Goal: Transaction & Acquisition: Purchase product/service

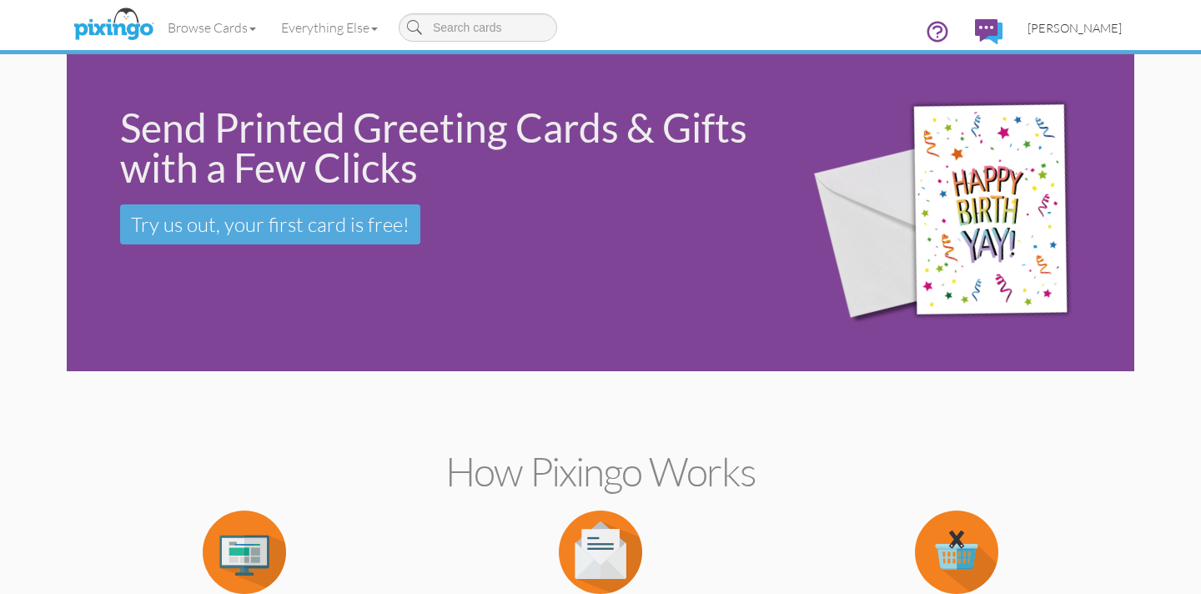
click at [1087, 28] on span "[PERSON_NAME]" at bounding box center [1074, 28] width 94 height 14
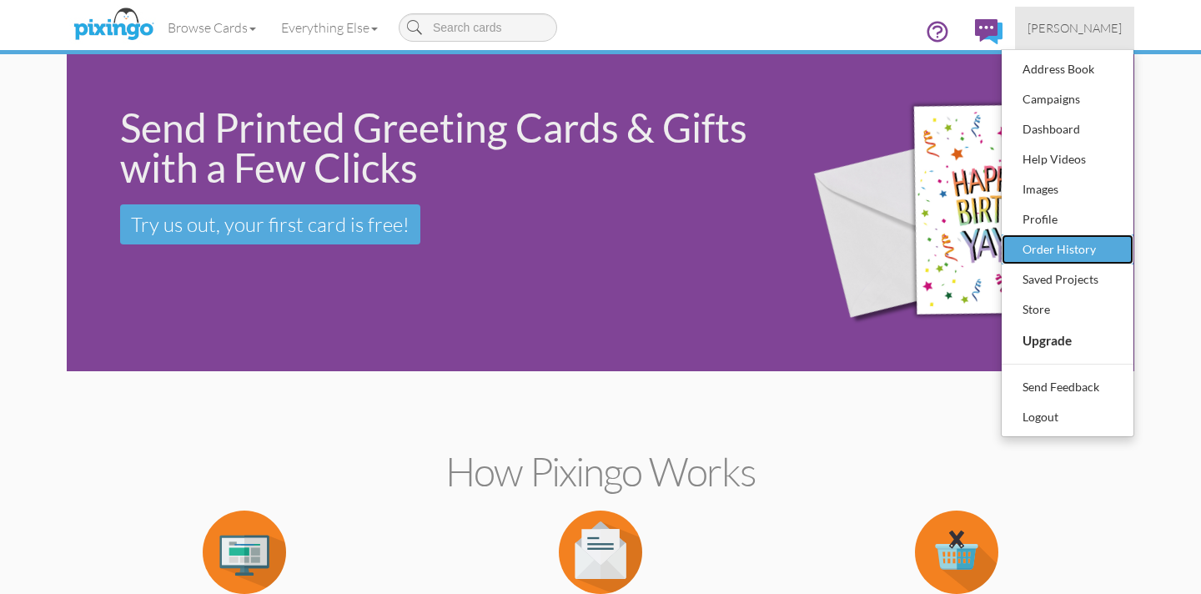
click at [1053, 243] on div "Order History" at bounding box center [1067, 249] width 98 height 25
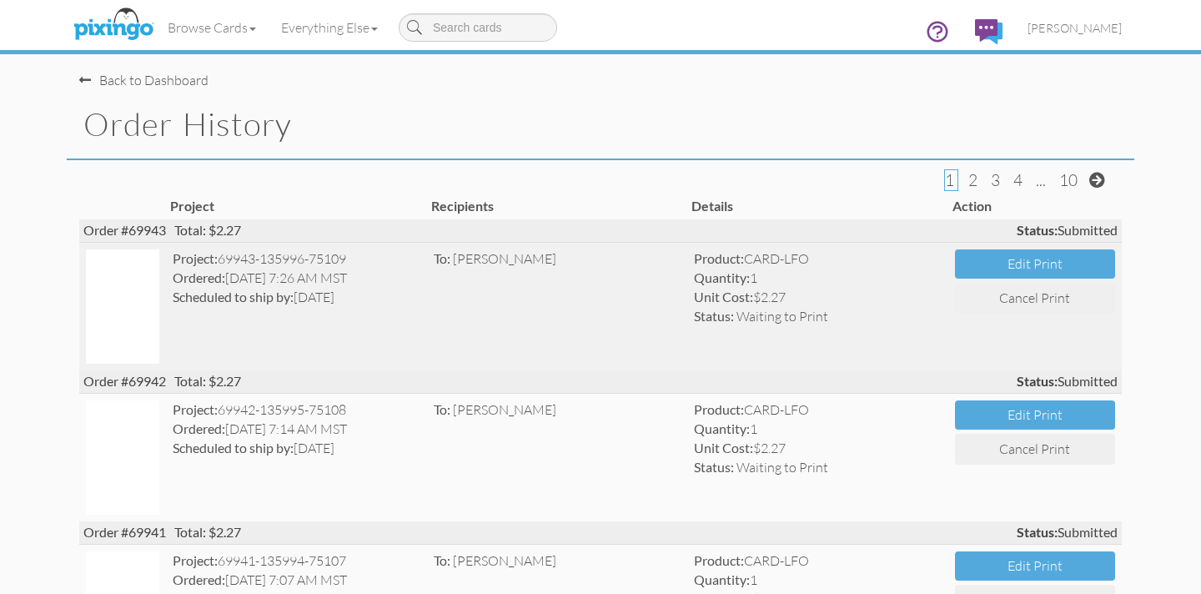
click at [128, 312] on img at bounding box center [122, 306] width 73 height 114
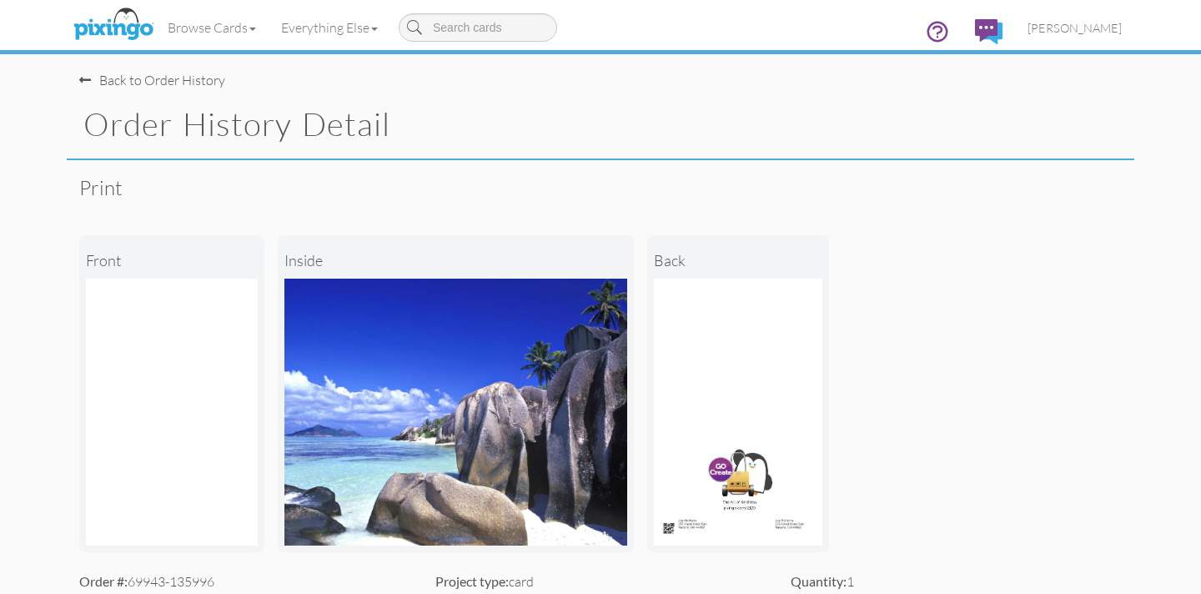
click at [87, 78] on span at bounding box center [85, 79] width 12 height 13
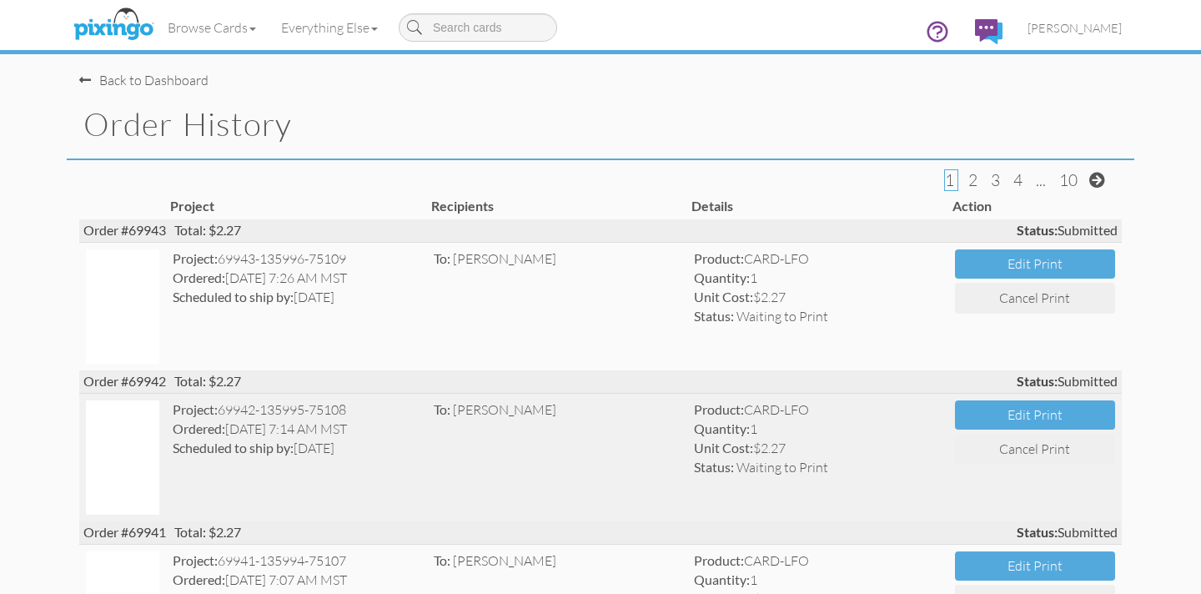
click at [245, 425] on div "Ordered: [DATE] 7:14 AM MST" at bounding box center [297, 428] width 248 height 19
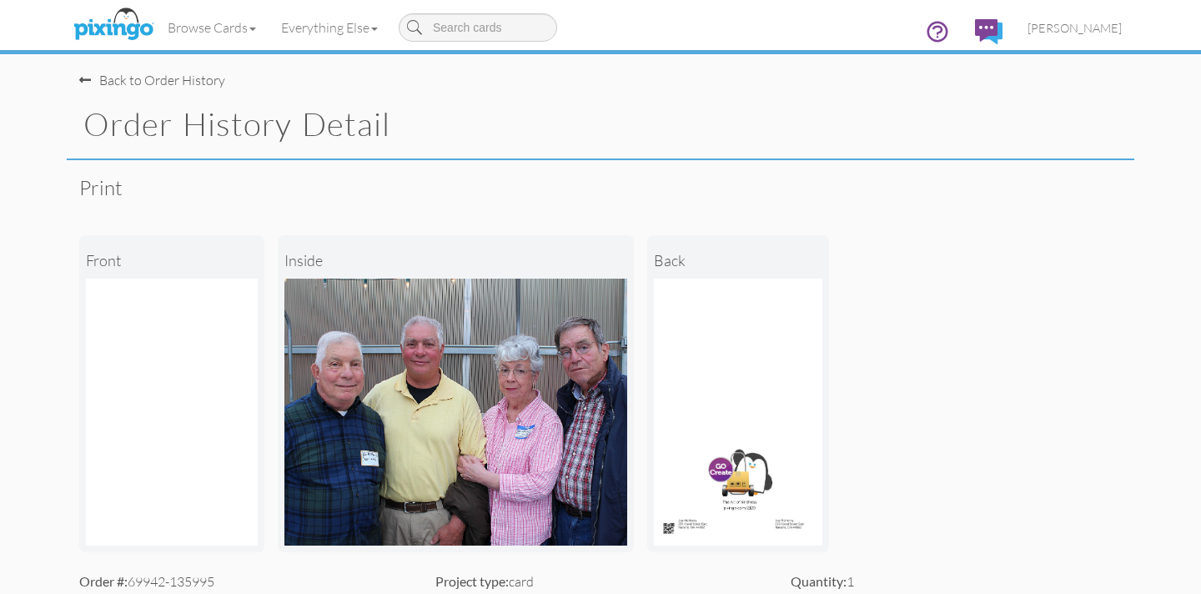
click at [90, 78] on span at bounding box center [85, 79] width 12 height 13
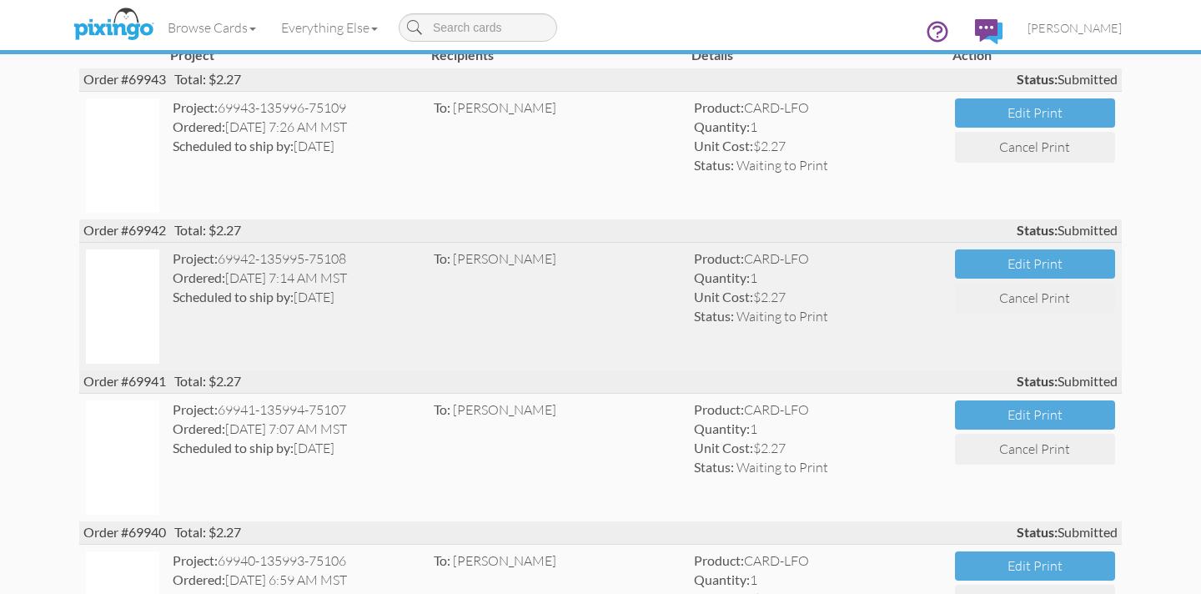
scroll to position [145, 0]
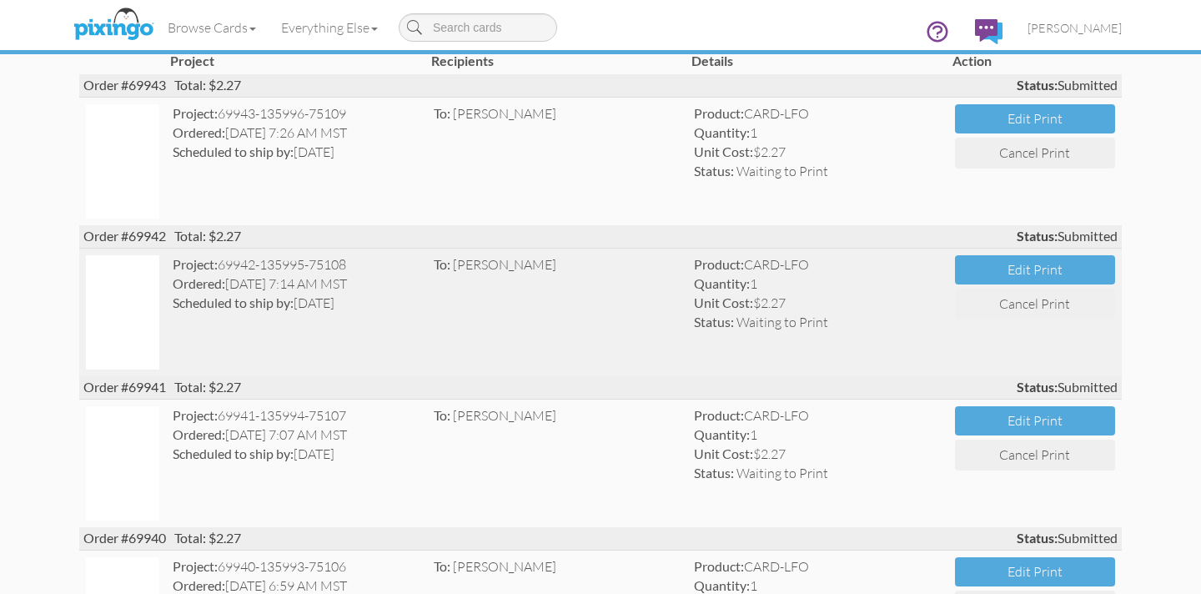
click at [138, 459] on img at bounding box center [122, 463] width 73 height 114
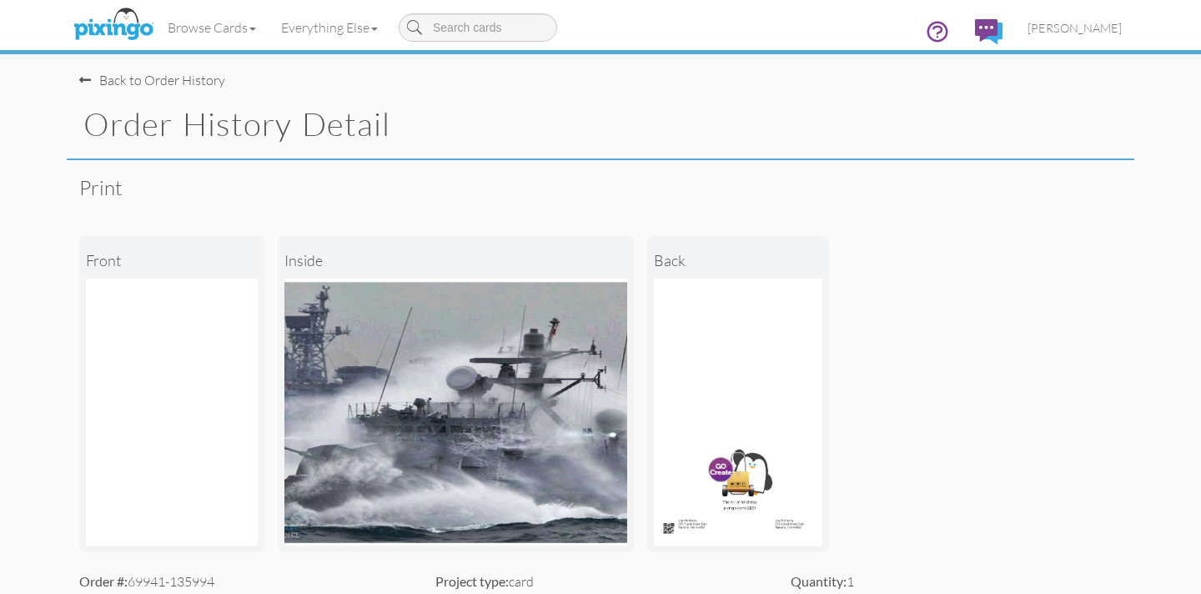
click at [81, 82] on span at bounding box center [85, 79] width 12 height 13
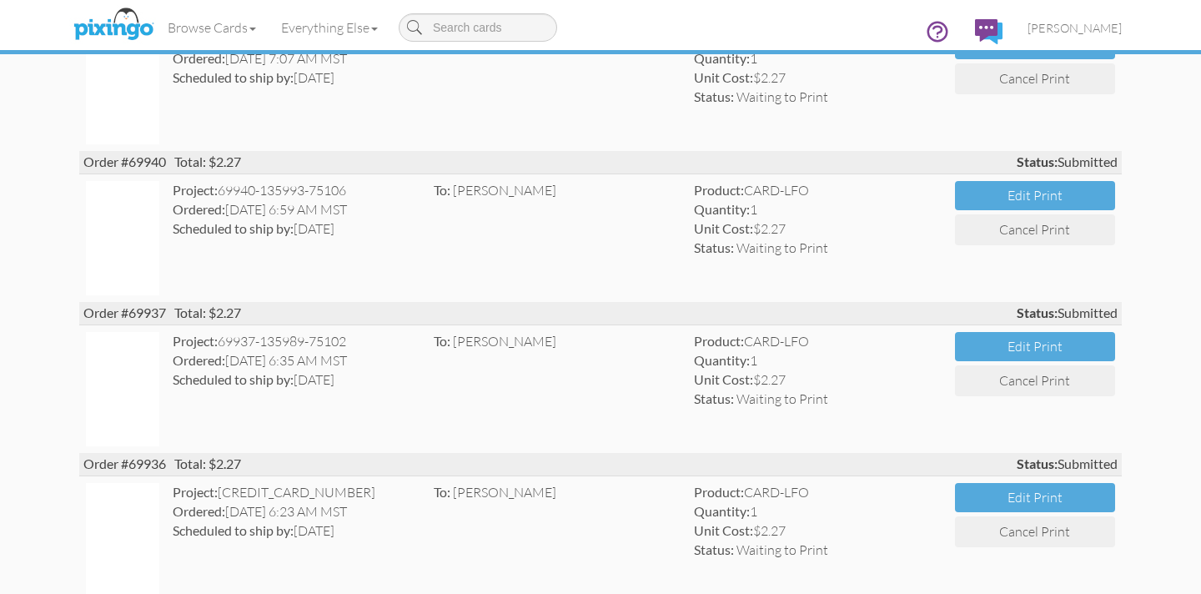
scroll to position [525, 0]
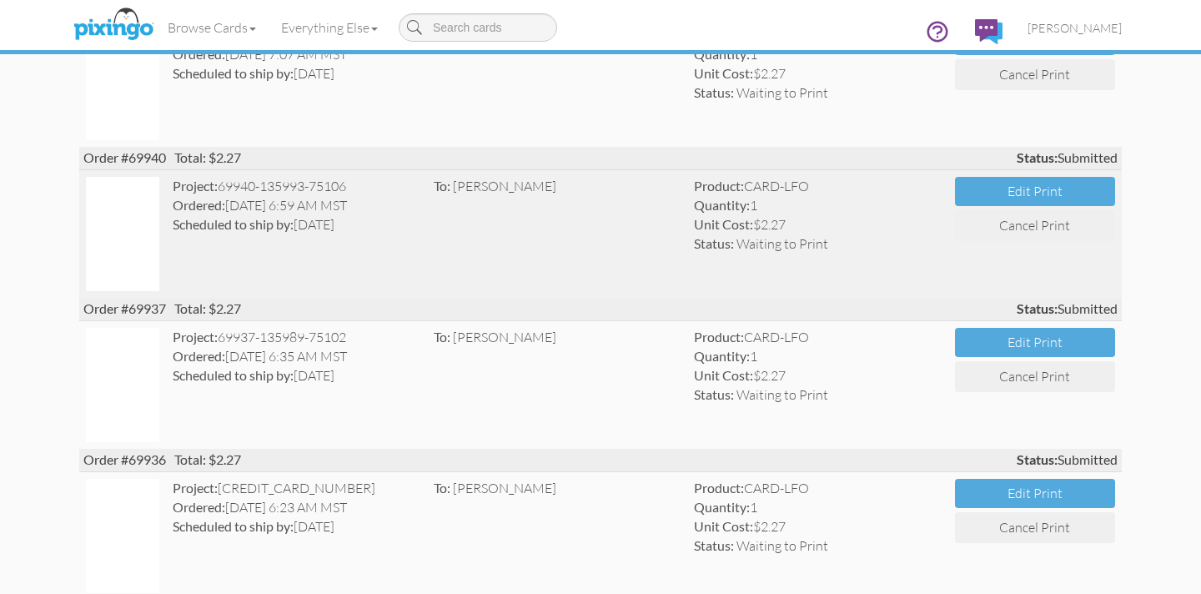
click at [228, 190] on div "Project: 69940-135993-75106" at bounding box center [297, 186] width 248 height 19
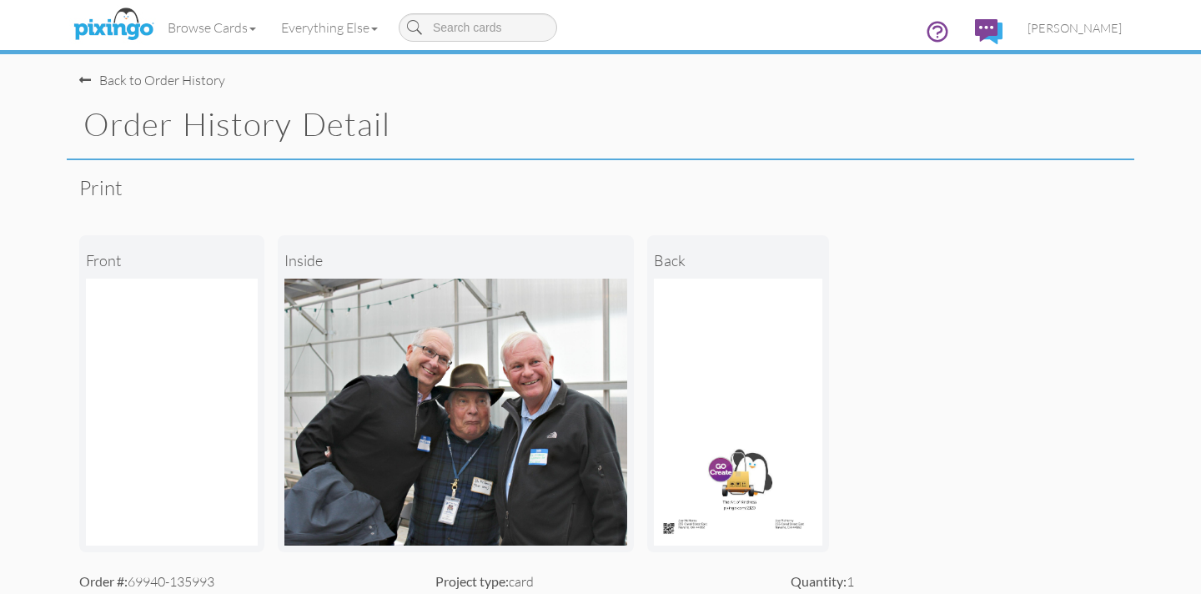
click at [86, 81] on span at bounding box center [85, 79] width 12 height 13
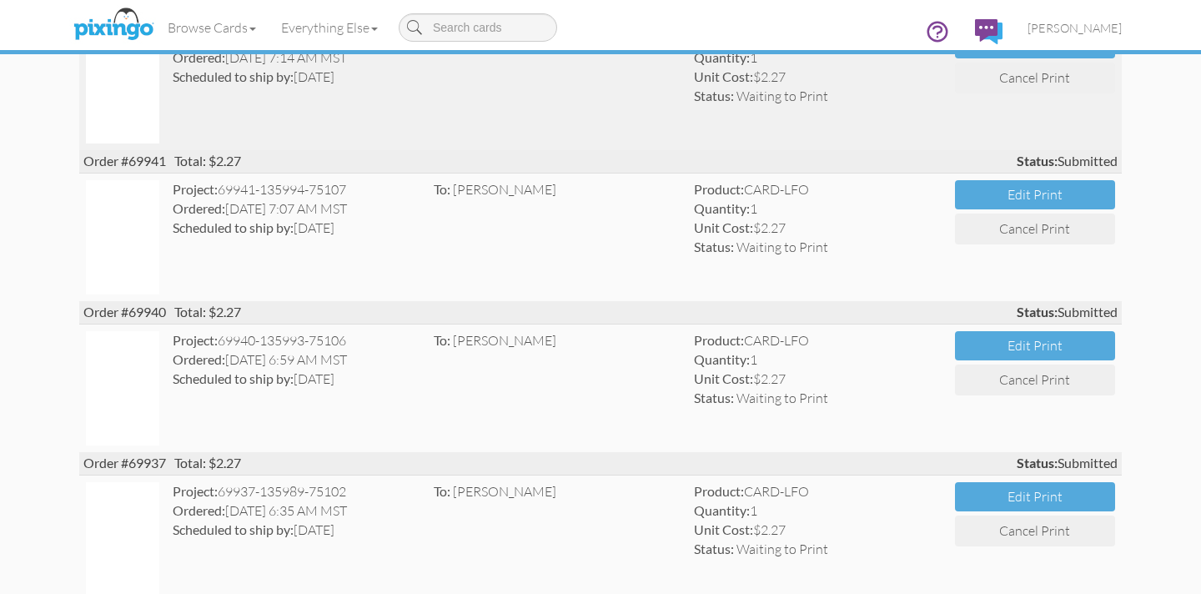
scroll to position [374, 0]
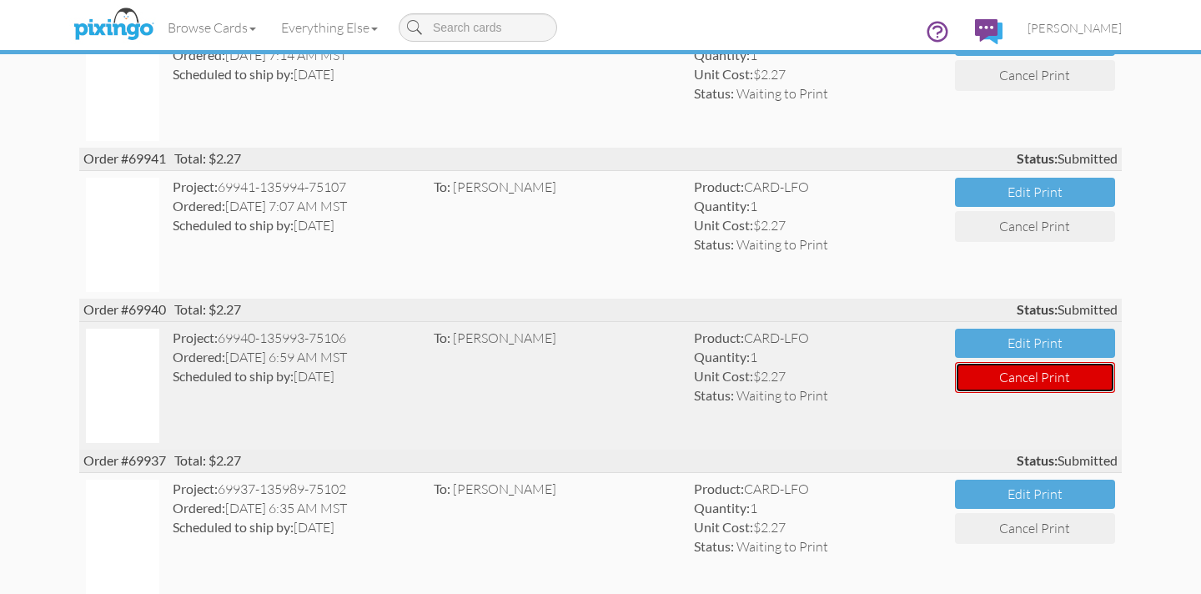
click at [1005, 378] on button "Cancel Print" at bounding box center [1035, 377] width 160 height 31
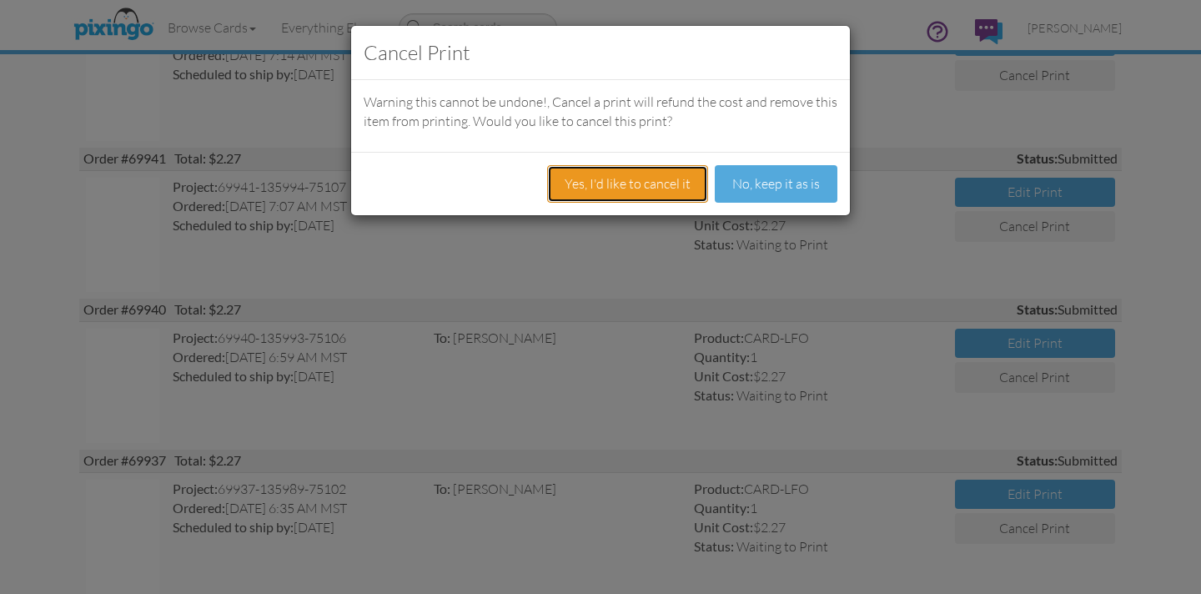
click at [601, 183] on button "Yes, I'd like to cancel it" at bounding box center [627, 184] width 161 height 38
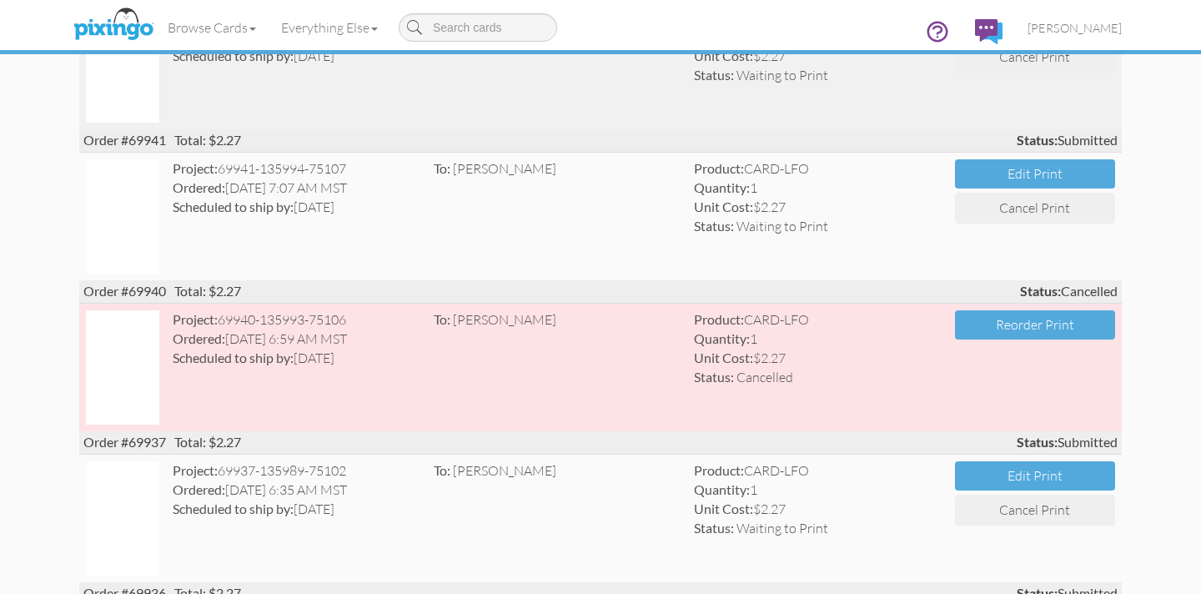
scroll to position [397, 0]
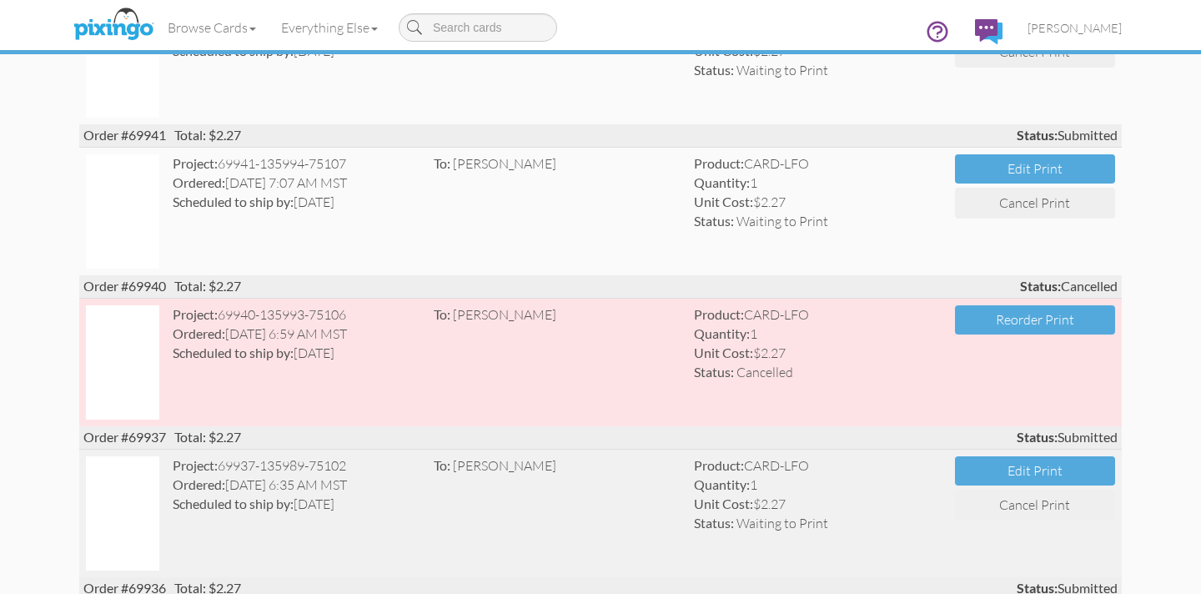
click at [138, 497] on img at bounding box center [122, 513] width 73 height 114
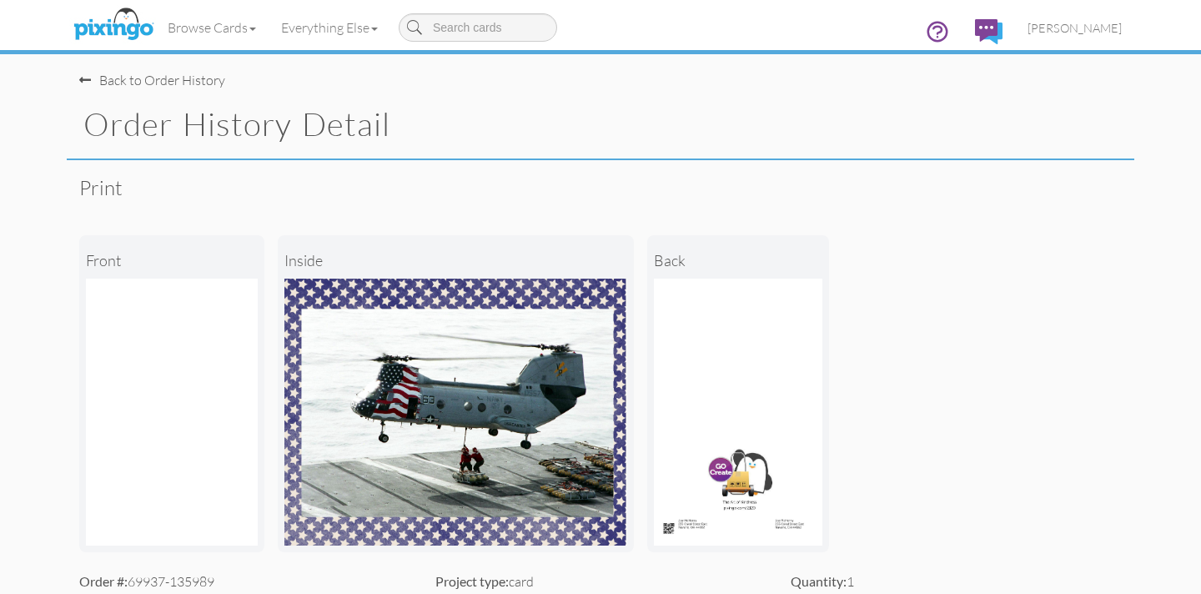
click at [85, 79] on span at bounding box center [85, 79] width 12 height 13
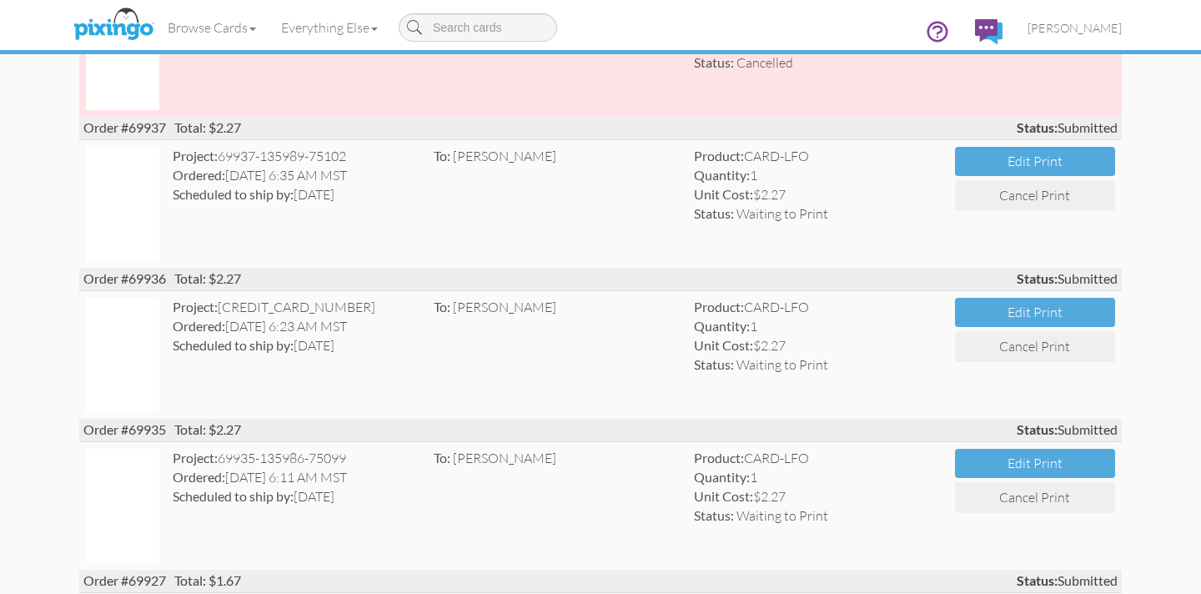
scroll to position [720, 0]
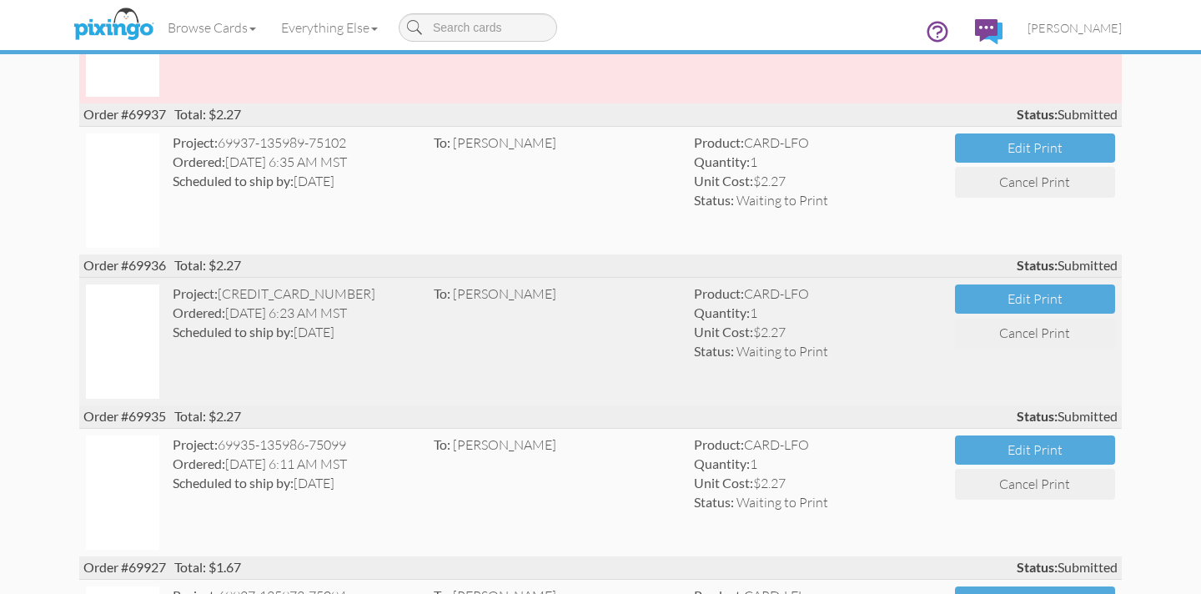
click at [206, 334] on strong "Scheduled to ship by:" at bounding box center [233, 332] width 121 height 16
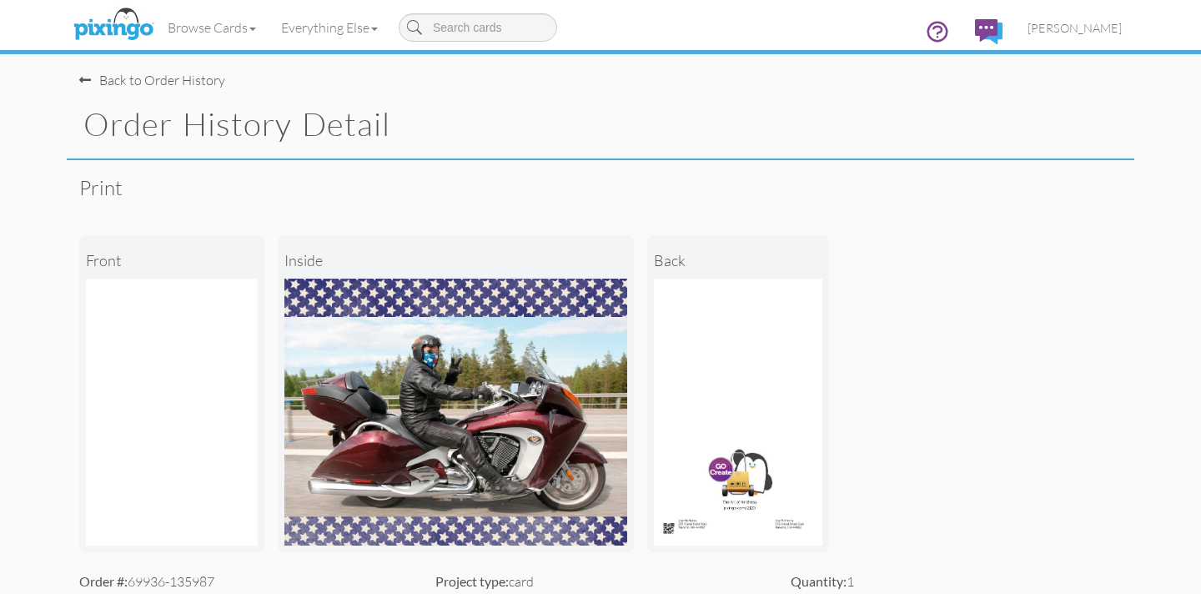
click at [97, 82] on div "Back to Order History" at bounding box center [152, 80] width 146 height 19
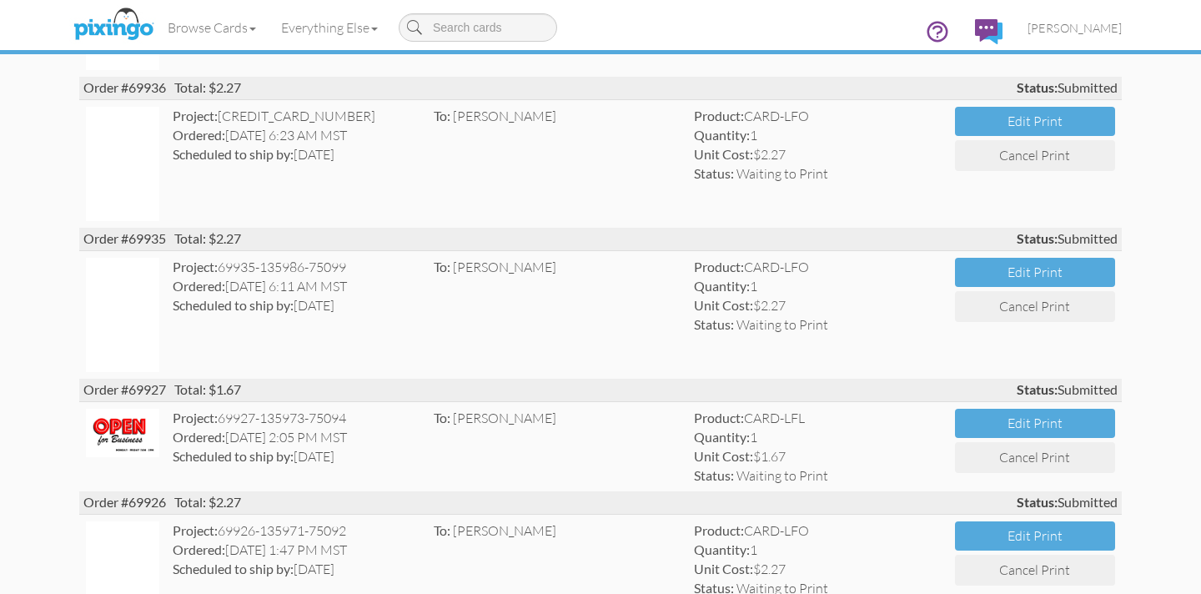
scroll to position [896, 0]
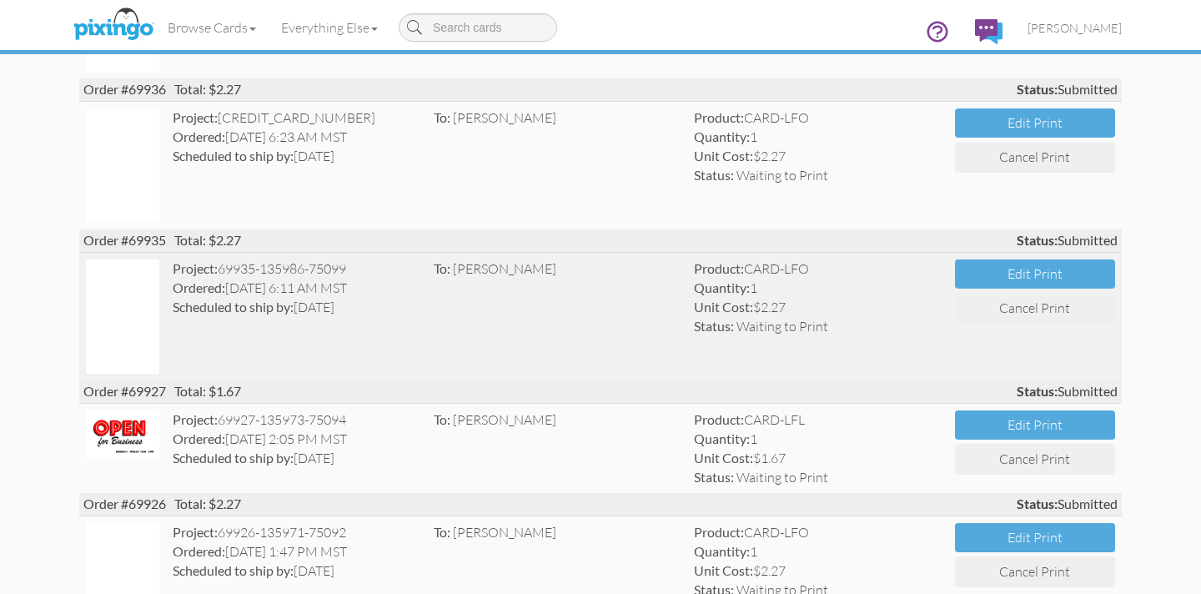
click at [232, 300] on strong "Scheduled to ship by:" at bounding box center [233, 307] width 121 height 16
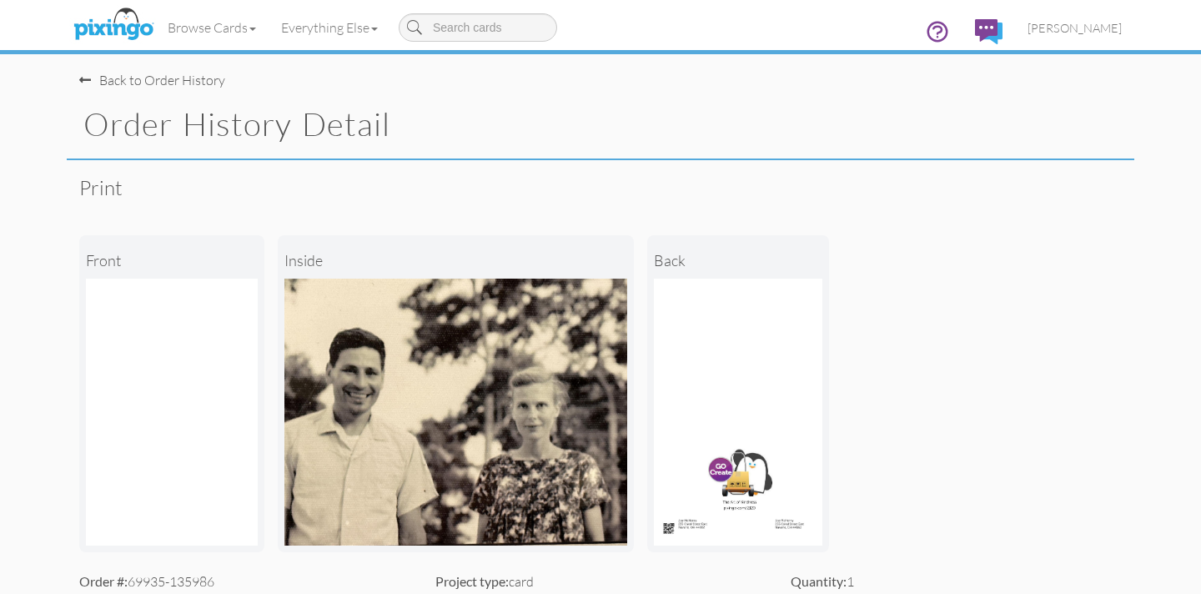
click at [83, 79] on span at bounding box center [85, 79] width 12 height 13
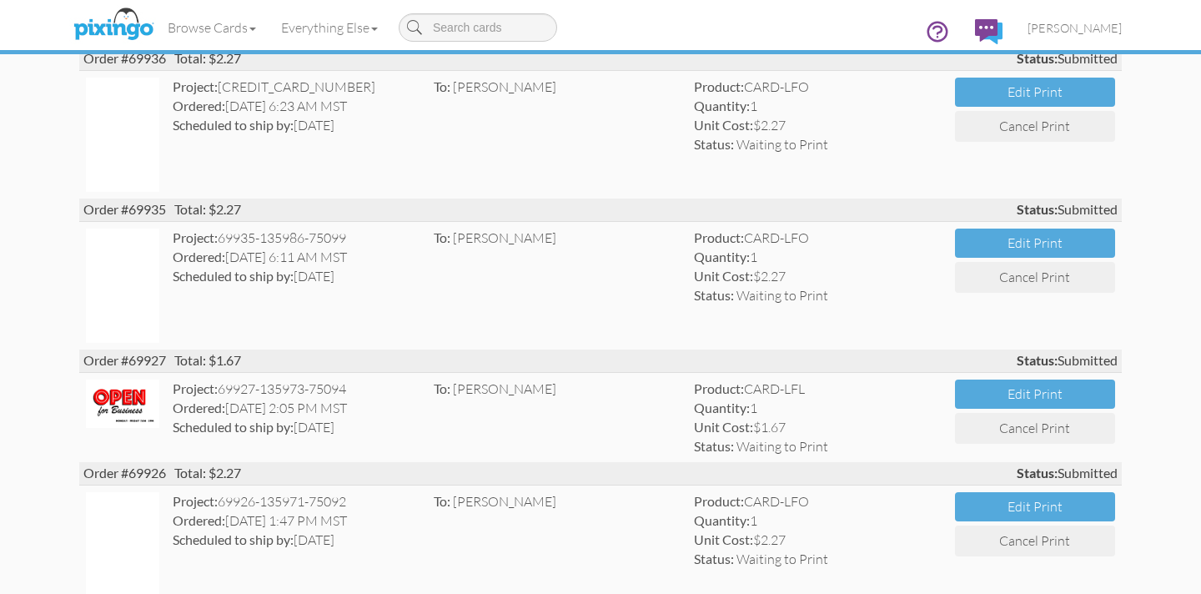
scroll to position [929, 0]
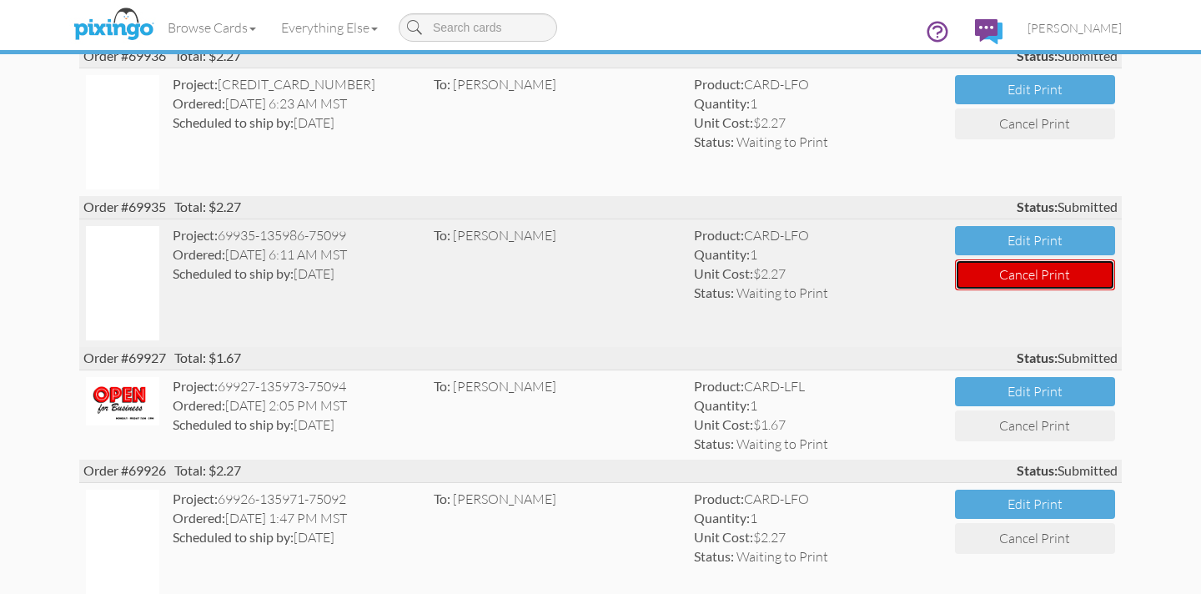
click at [1012, 279] on button "Cancel Print" at bounding box center [1035, 274] width 160 height 31
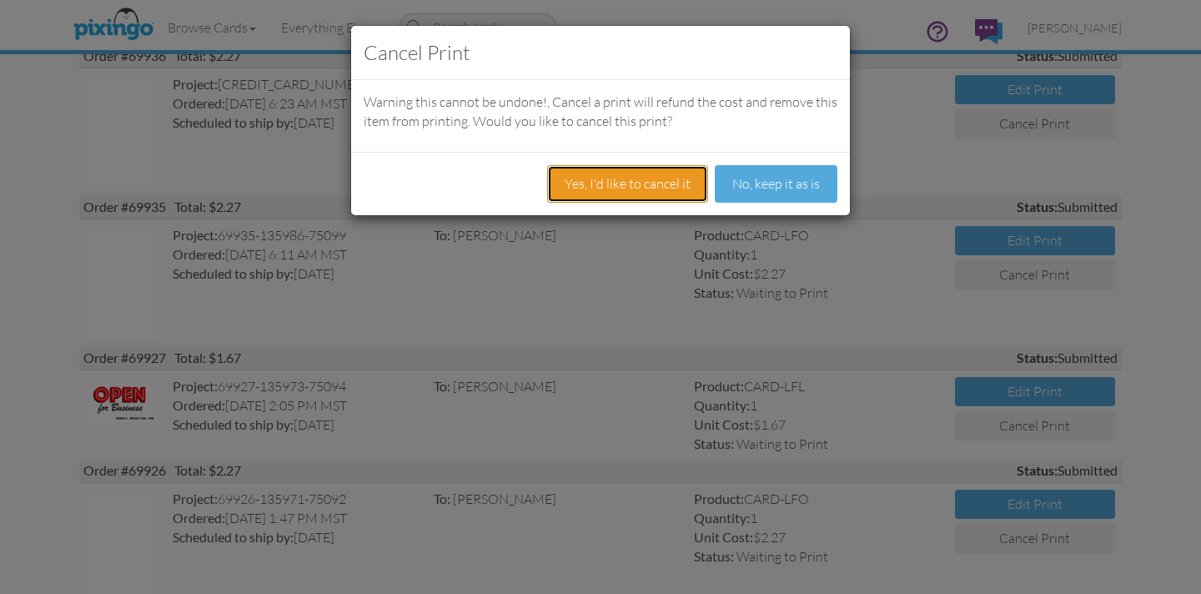
click at [610, 183] on button "Yes, I'd like to cancel it" at bounding box center [627, 184] width 161 height 38
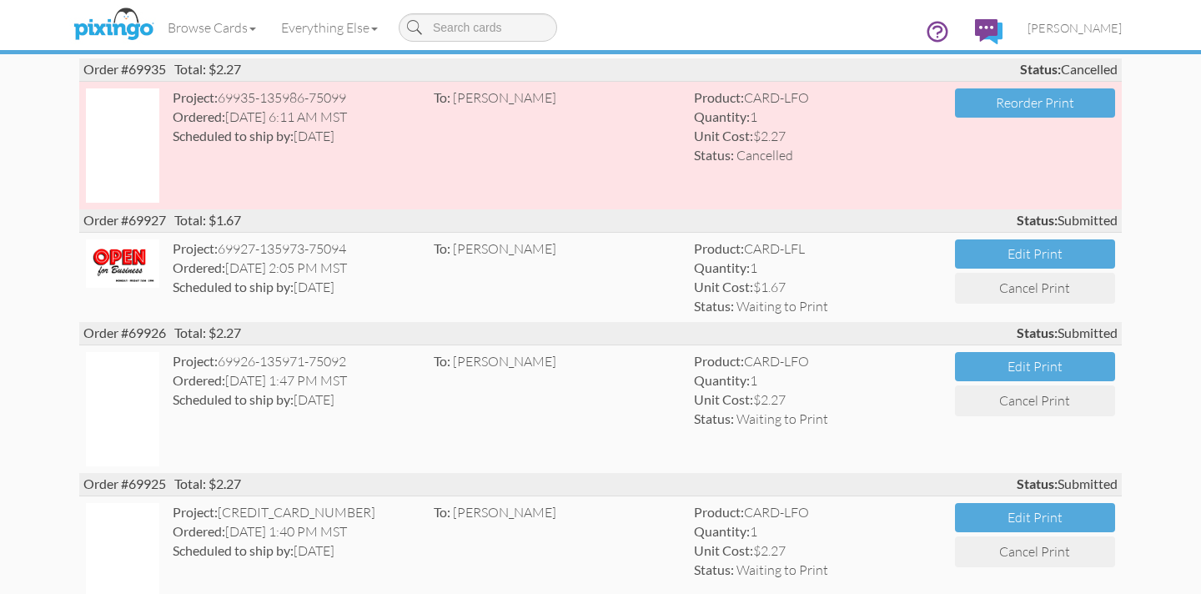
scroll to position [1068, 0]
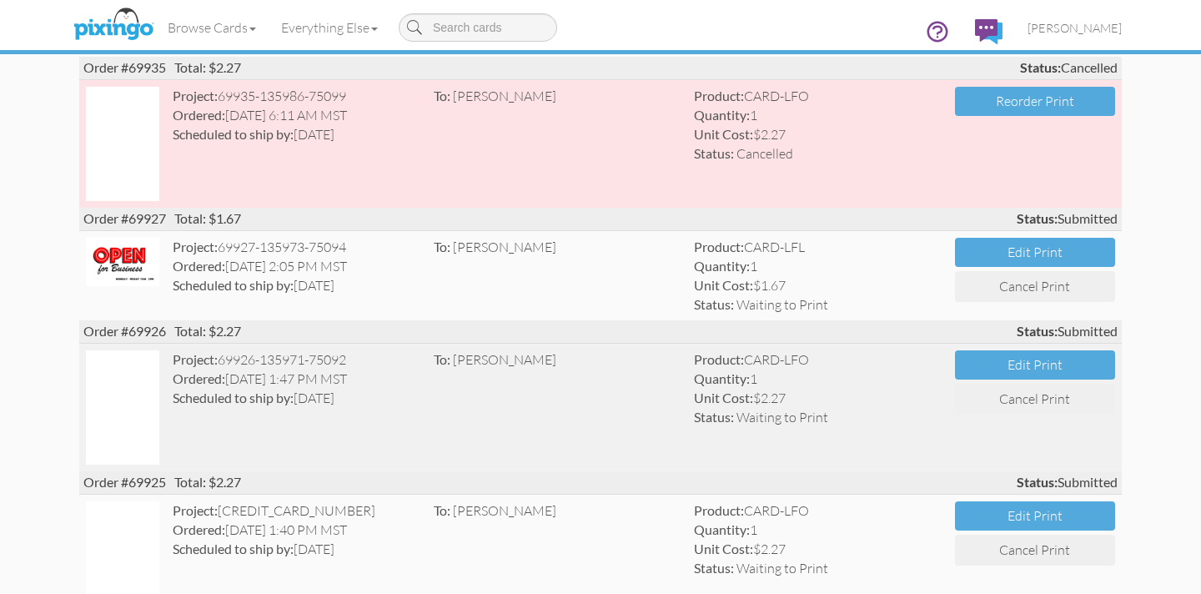
click at [279, 389] on div "Scheduled to ship by: [DATE]" at bounding box center [297, 398] width 248 height 19
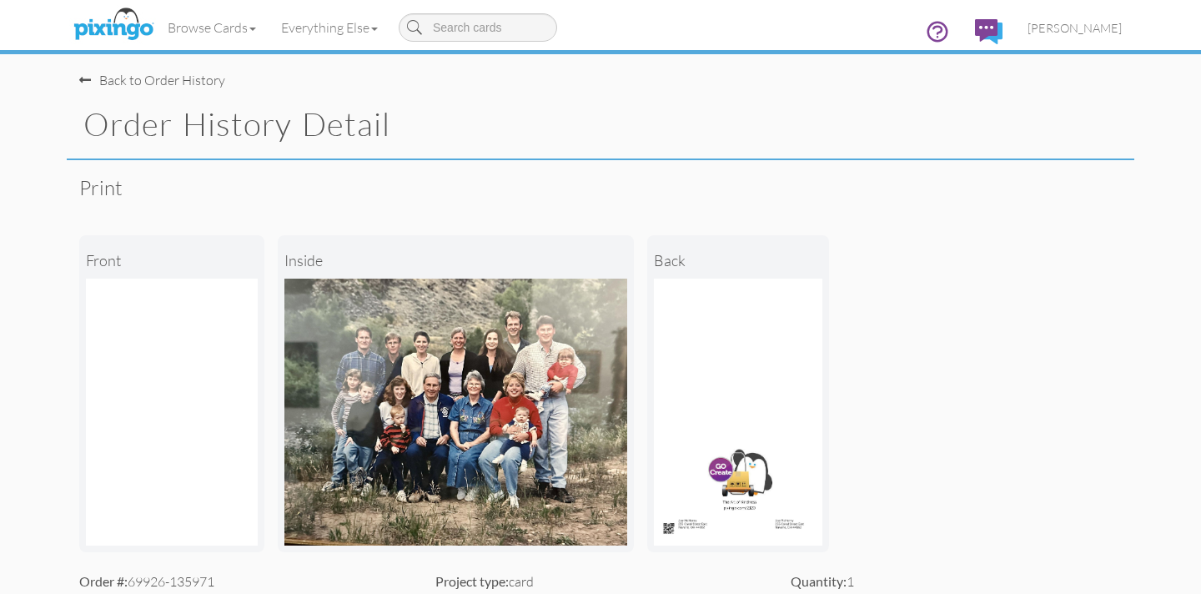
click at [84, 80] on span at bounding box center [85, 79] width 12 height 13
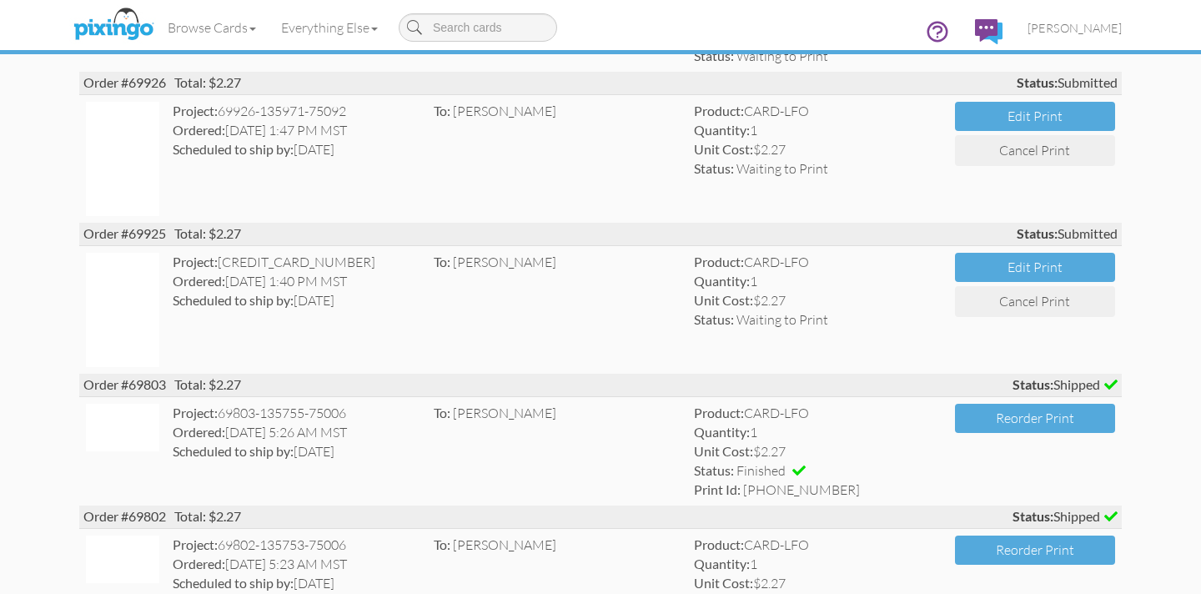
scroll to position [1320, 0]
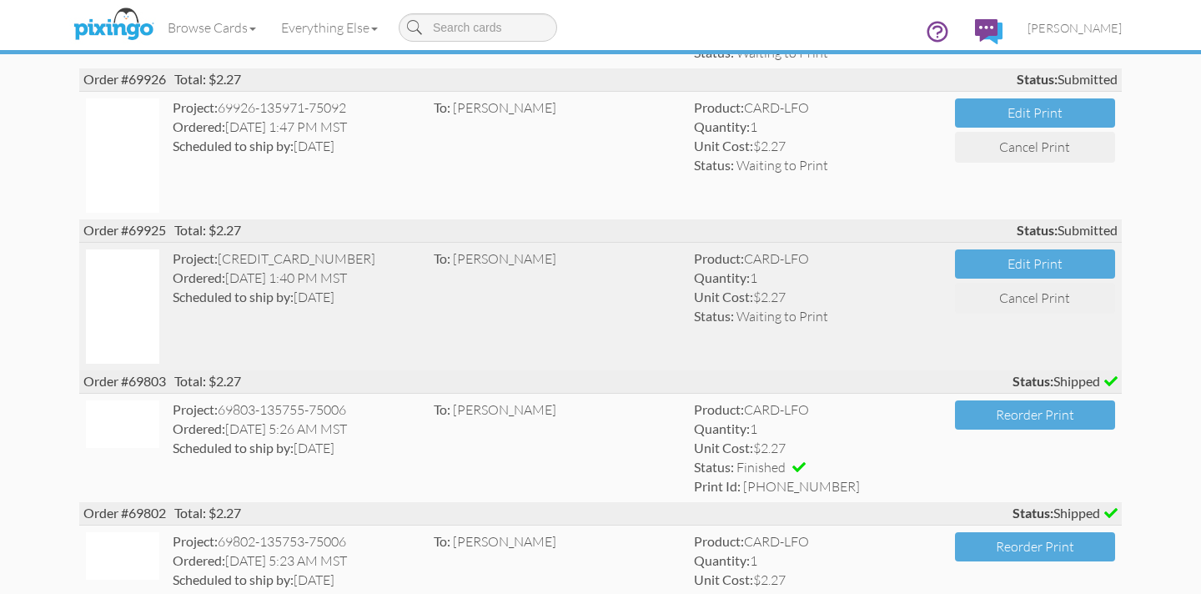
click at [219, 298] on strong "Scheduled to ship by:" at bounding box center [233, 297] width 121 height 16
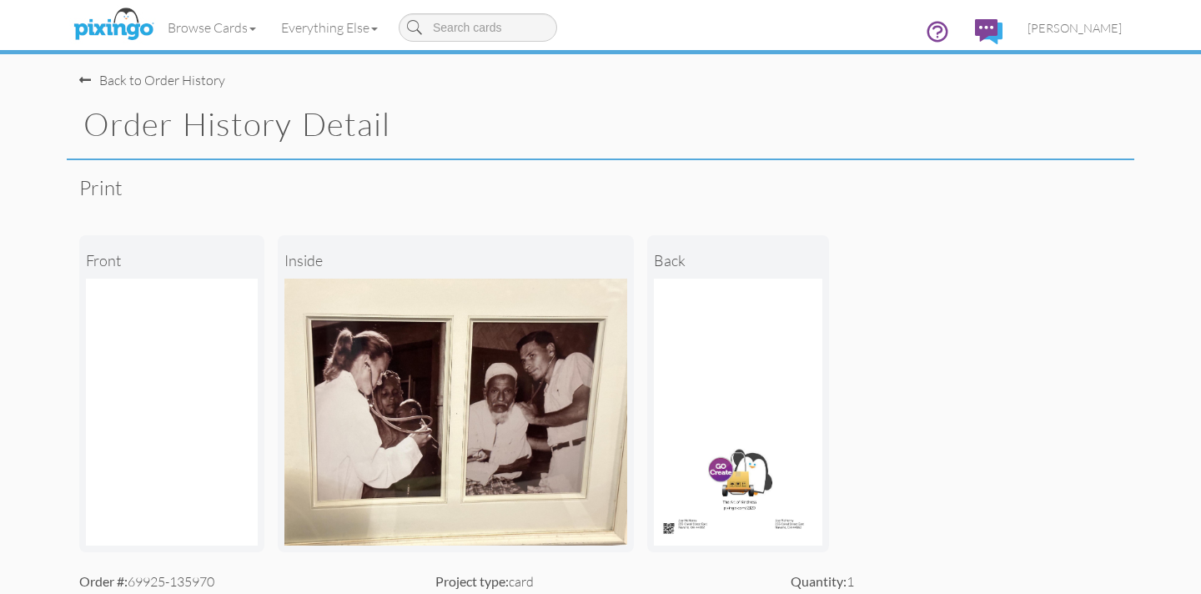
click at [88, 82] on span at bounding box center [85, 79] width 12 height 13
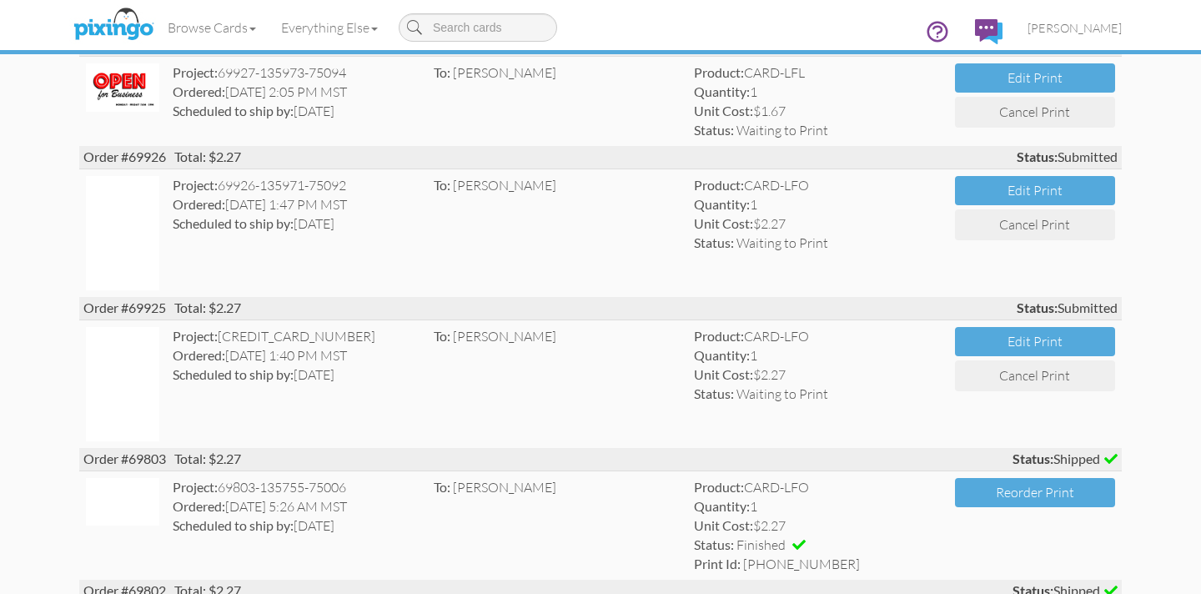
scroll to position [1245, 0]
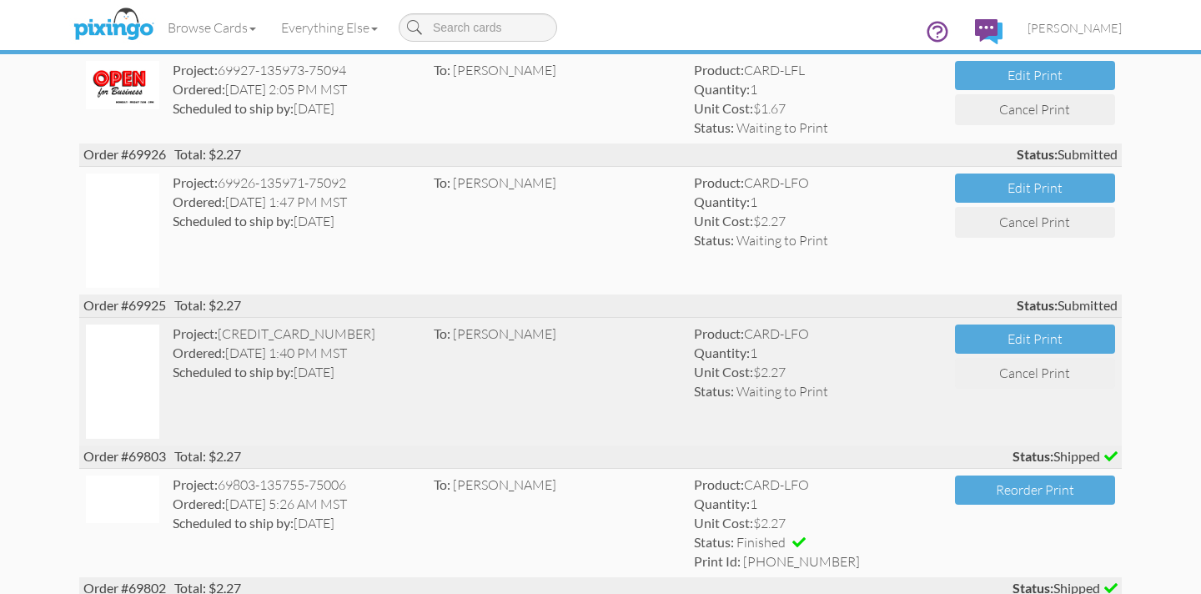
click at [254, 354] on div "Ordered: [DATE] 1:40 PM MST" at bounding box center [297, 353] width 248 height 19
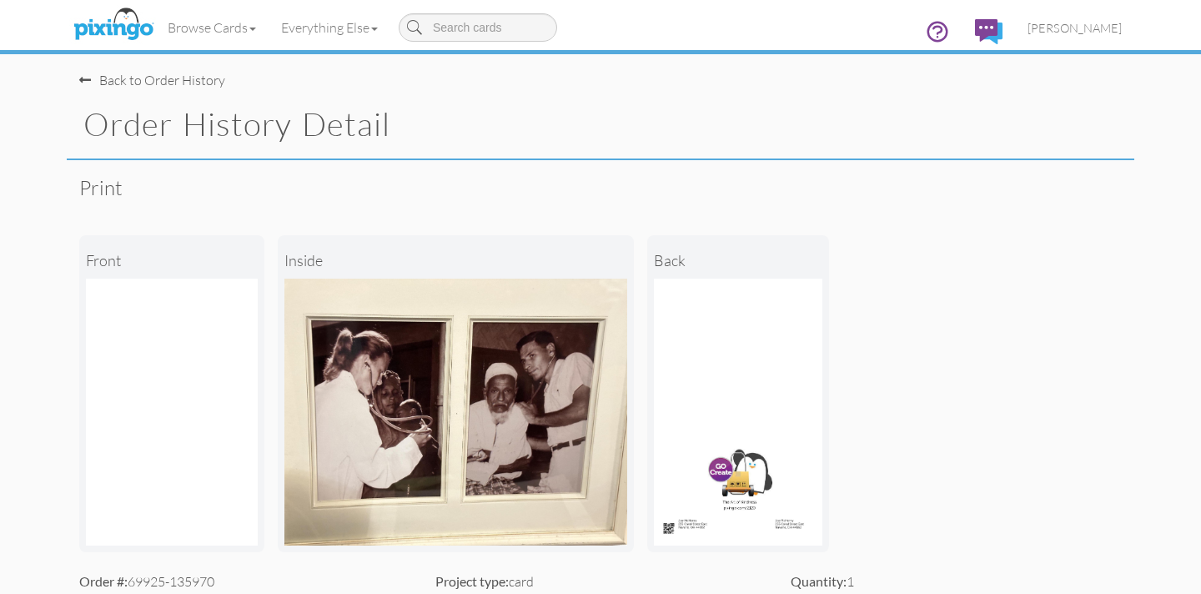
click at [88, 81] on span at bounding box center [85, 79] width 12 height 13
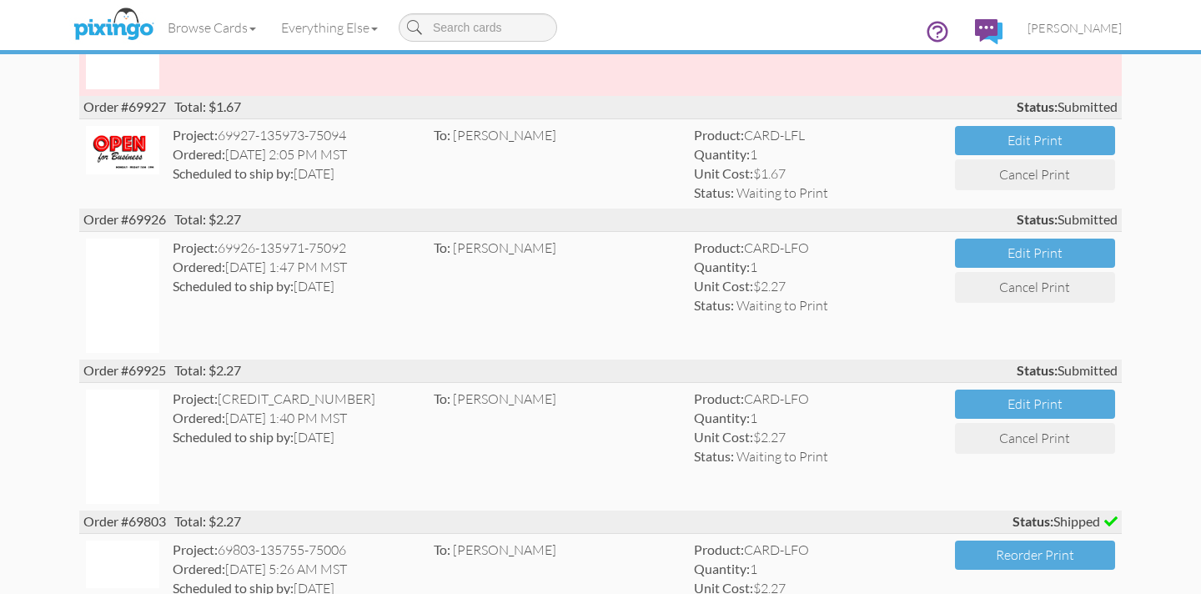
scroll to position [1181, 0]
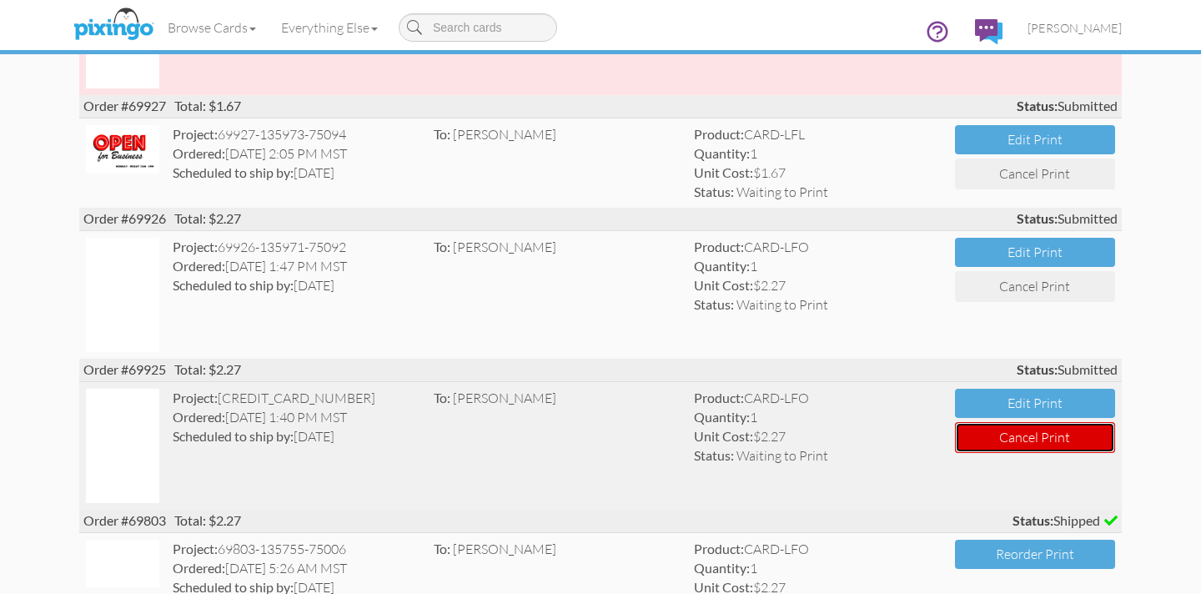
click at [1002, 442] on button "Cancel Print" at bounding box center [1035, 437] width 160 height 31
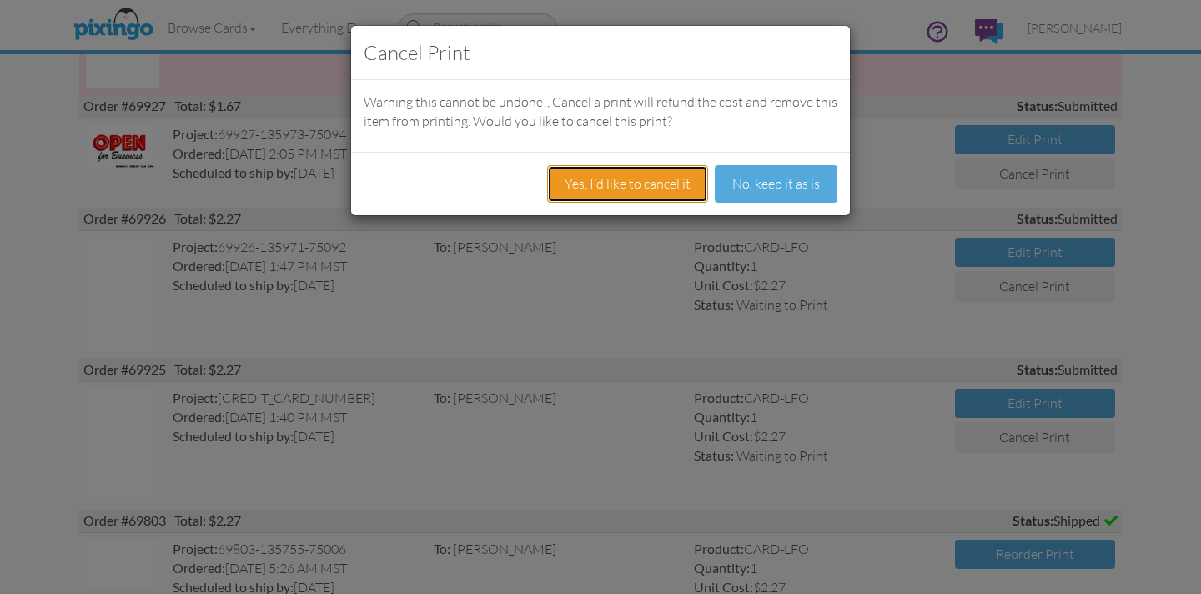
click at [597, 186] on button "Yes, I'd like to cancel it" at bounding box center [627, 184] width 161 height 38
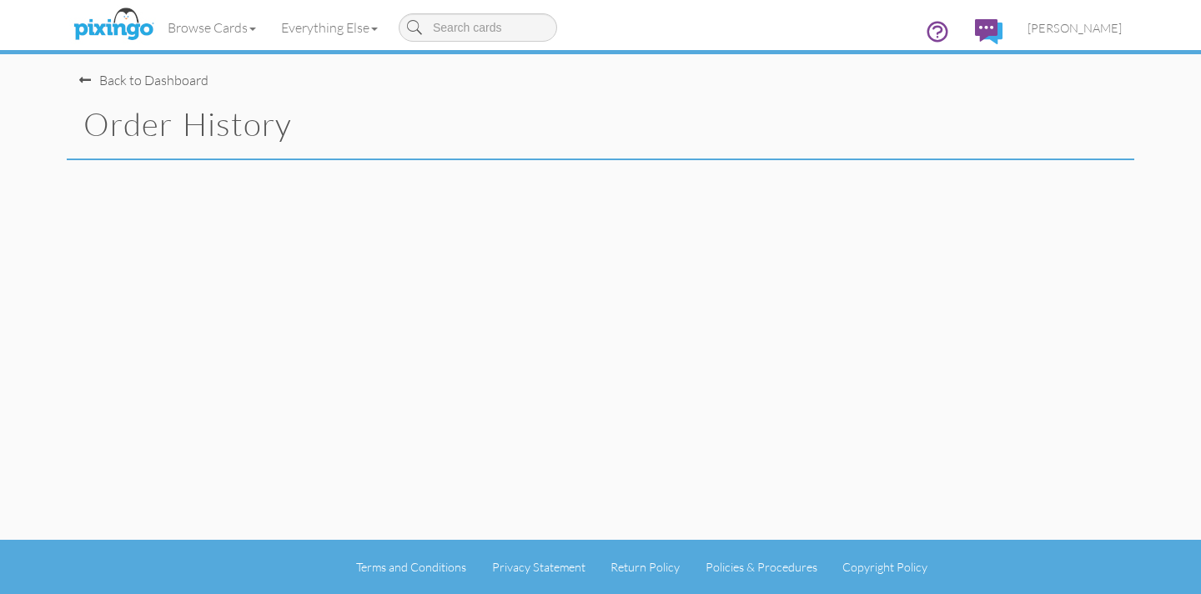
scroll to position [0, 0]
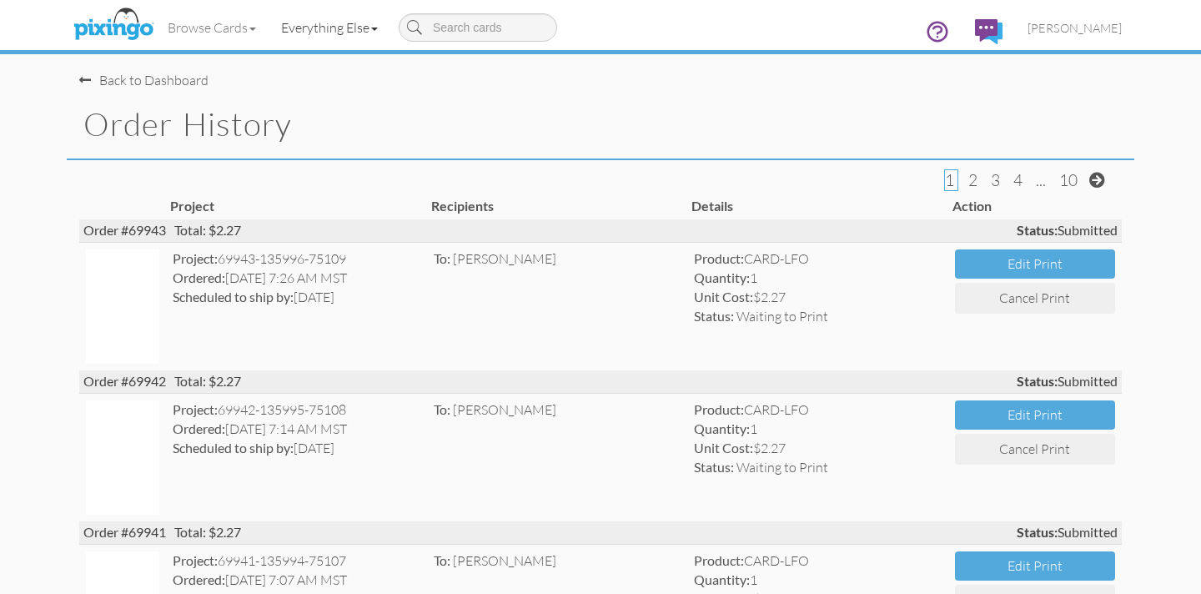
click at [304, 28] on link "Everything Else" at bounding box center [330, 28] width 122 height 42
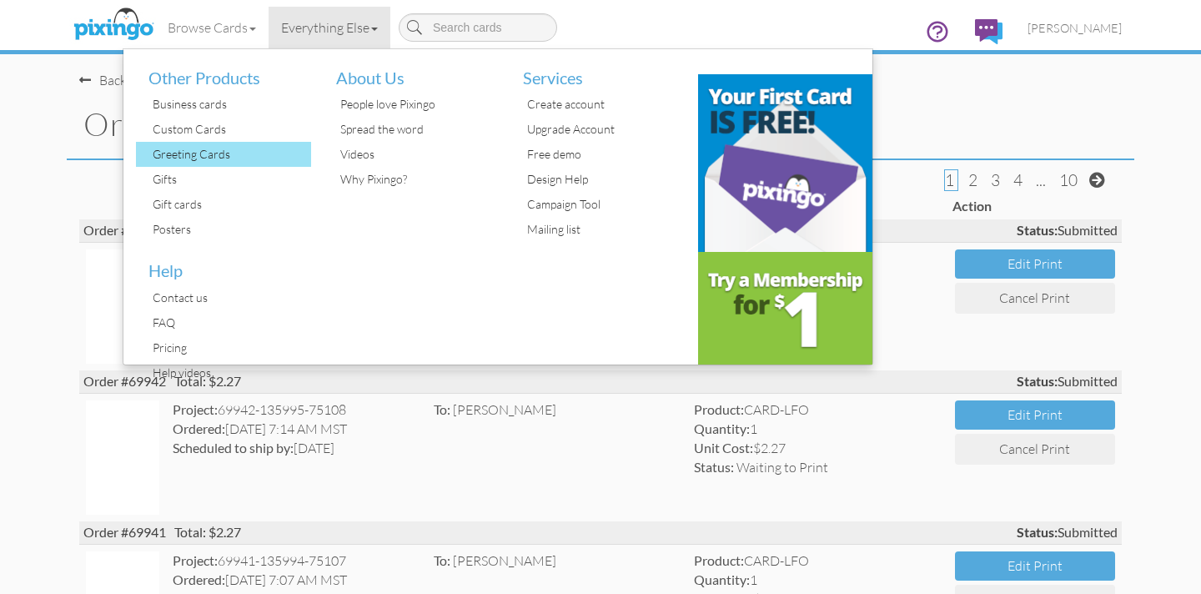
click at [196, 156] on div "Greeting Cards" at bounding box center [229, 154] width 163 height 25
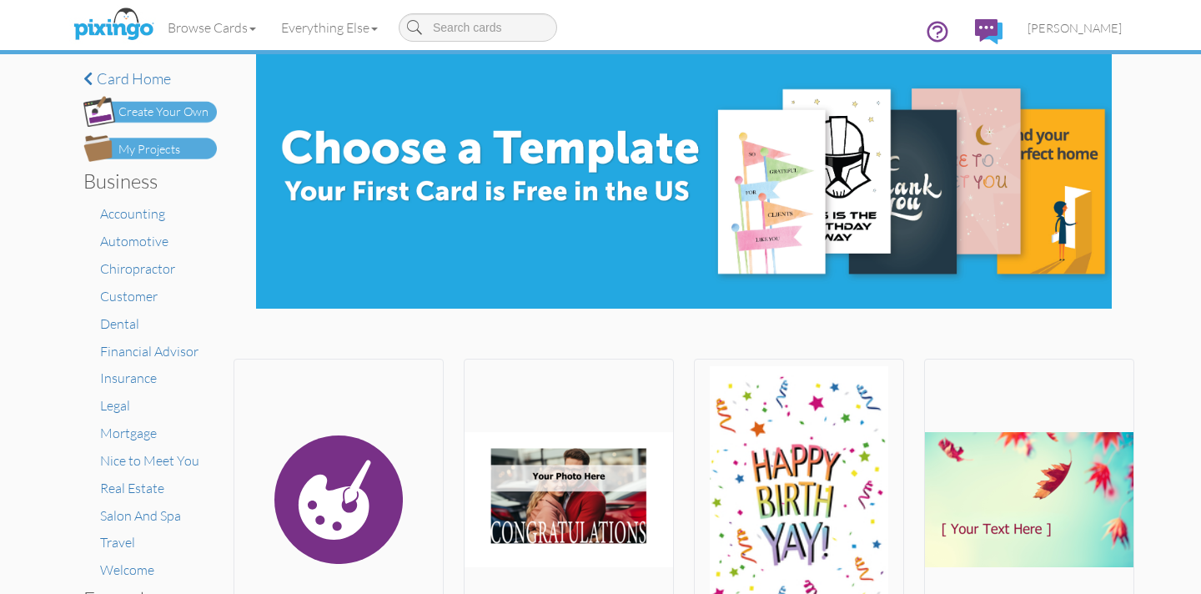
click at [168, 113] on div "Create Your Own" at bounding box center [163, 112] width 90 height 18
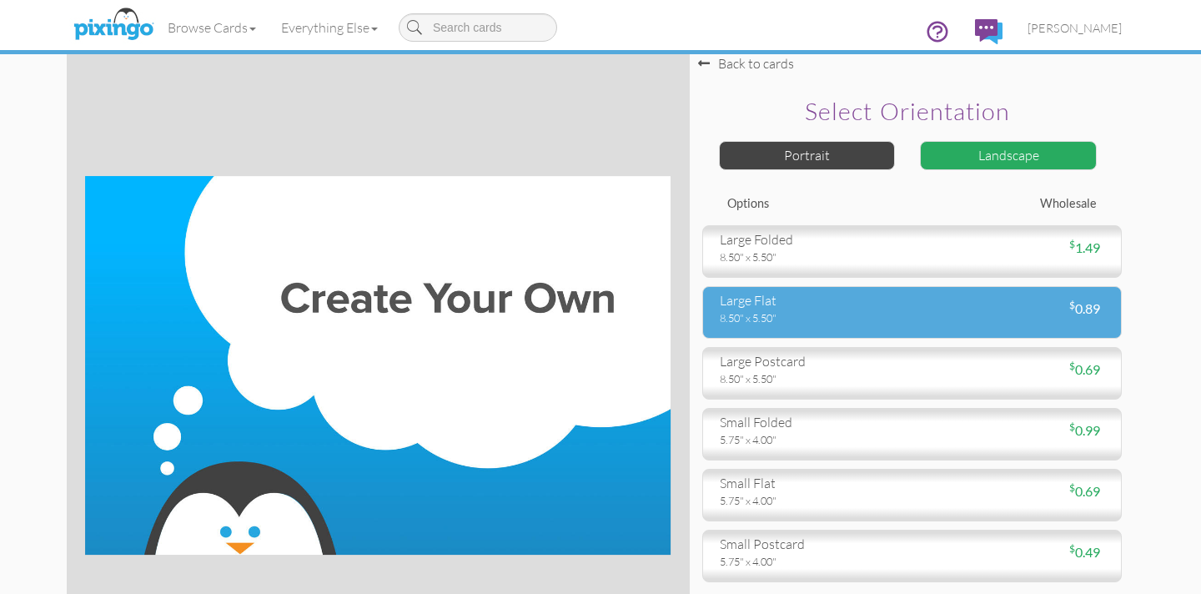
click at [801, 316] on div "8.50" x 5.50"" at bounding box center [810, 317] width 180 height 15
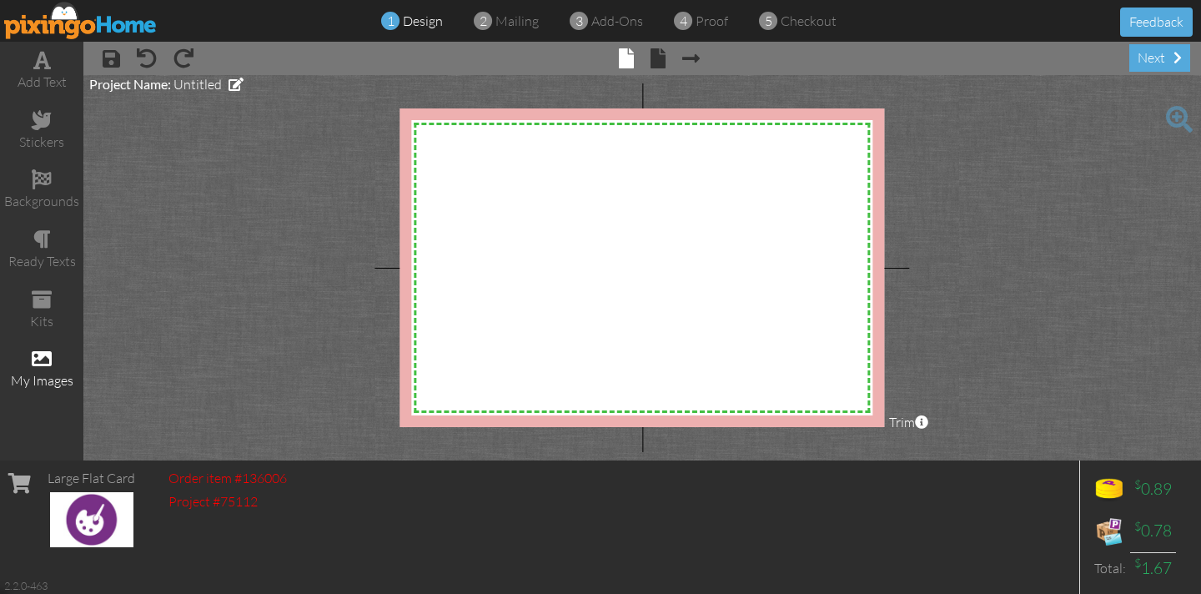
click at [48, 354] on span at bounding box center [42, 359] width 20 height 20
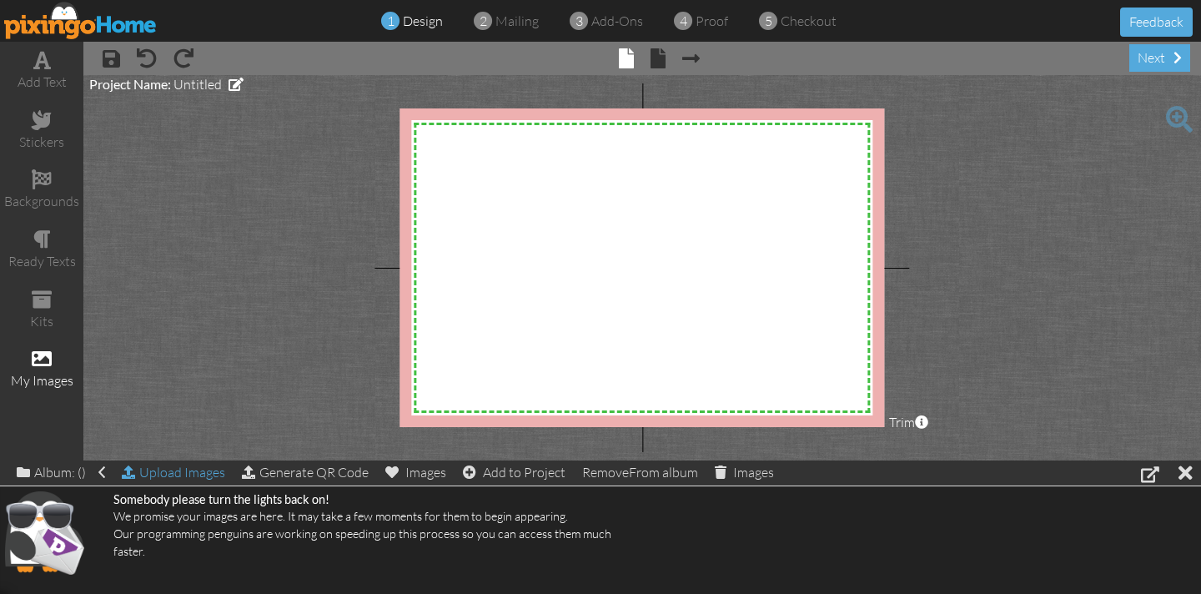
click at [158, 469] on div "Upload Images" at bounding box center [173, 472] width 103 height 24
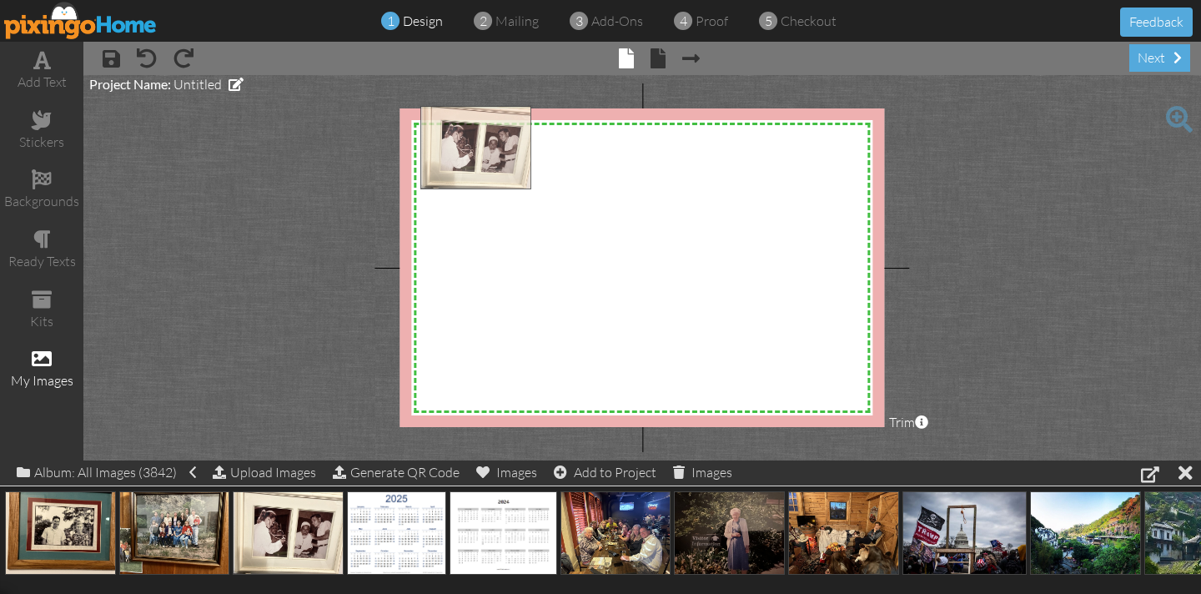
drag, startPoint x: 260, startPoint y: 537, endPoint x: 449, endPoint y: 153, distance: 428.1
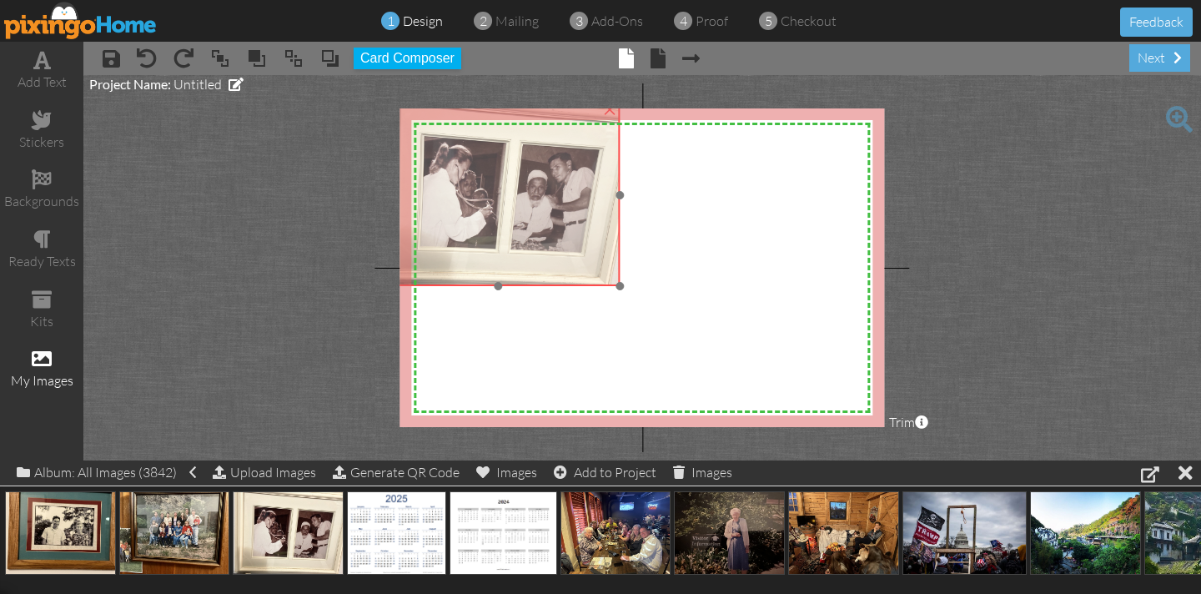
drag, startPoint x: 477, startPoint y: 202, endPoint x: 434, endPoint y: 200, distance: 43.4
click at [434, 200] on img at bounding box center [498, 195] width 243 height 182
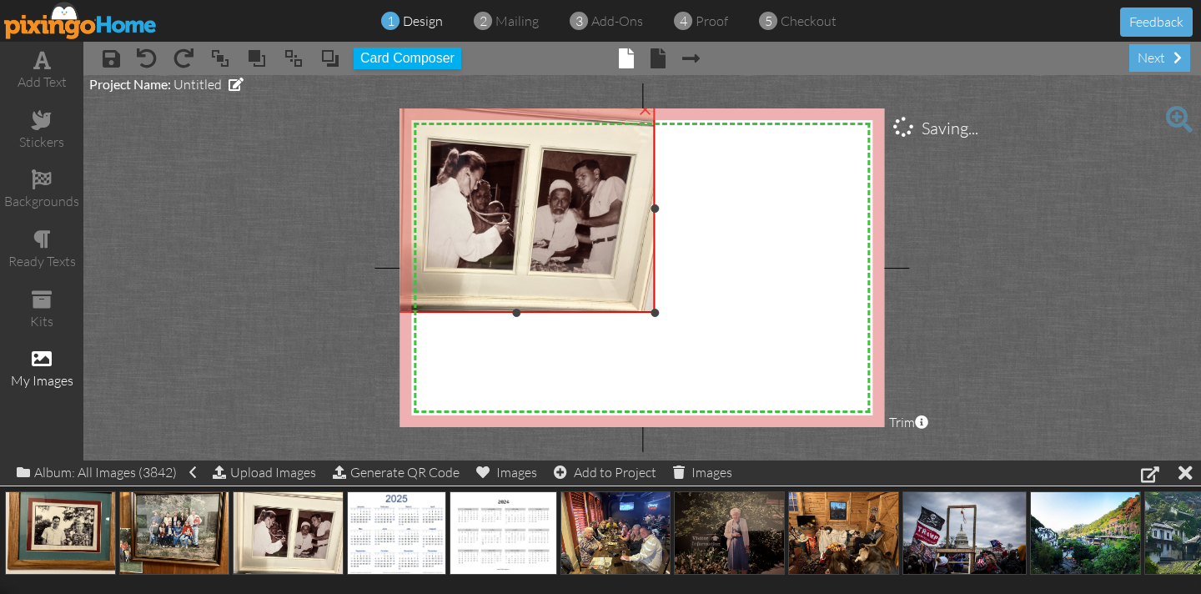
drag, startPoint x: 621, startPoint y: 287, endPoint x: 742, endPoint y: 314, distance: 123.8
click at [742, 314] on div "X X X X X X X X X X X X X X X X X X X X X X X X X X X X X X X X X X X X X X X X…" at bounding box center [641, 267] width 484 height 319
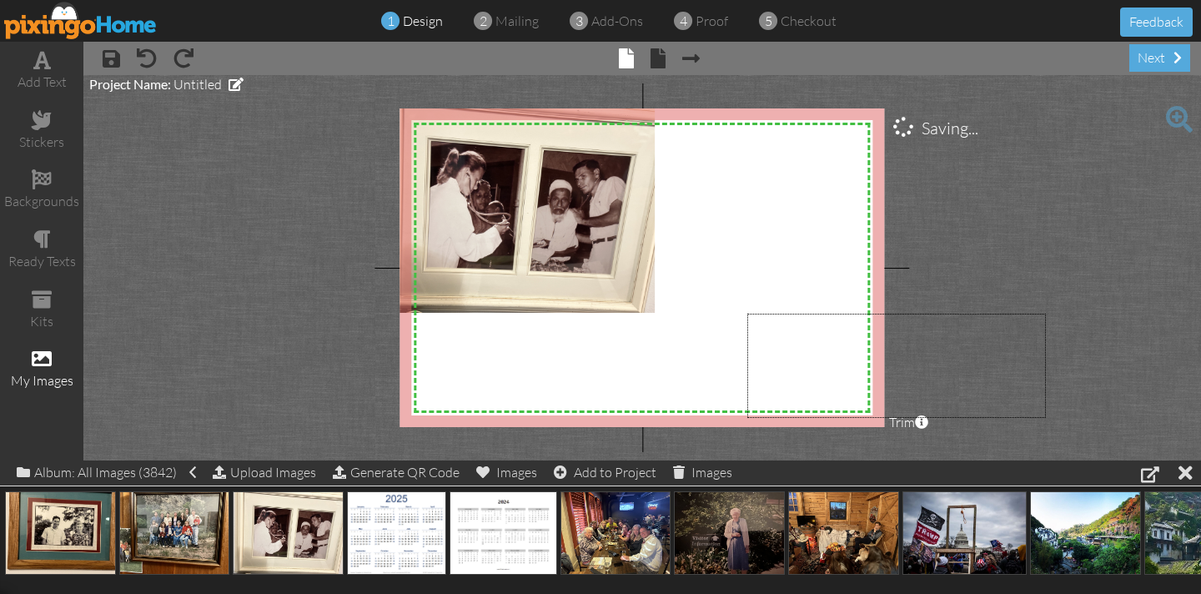
drag, startPoint x: 805, startPoint y: 338, endPoint x: 1032, endPoint y: 401, distance: 236.3
click at [1047, 415] on project-studio-wrapper "X X X X X X X X X X X X X X X X X X X X X X X X X X X X X X X X X X X X X X X X…" at bounding box center [641, 267] width 1117 height 385
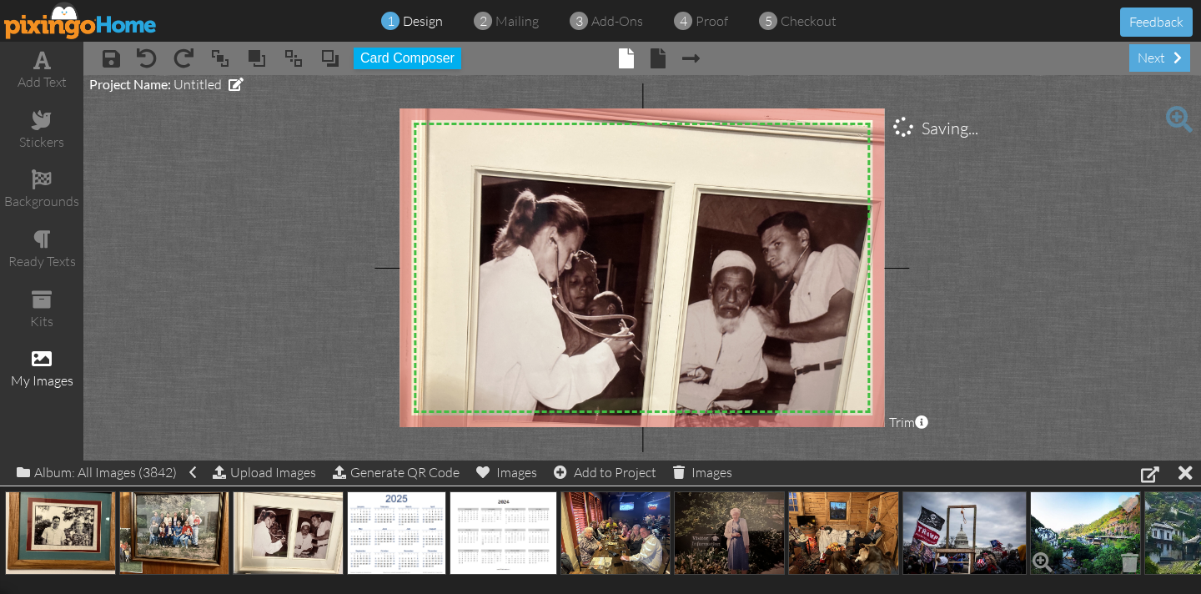
drag, startPoint x: 654, startPoint y: 312, endPoint x: 1079, endPoint y: 508, distance: 468.3
click at [1079, 460] on div "add text stickers backgrounds ready texts kits my images × save × undo × redo ×…" at bounding box center [600, 251] width 1201 height 419
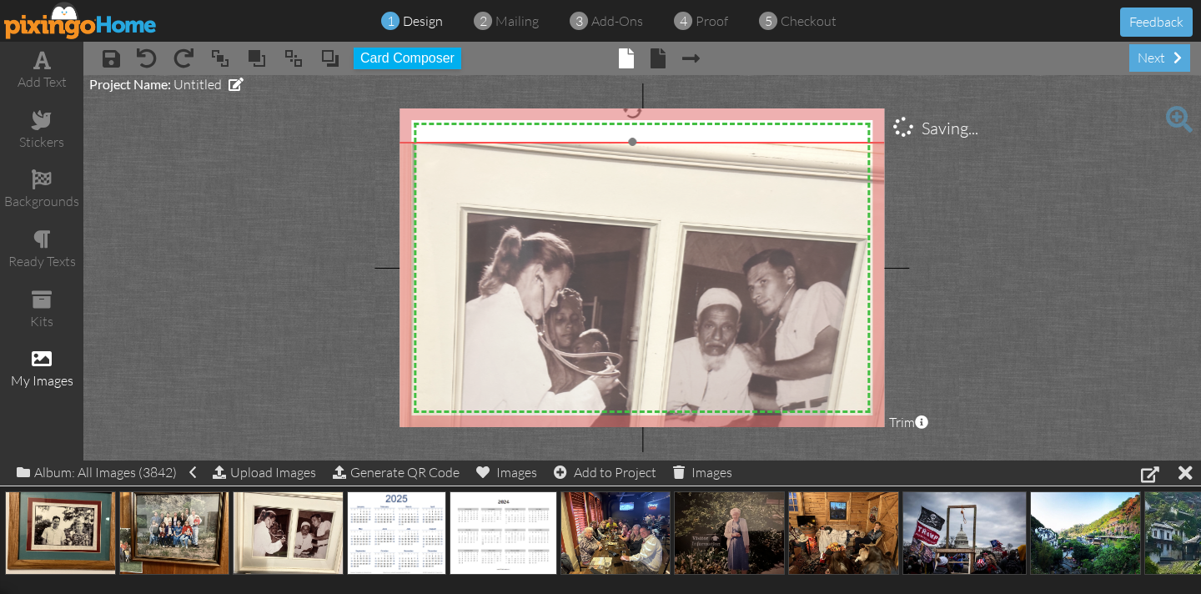
drag, startPoint x: 816, startPoint y: 342, endPoint x: 797, endPoint y: 376, distance: 39.2
click at [801, 380] on img at bounding box center [633, 344] width 540 height 404
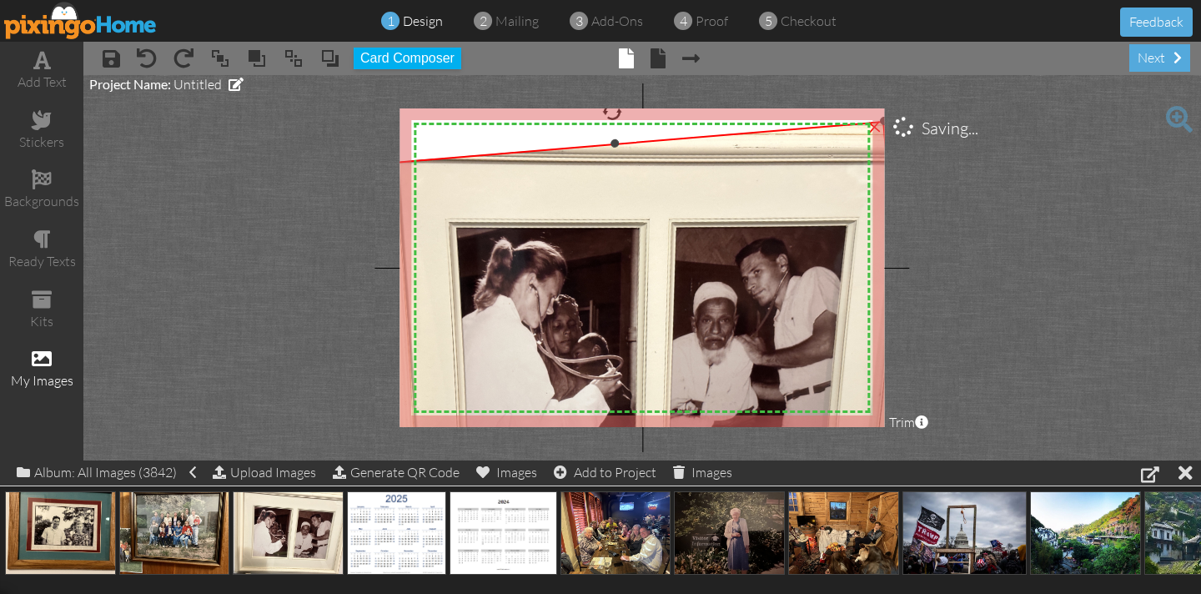
drag, startPoint x: 630, startPoint y: 111, endPoint x: 613, endPoint y: 118, distance: 19.1
click at [613, 118] on div at bounding box center [612, 112] width 22 height 22
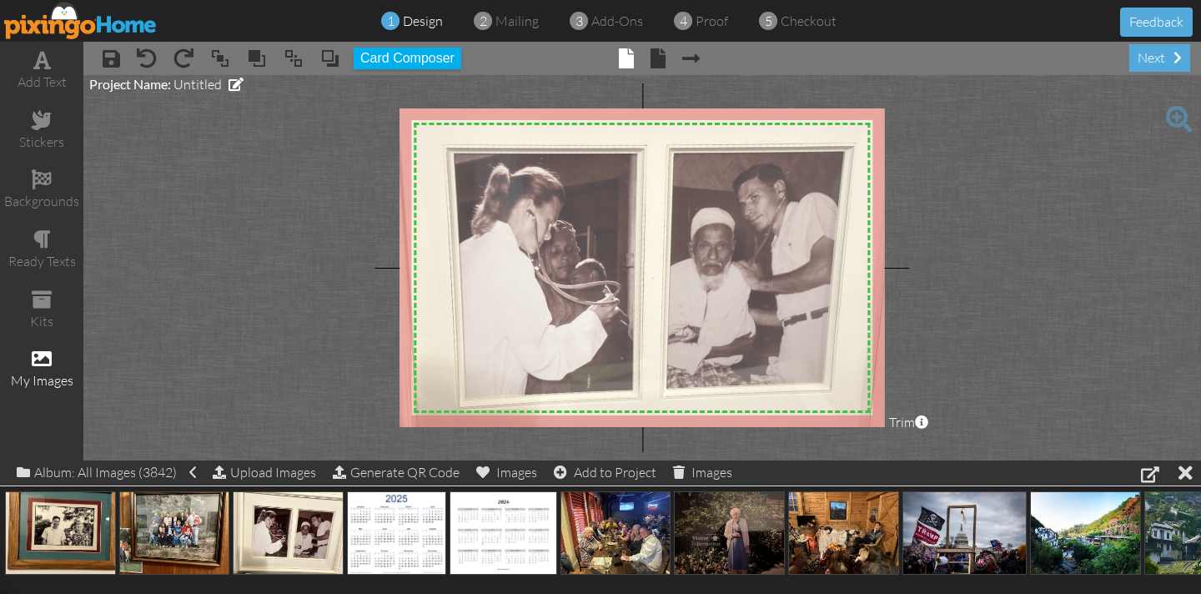
drag, startPoint x: 597, startPoint y: 267, endPoint x: 595, endPoint y: 193, distance: 74.3
click at [595, 193] on img at bounding box center [629, 271] width 571 height 448
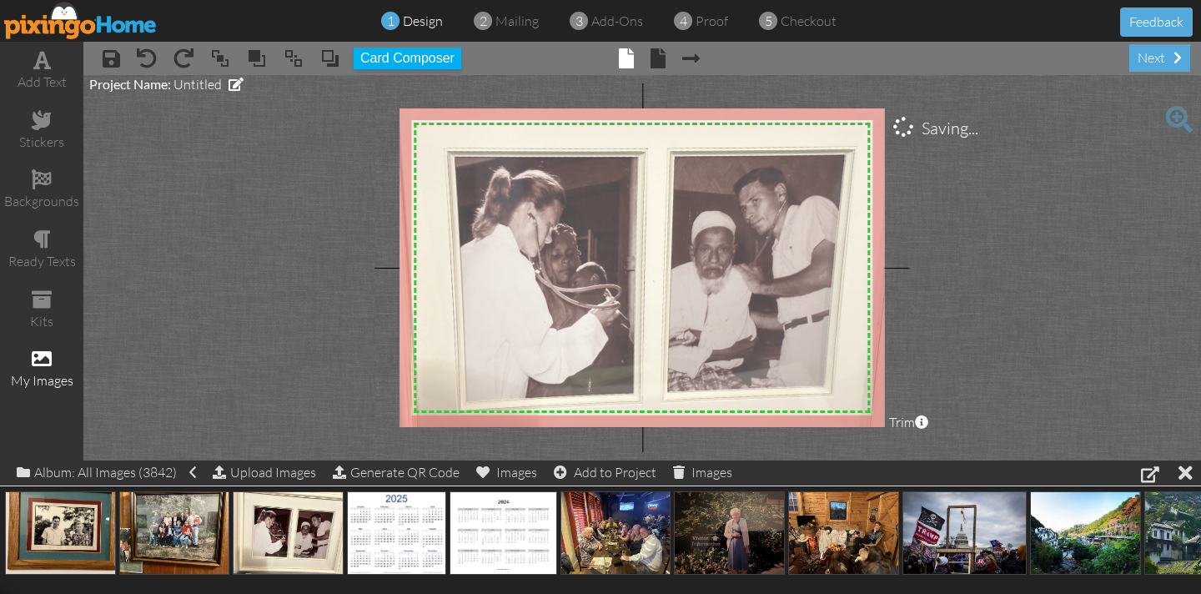
drag, startPoint x: 595, startPoint y: 192, endPoint x: 608, endPoint y: 185, distance: 14.9
click at [595, 195] on img at bounding box center [629, 274] width 571 height 448
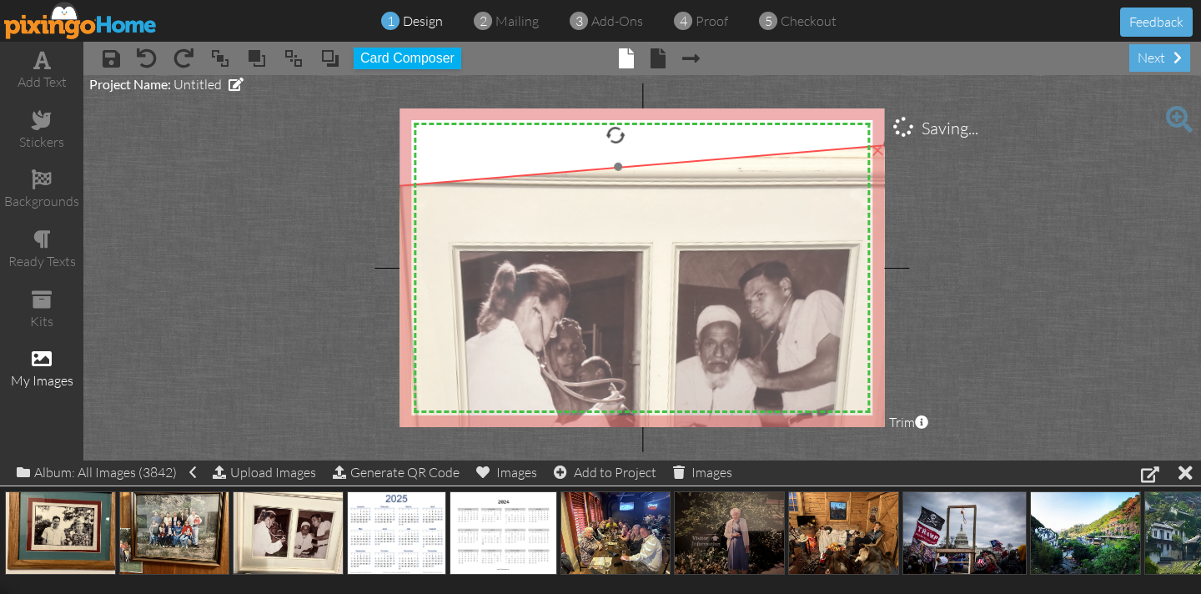
drag, startPoint x: 649, startPoint y: 169, endPoint x: 649, endPoint y: 257, distance: 87.6
click at [652, 259] on img at bounding box center [634, 368] width 571 height 448
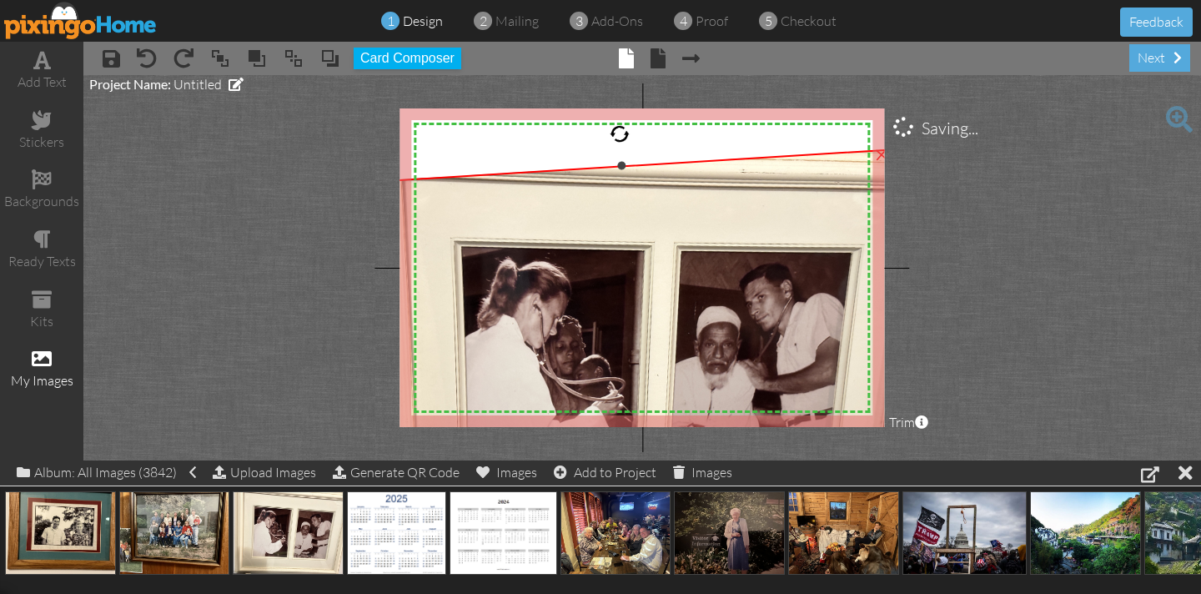
click at [620, 130] on div at bounding box center [620, 133] width 21 height 21
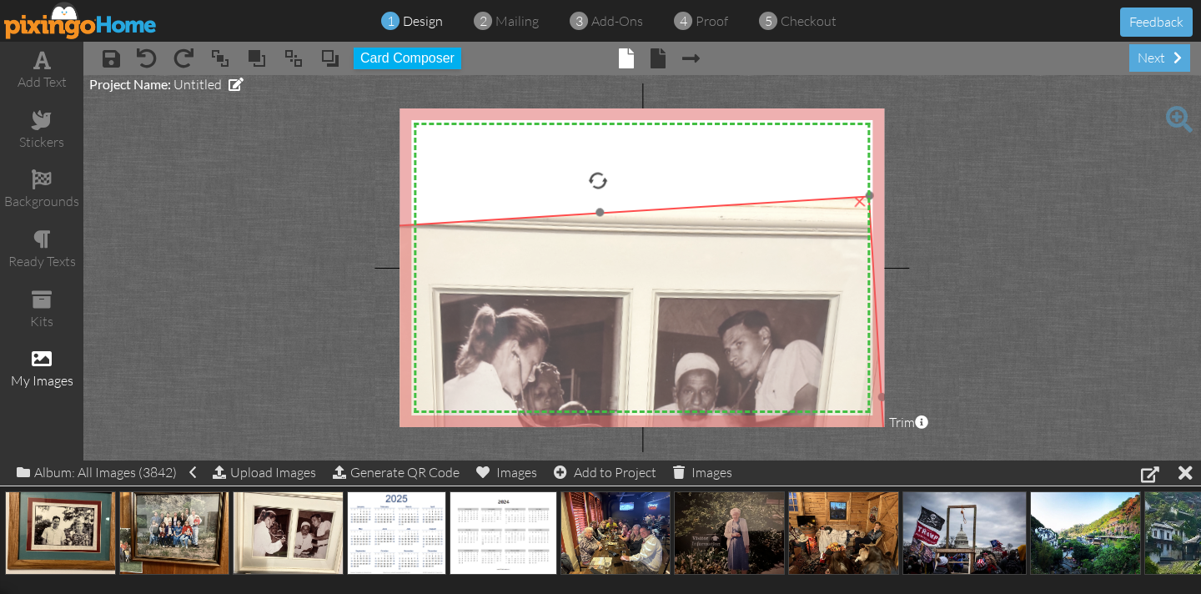
drag, startPoint x: 605, startPoint y: 216, endPoint x: 585, endPoint y: 263, distance: 51.1
click at [584, 263] on img at bounding box center [612, 414] width 563 height 437
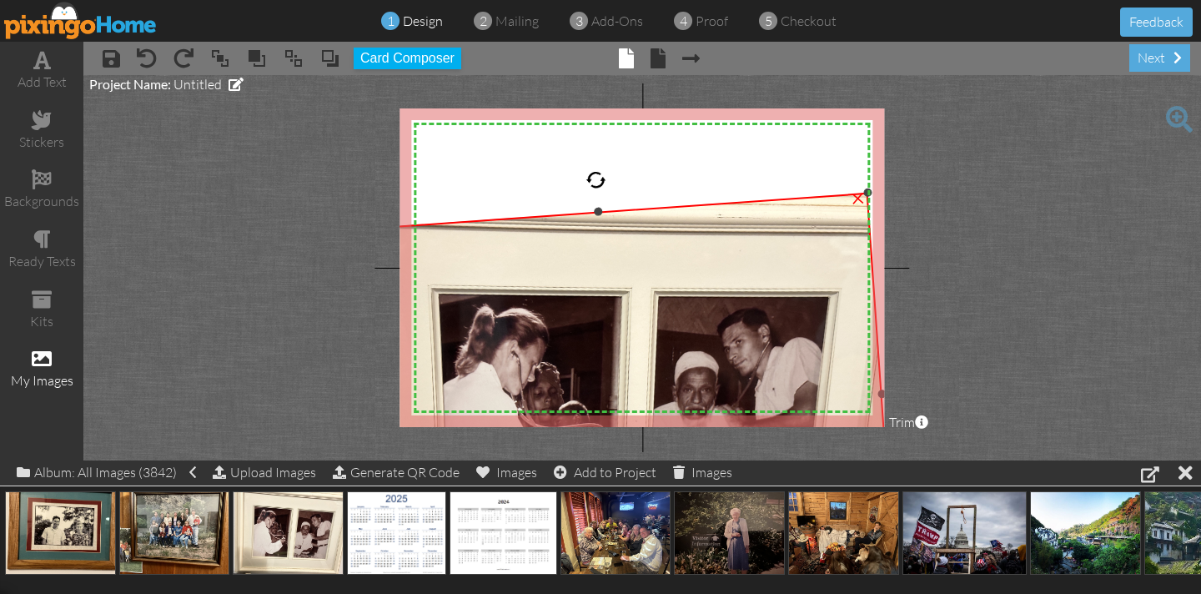
click at [596, 181] on div at bounding box center [596, 180] width 22 height 22
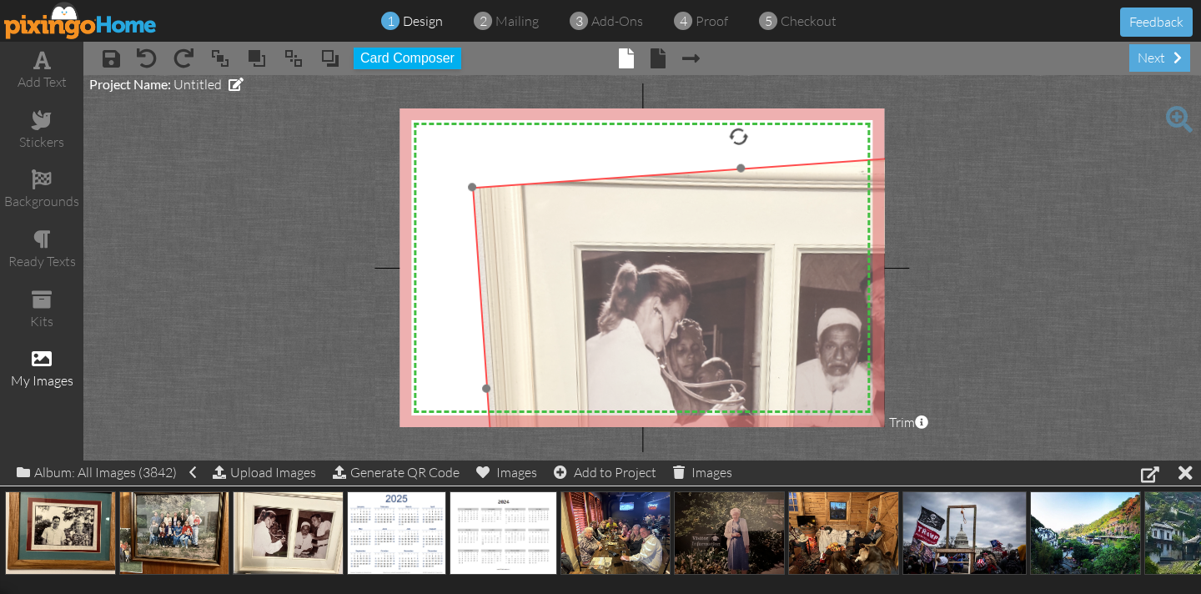
drag, startPoint x: 610, startPoint y: 259, endPoint x: 752, endPoint y: 216, distance: 149.0
click at [752, 216] on img at bounding box center [755, 369] width 566 height 441
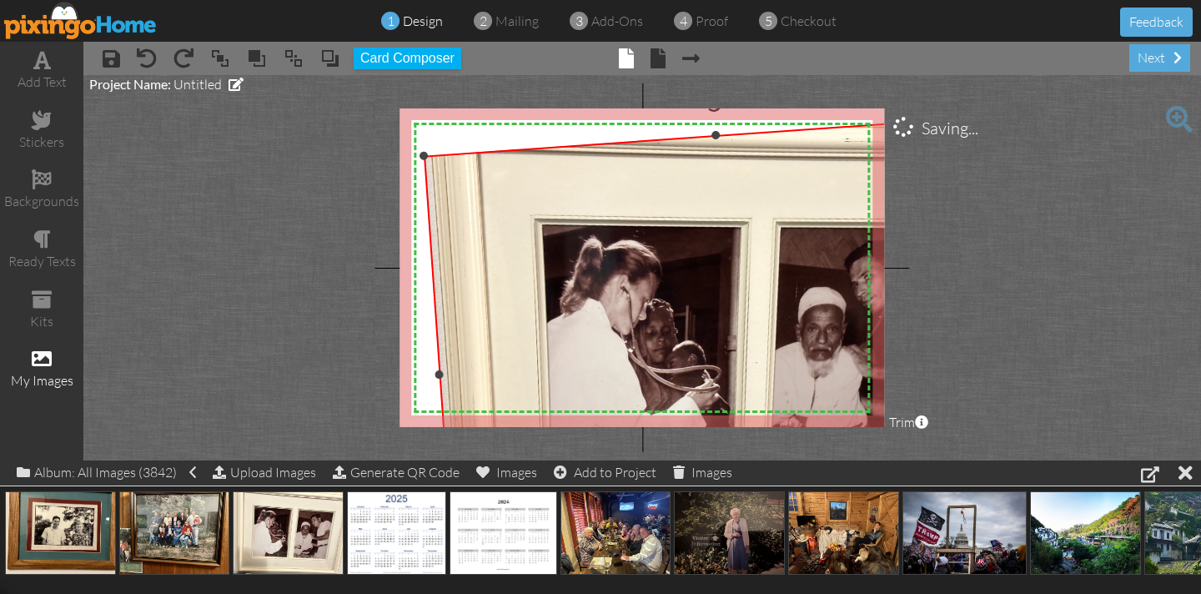
drag, startPoint x: 472, startPoint y: 188, endPoint x: 442, endPoint y: 193, distance: 30.6
click at [425, 156] on div at bounding box center [423, 156] width 9 height 9
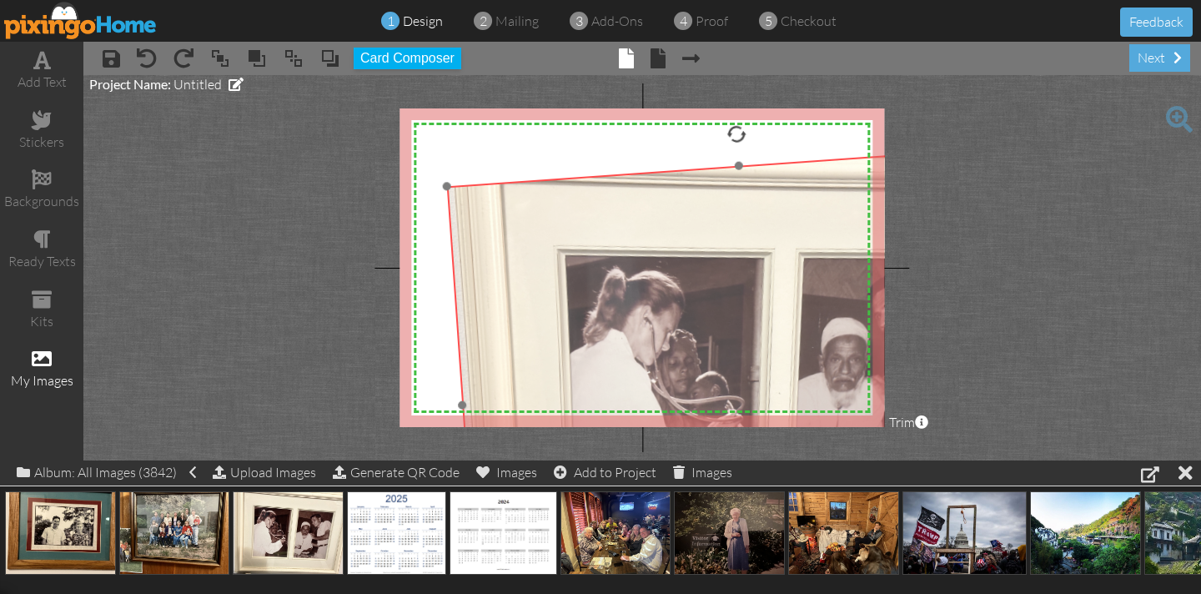
drag, startPoint x: 525, startPoint y: 252, endPoint x: 542, endPoint y: 276, distance: 29.9
click at [549, 283] on img at bounding box center [753, 383] width 615 height 479
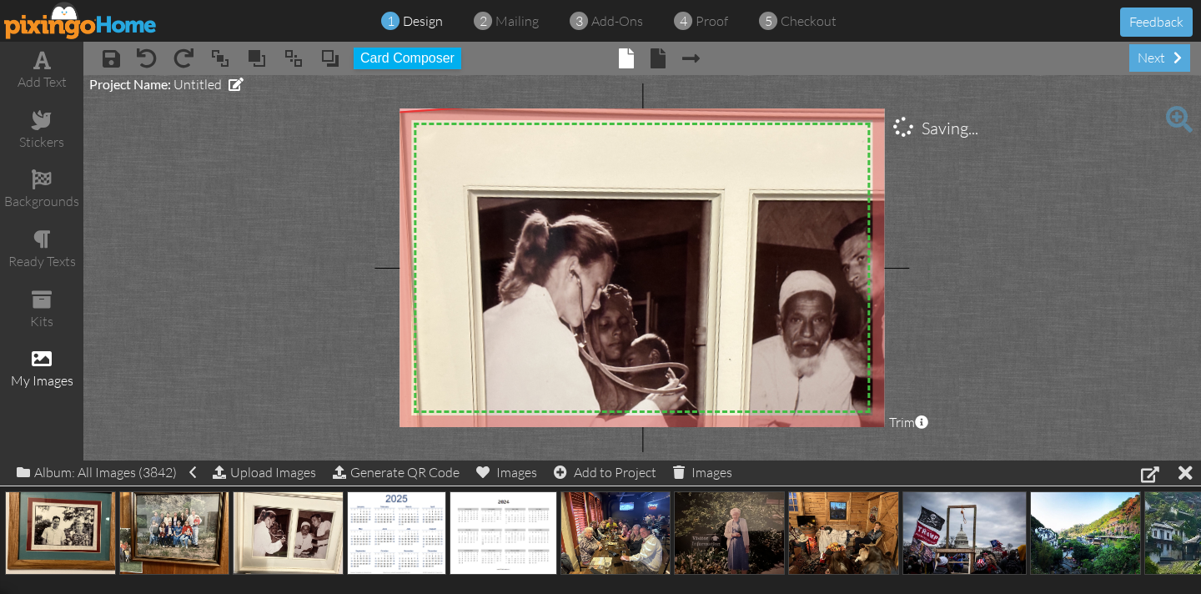
drag, startPoint x: 442, startPoint y: 182, endPoint x: 420, endPoint y: 188, distance: 22.7
click at [345, 115] on project-studio-wrapper "X X X X X X X X X X X X X X X X X X X X X X X X X X X X X X X X X X X X X X X X…" at bounding box center [641, 267] width 1117 height 385
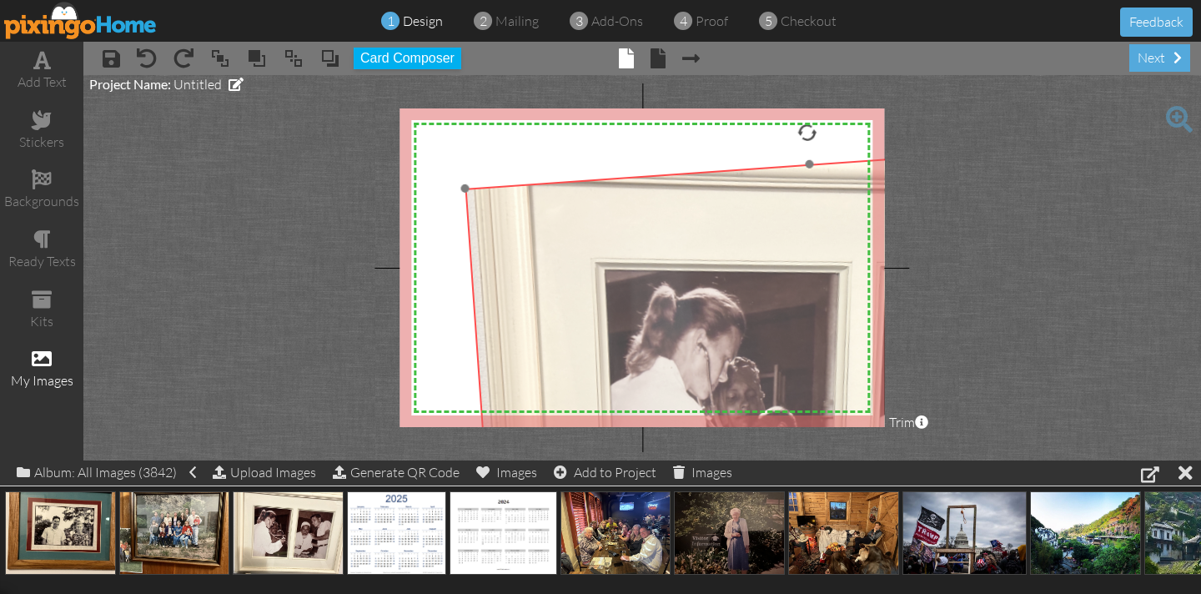
drag, startPoint x: 519, startPoint y: 253, endPoint x: 645, endPoint y: 324, distance: 144.9
click at [646, 325] on img at bounding box center [826, 421] width 725 height 565
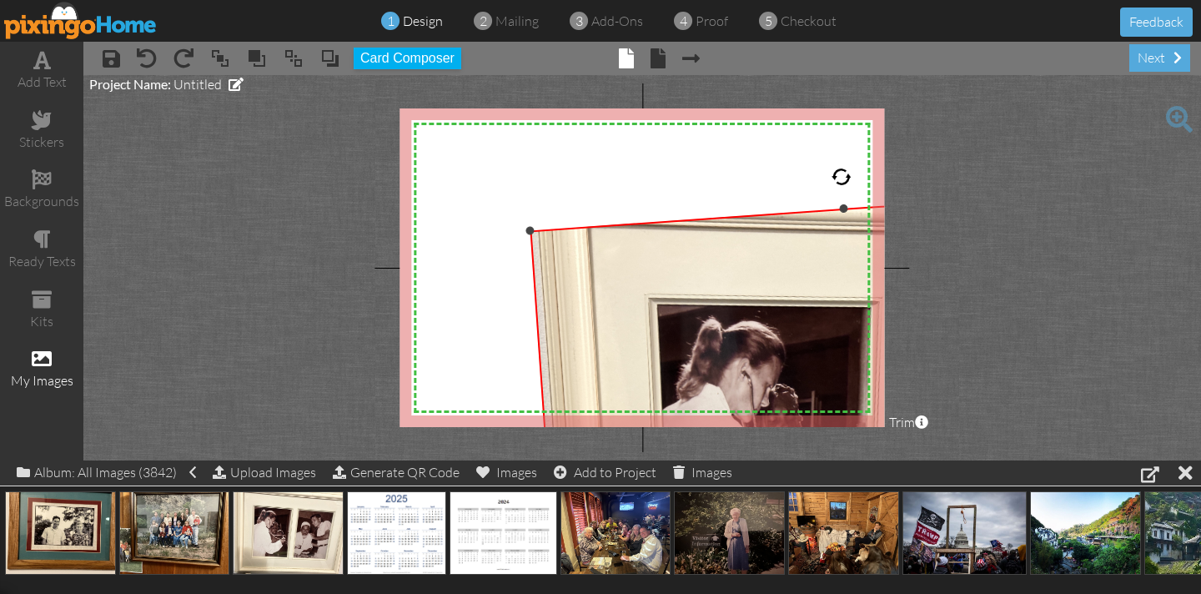
drag, startPoint x: 463, startPoint y: 187, endPoint x: 510, endPoint y: 230, distance: 64.3
click at [510, 230] on div "X X X X X X X X X X X X X X X X X X X X X X X X X X X X X X X X X X X X X X X X…" at bounding box center [641, 267] width 484 height 319
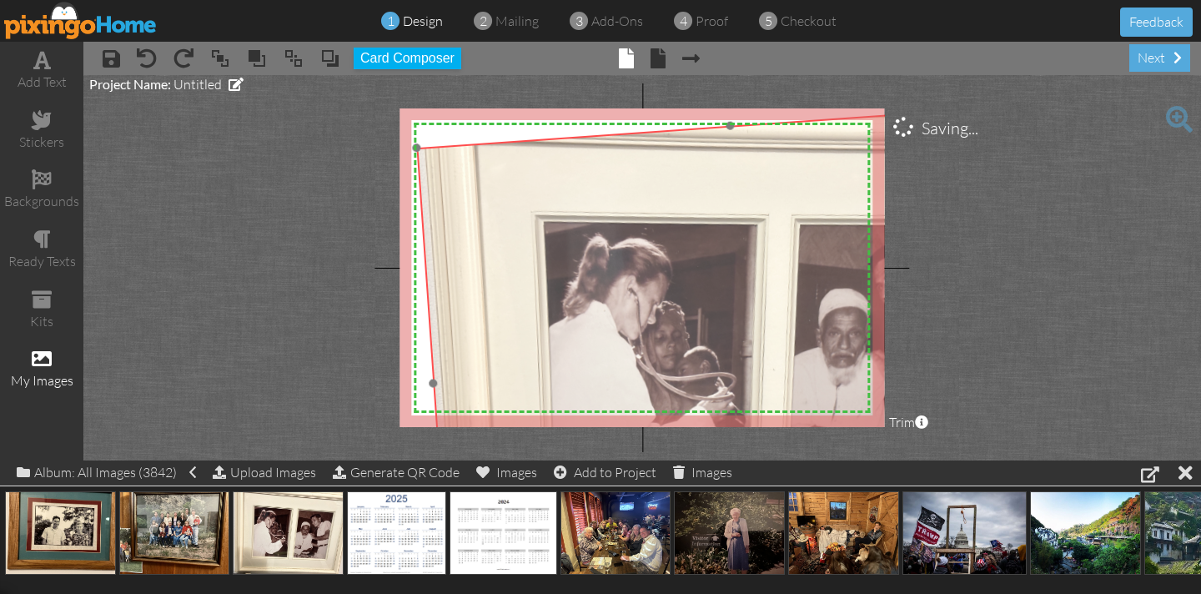
drag, startPoint x: 570, startPoint y: 247, endPoint x: 456, endPoint y: 164, distance: 140.3
click at [456, 164] on img at bounding box center [746, 360] width 660 height 515
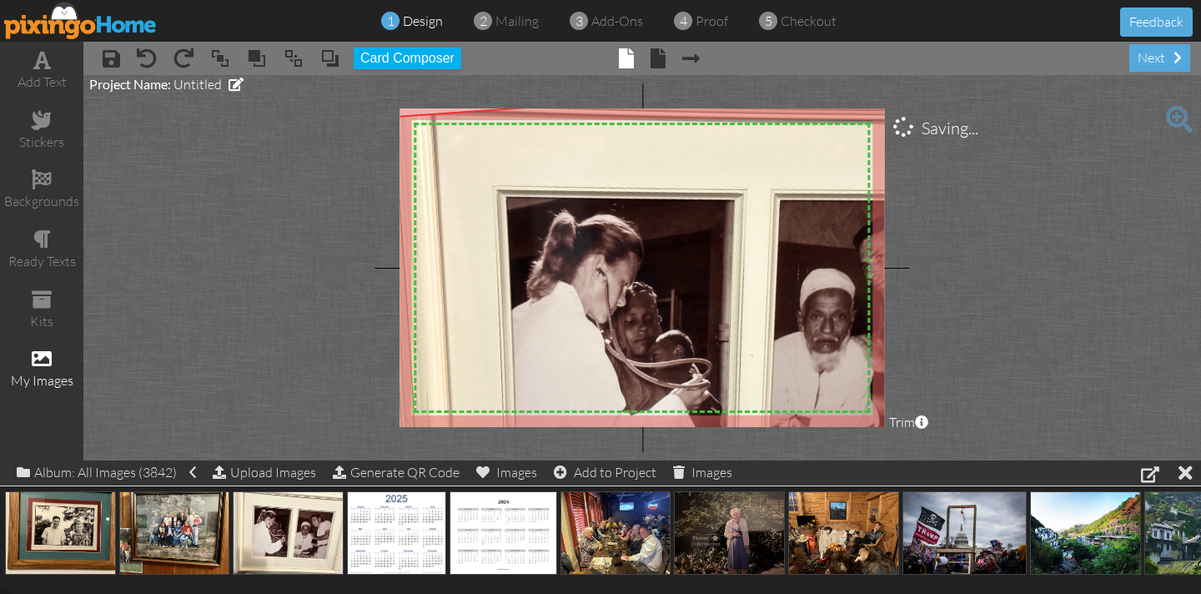
drag, startPoint x: 414, startPoint y: 147, endPoint x: 379, endPoint y: 124, distance: 41.6
click at [373, 117] on project-studio-wrapper "X X X X X X X X X X X X X X X X X X X X X X X X X X X X X X X X X X X X X X X X…" at bounding box center [641, 267] width 1117 height 385
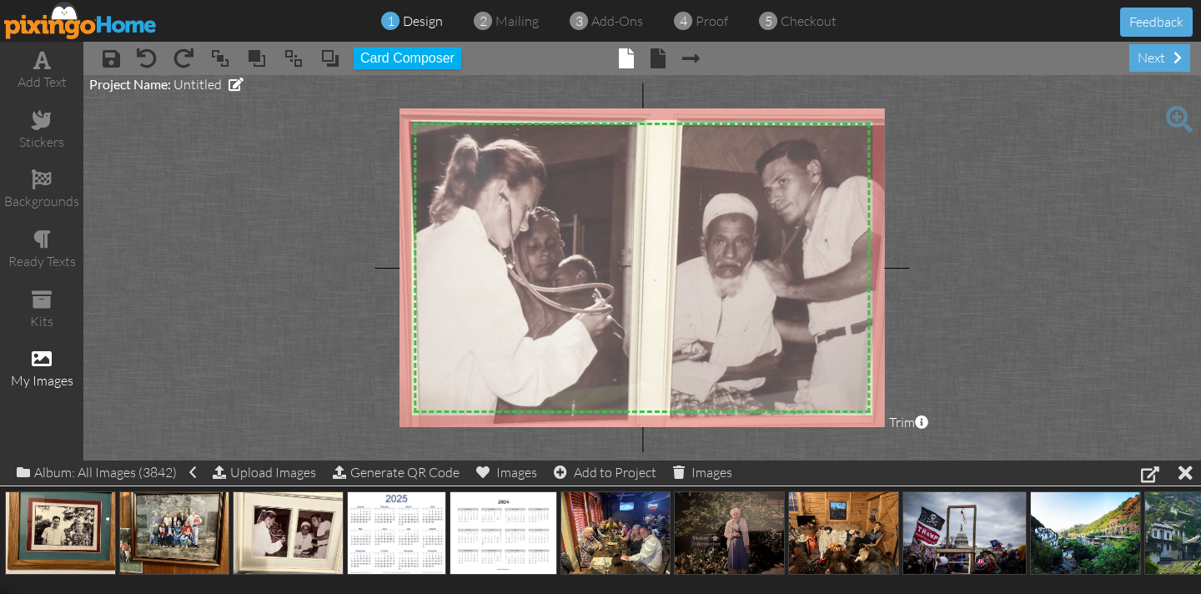
drag, startPoint x: 503, startPoint y: 206, endPoint x: 404, endPoint y: 131, distance: 123.8
click at [404, 131] on img at bounding box center [626, 271] width 706 height 550
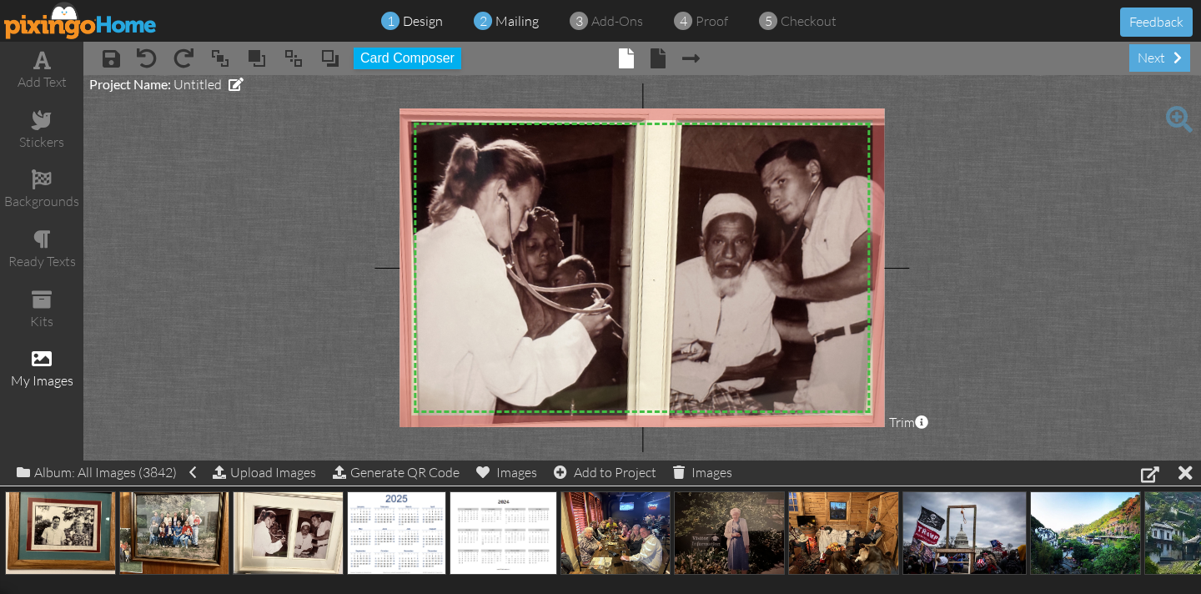
click at [525, 28] on span "mailing" at bounding box center [516, 21] width 43 height 17
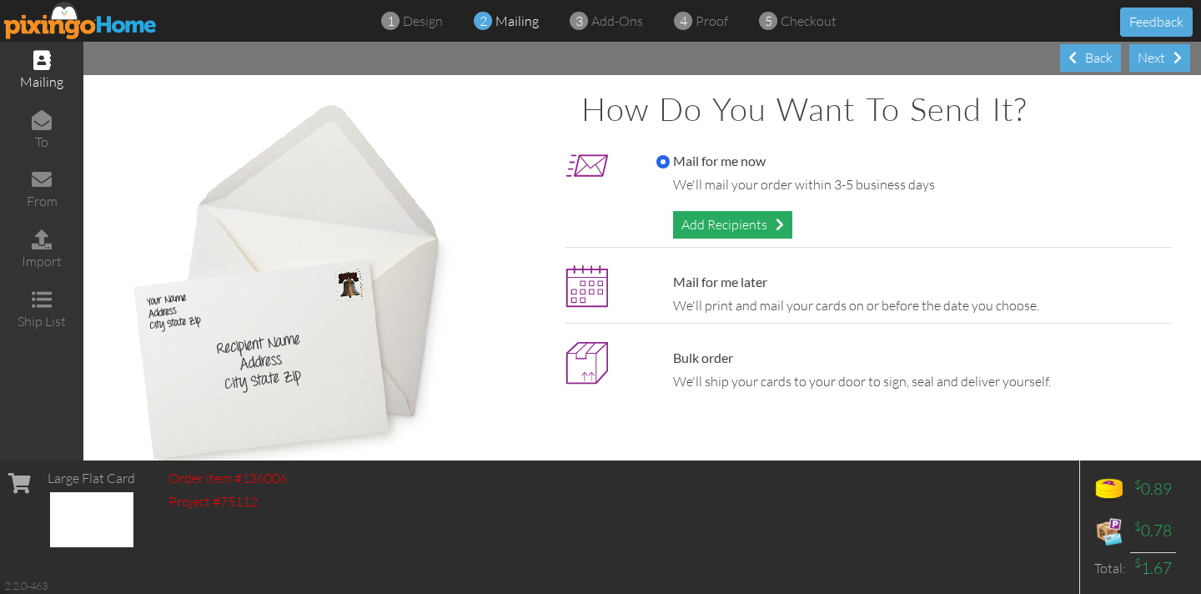
click at [714, 227] on div "Add Recipients" at bounding box center [732, 225] width 119 height 28
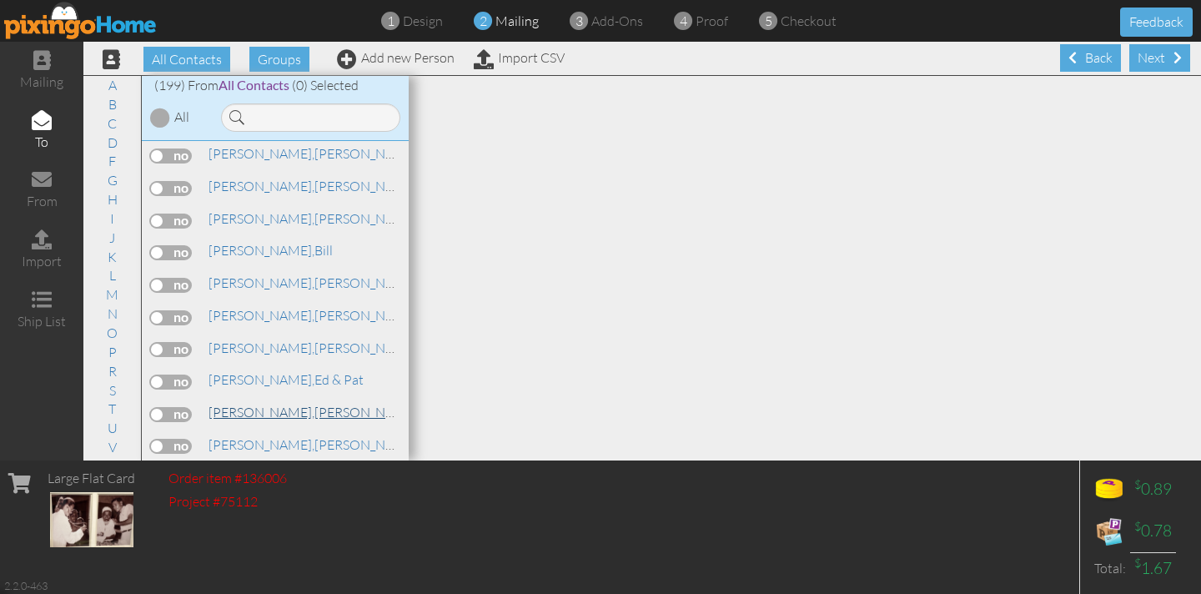
scroll to position [3131, 0]
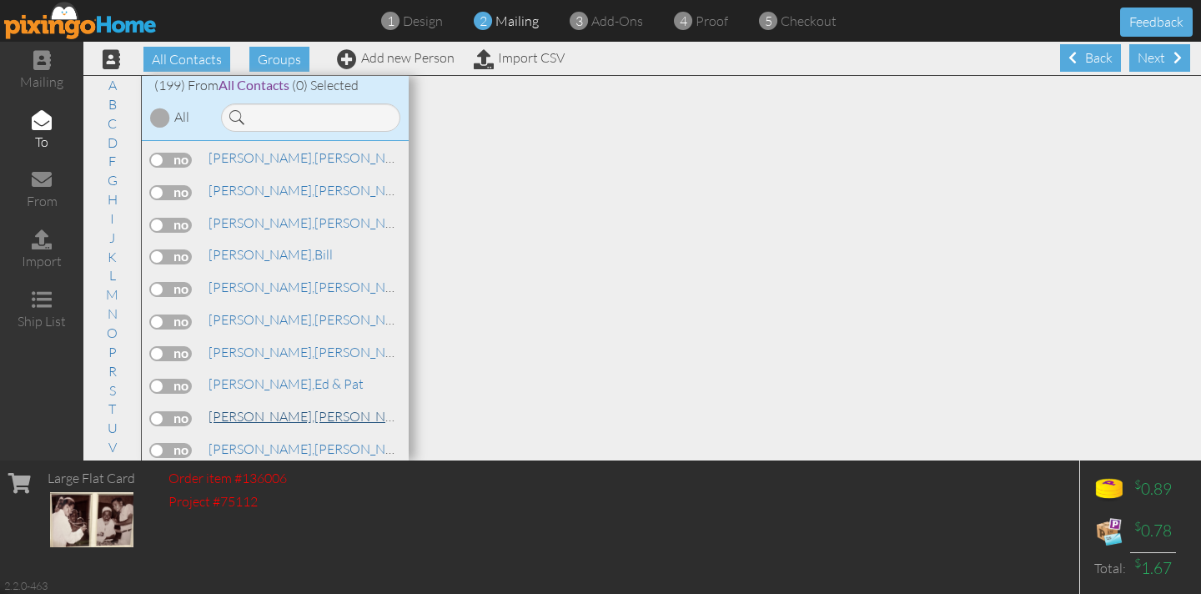
click at [247, 408] on span "[PERSON_NAME]," at bounding box center [261, 416] width 106 height 17
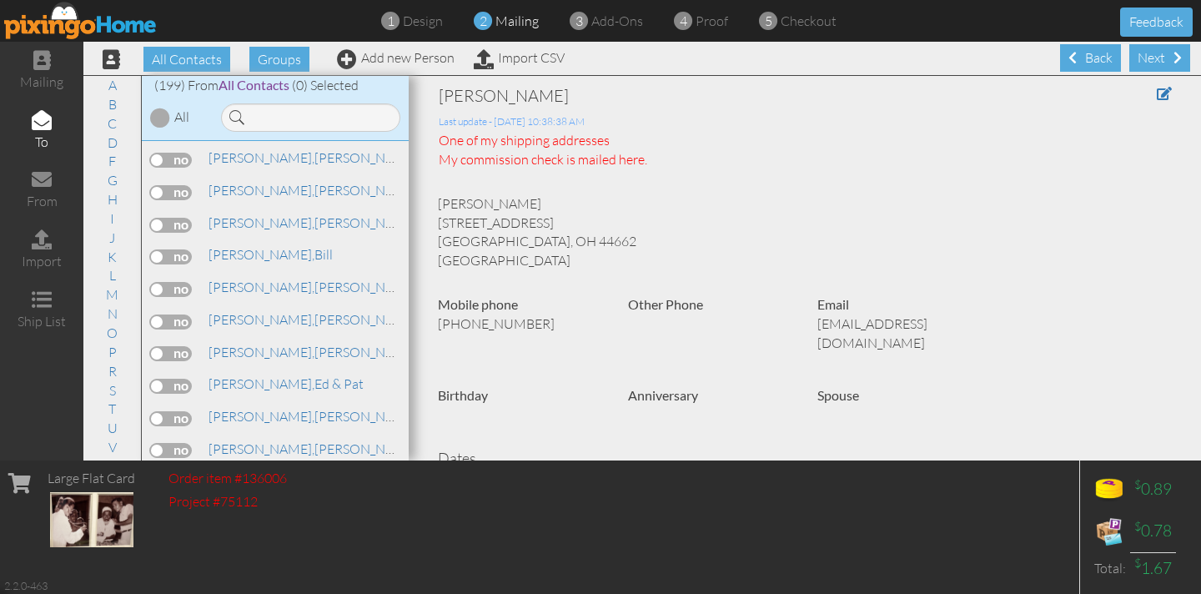
click at [182, 411] on label at bounding box center [171, 418] width 42 height 15
click at [0, 0] on input "checkbox" at bounding box center [0, 0] width 0 height 0
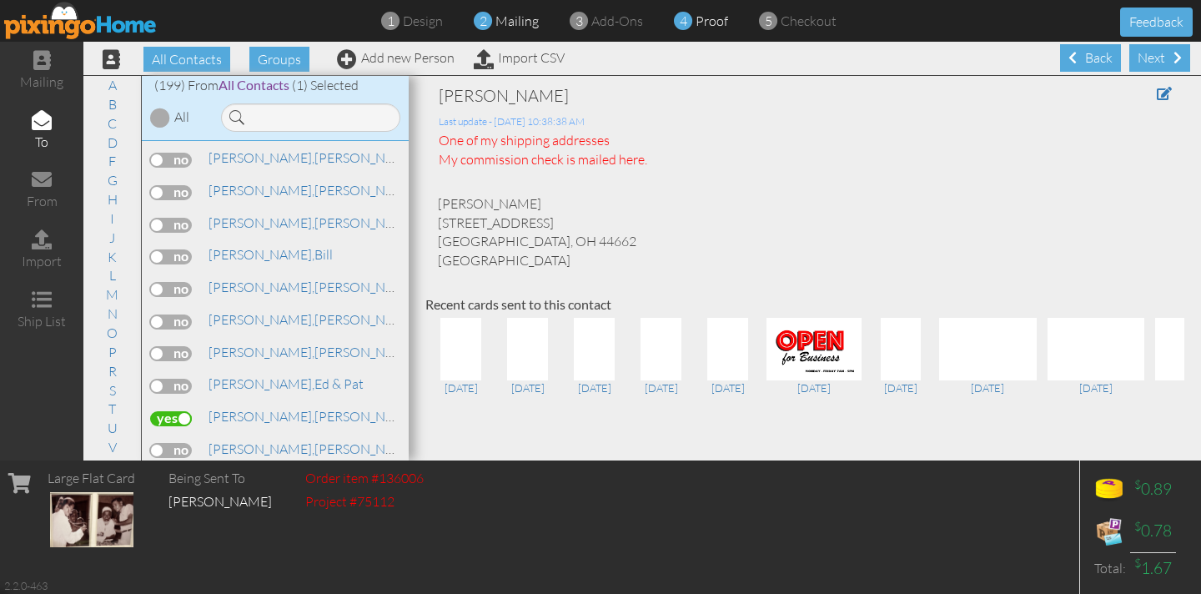
click at [685, 26] on span at bounding box center [683, 21] width 18 height 33
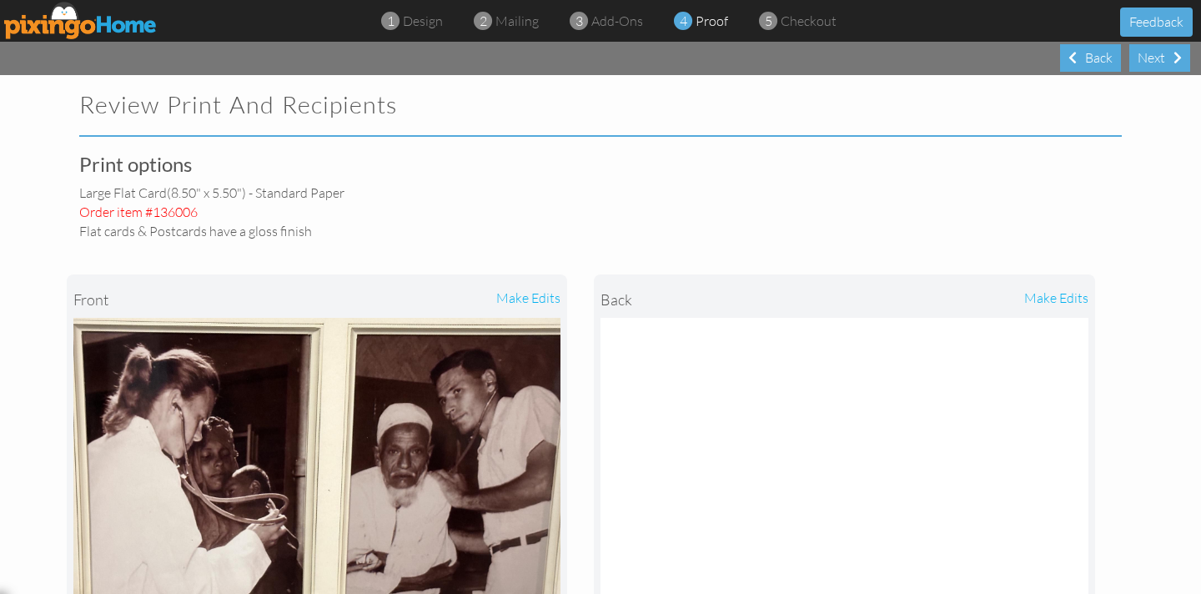
select select "object:11720"
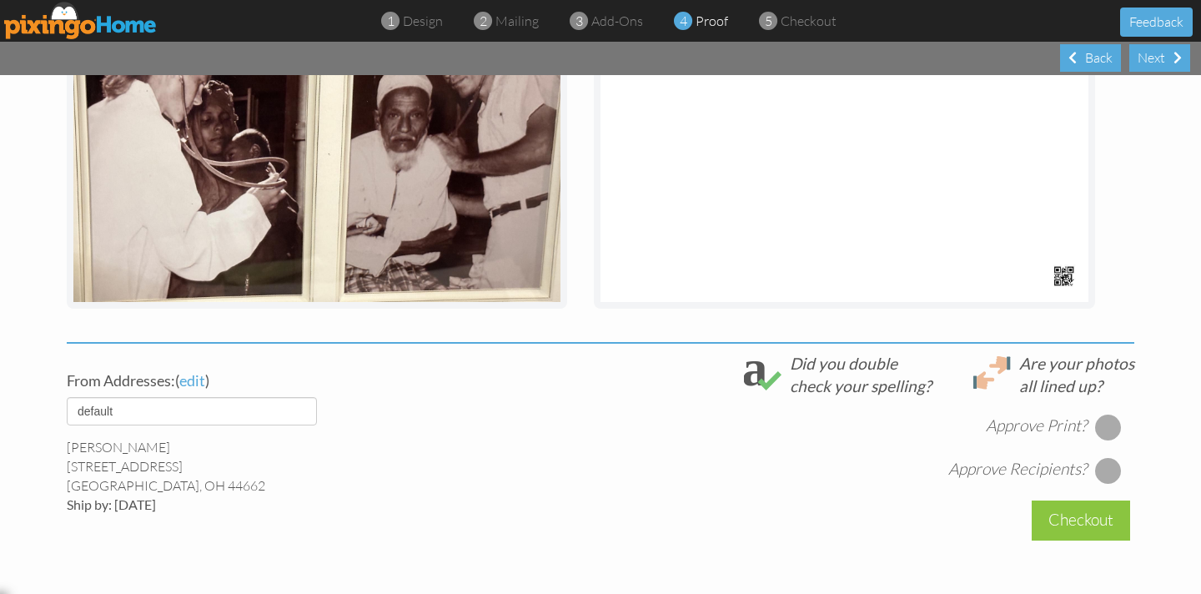
scroll to position [337, 0]
click at [1113, 422] on div at bounding box center [1108, 426] width 27 height 27
click at [1103, 470] on div at bounding box center [1108, 469] width 27 height 27
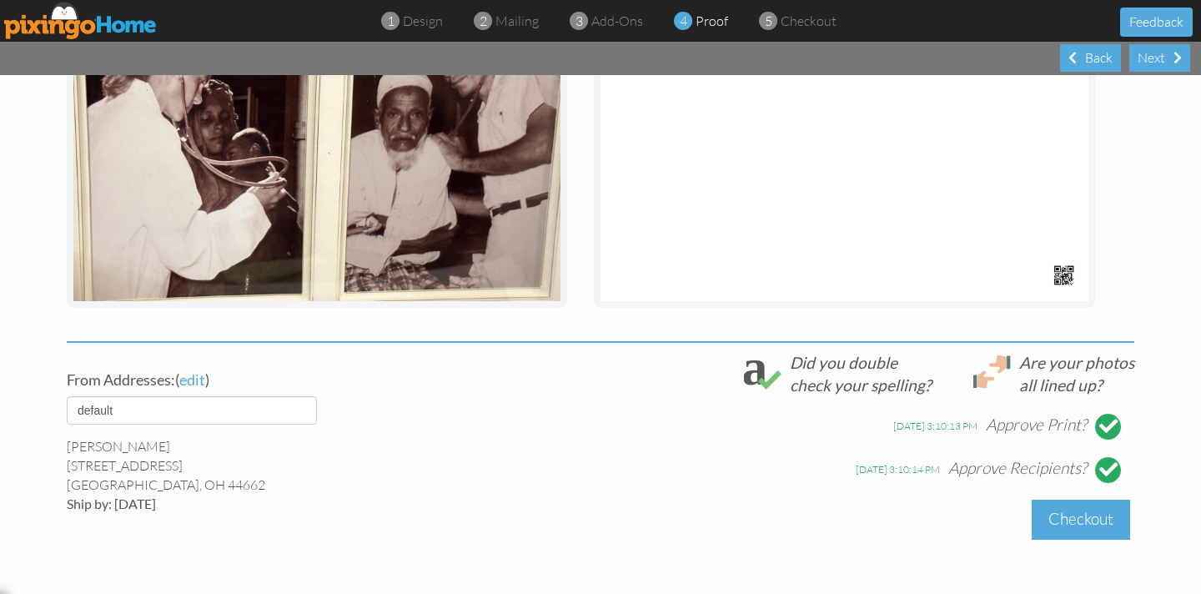
click at [1071, 519] on div "Checkout" at bounding box center [1081, 518] width 98 height 39
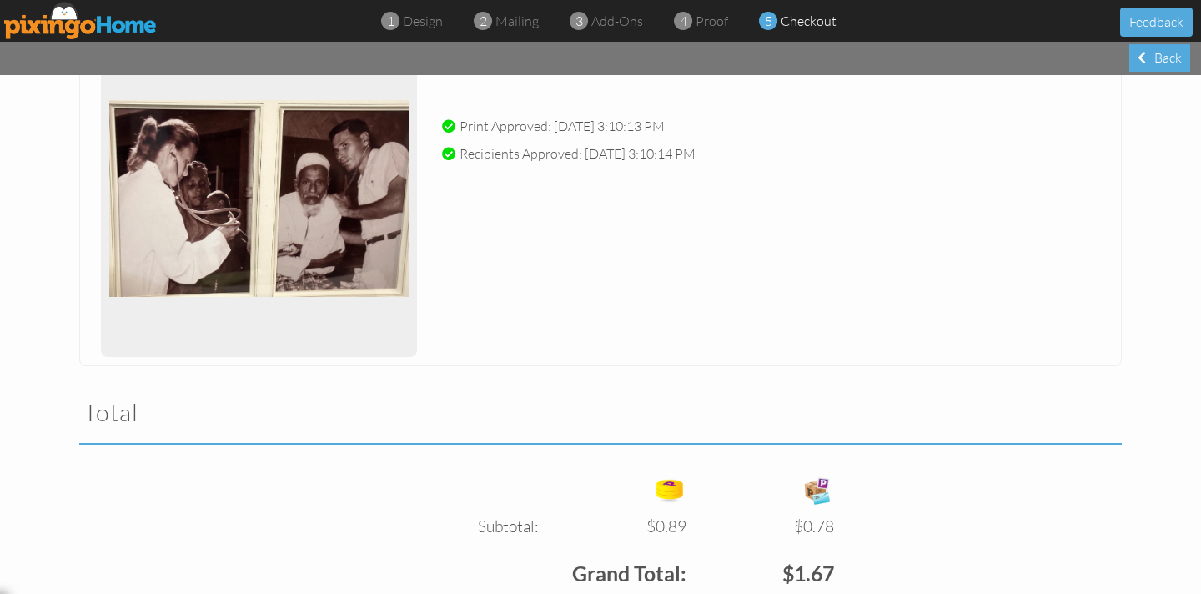
scroll to position [464, 0]
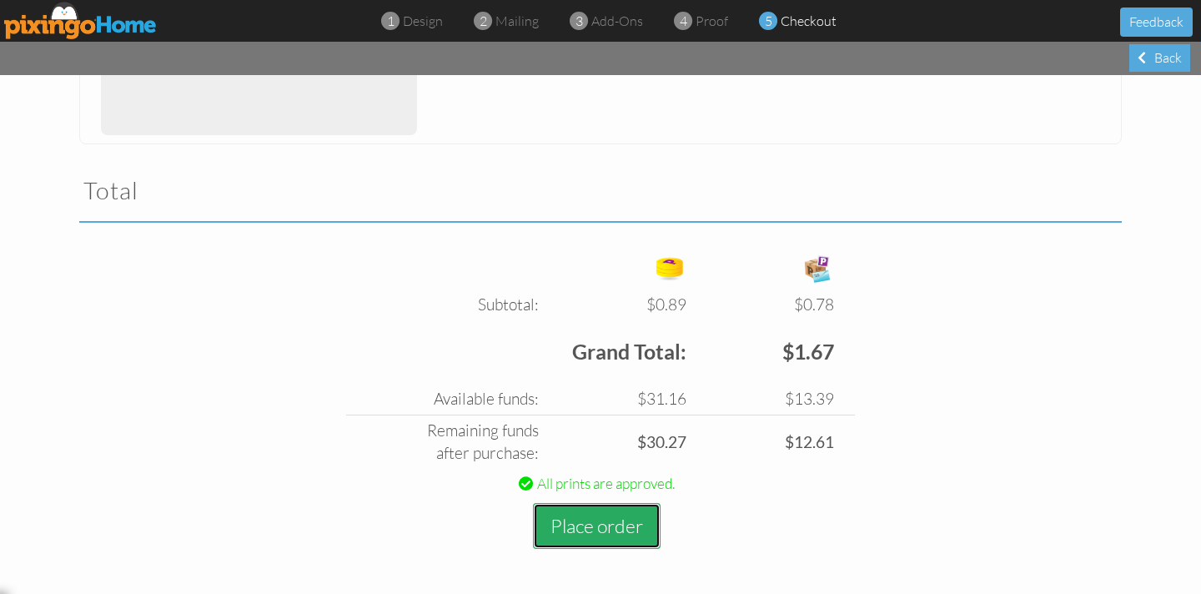
click at [604, 519] on button "Place order" at bounding box center [597, 526] width 128 height 46
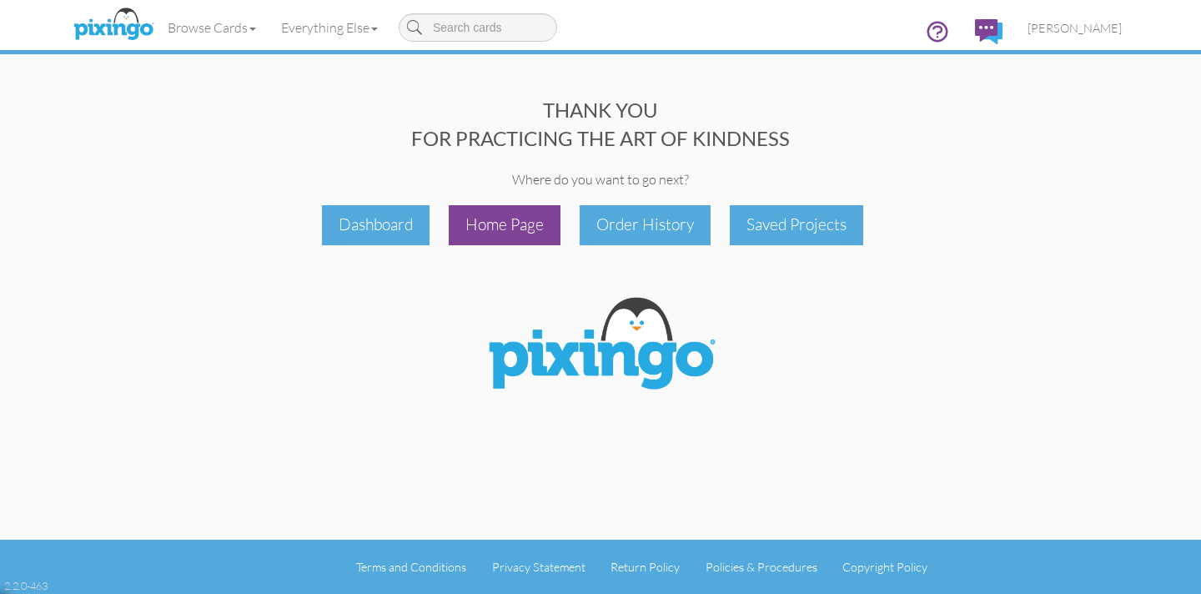
click at [471, 227] on div "Home Page" at bounding box center [505, 224] width 112 height 39
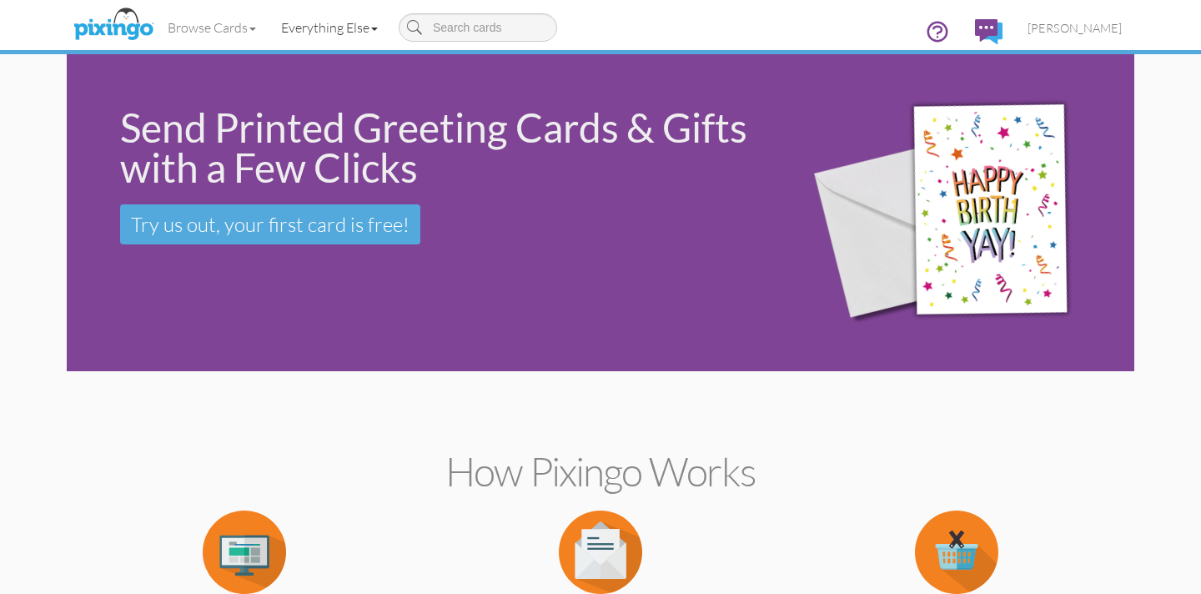
click at [309, 32] on link "Everything Else" at bounding box center [330, 28] width 122 height 42
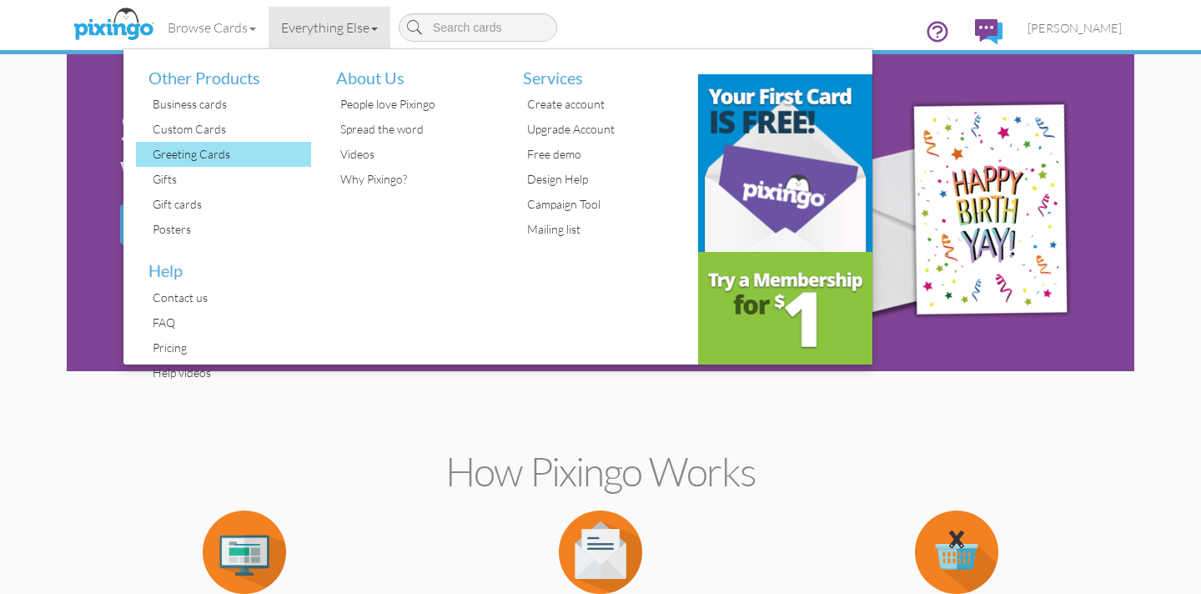
click at [224, 148] on div "Greeting Cards" at bounding box center [229, 154] width 163 height 25
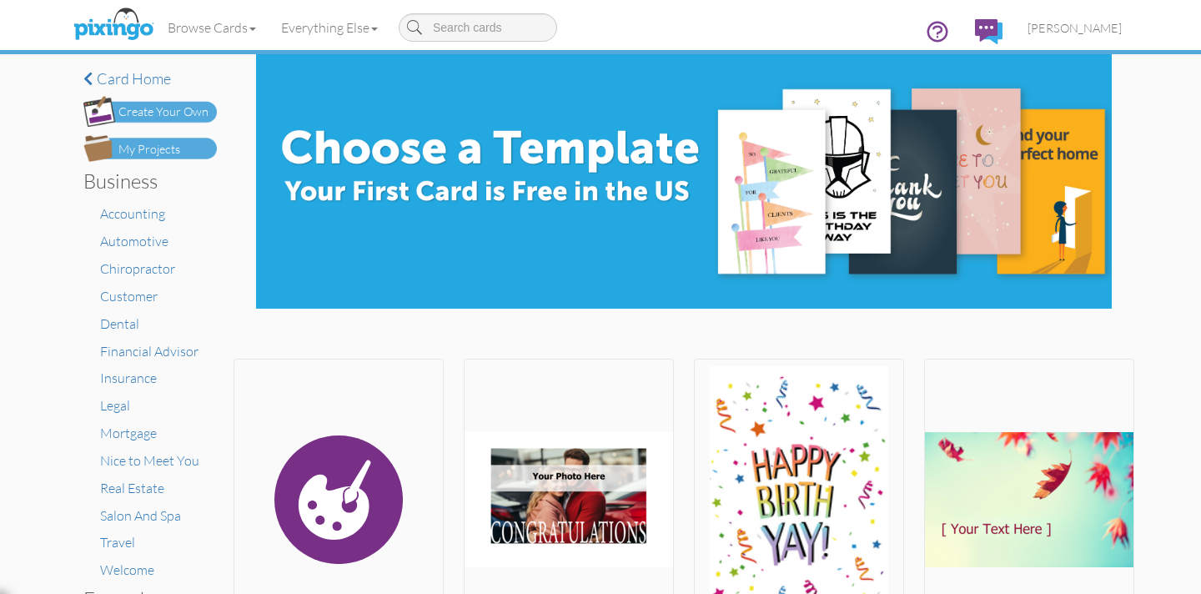
click at [179, 114] on div "Create Your Own" at bounding box center [163, 112] width 90 height 18
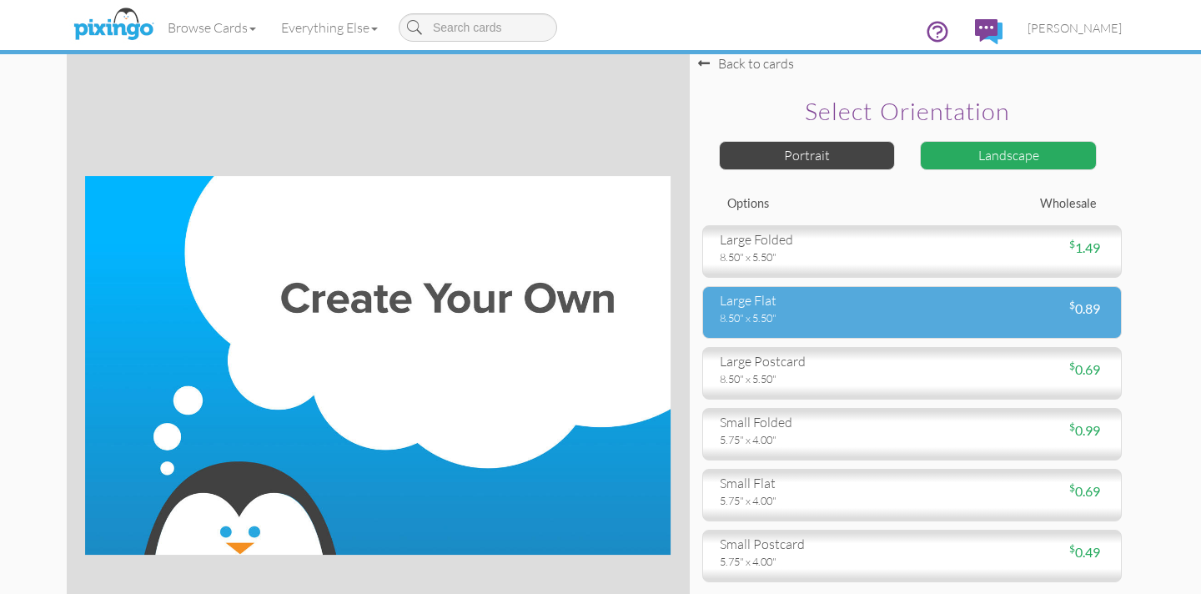
click at [884, 323] on div "8.50" x 5.50"" at bounding box center [810, 317] width 180 height 15
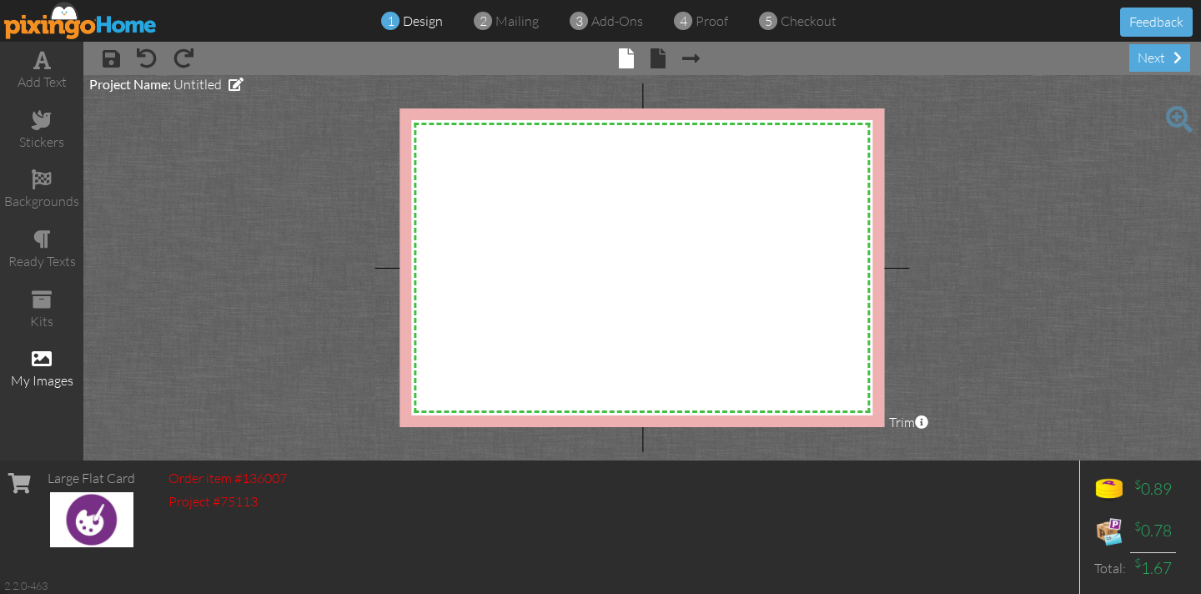
click at [38, 351] on span at bounding box center [42, 359] width 20 height 20
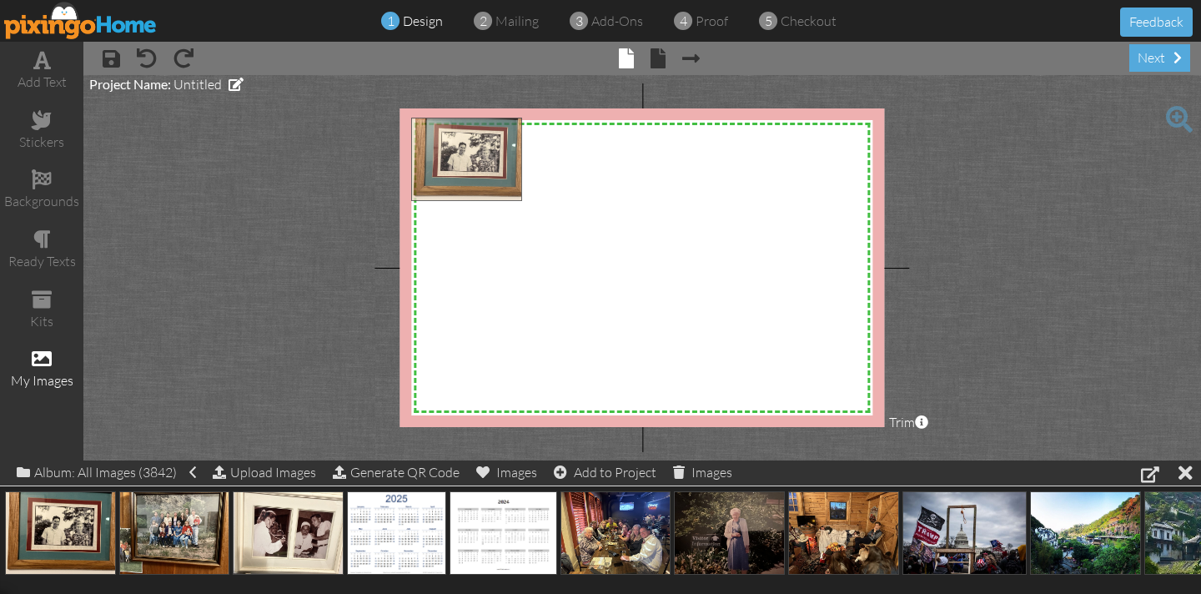
drag, startPoint x: 78, startPoint y: 522, endPoint x: 483, endPoint y: 149, distance: 550.6
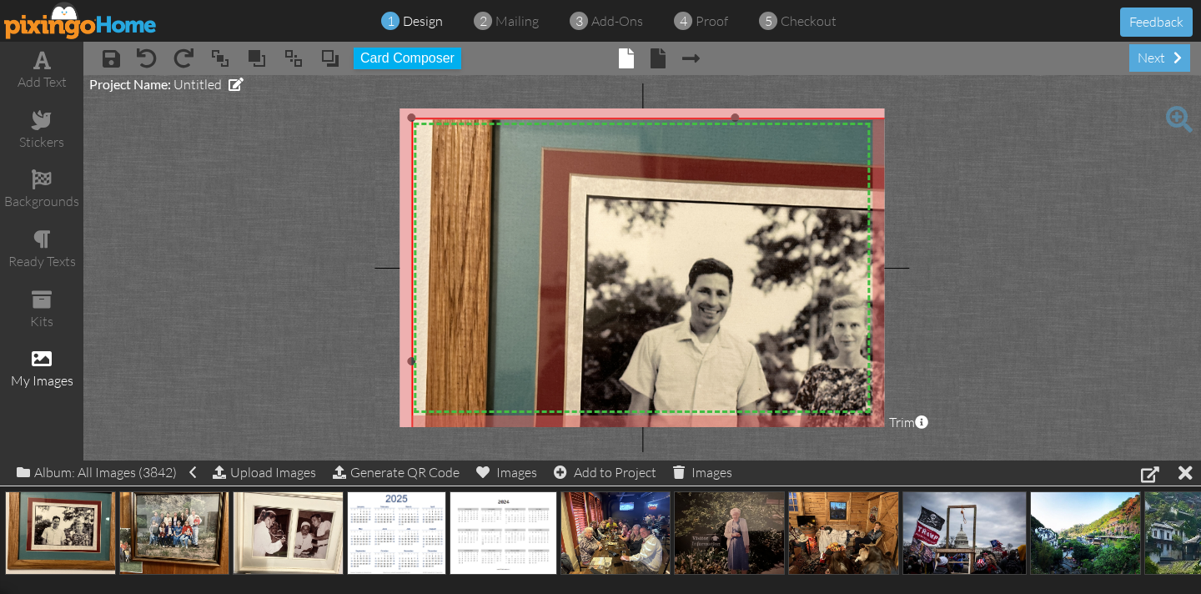
drag, startPoint x: 654, startPoint y: 299, endPoint x: 993, endPoint y: 567, distance: 432.8
click at [1058, 593] on html "1 design 2 mailing 3 add-ons 4 proof 5 checkout Feedback add text stickers back…" at bounding box center [600, 297] width 1201 height 594
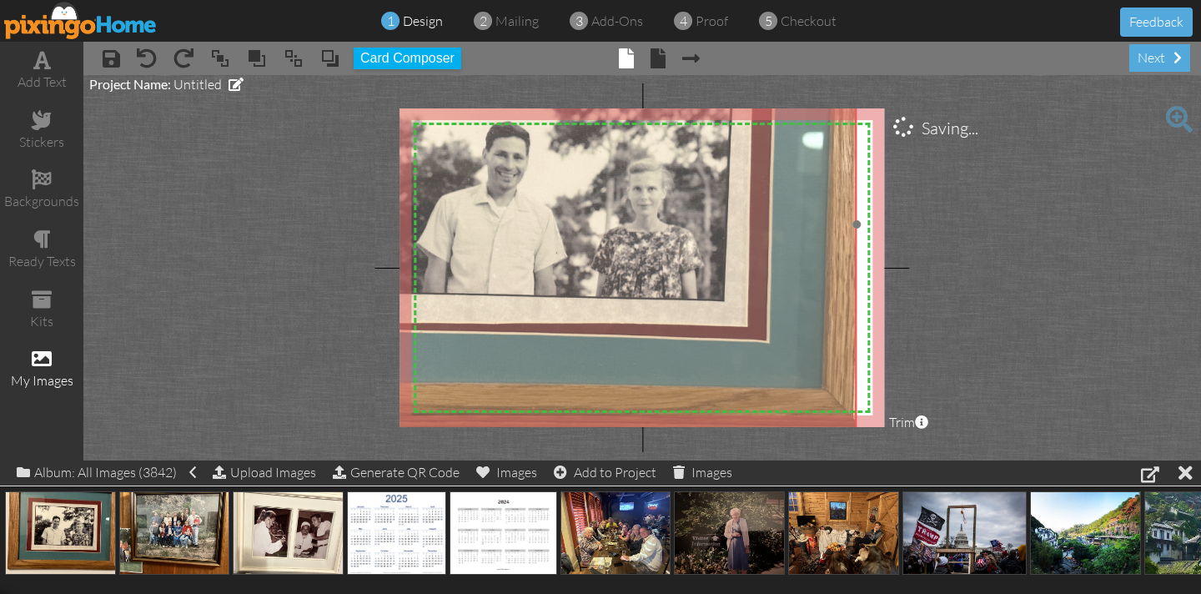
drag, startPoint x: 695, startPoint y: 309, endPoint x: 491, endPoint y: 173, distance: 245.2
click at [490, 173] on img at bounding box center [533, 224] width 650 height 487
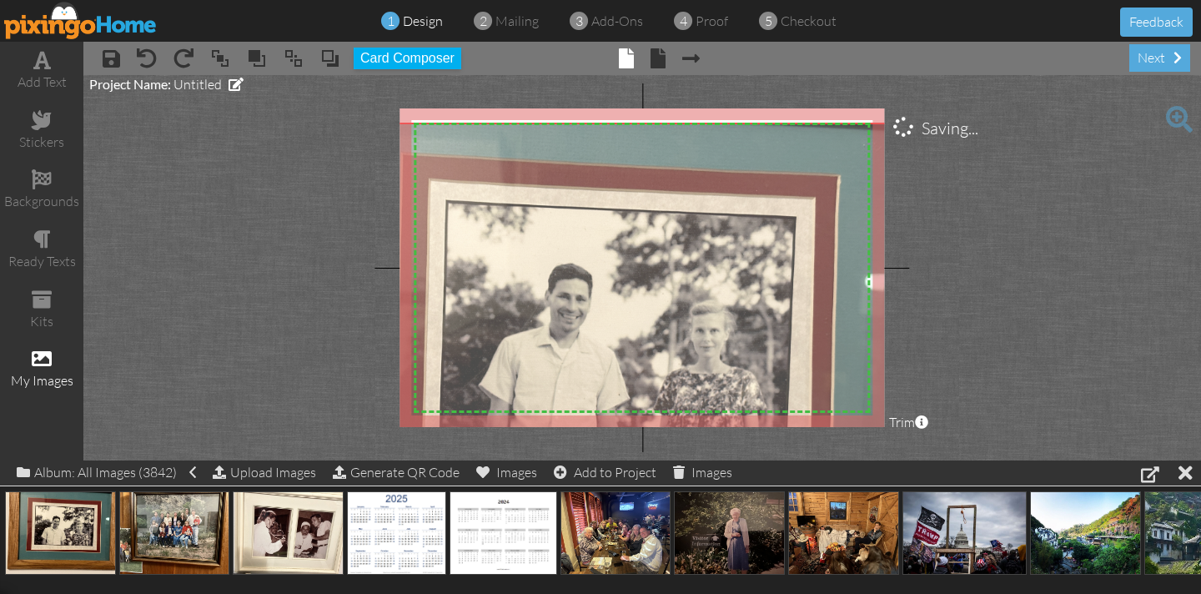
drag, startPoint x: 691, startPoint y: 303, endPoint x: 750, endPoint y: 436, distance: 146.0
click at [752, 440] on project-studio-wrapper "X X X X X X X X X X X X X X X X X X X X X X X X X X X X X X X X X X X X X X X X…" at bounding box center [641, 267] width 1117 height 385
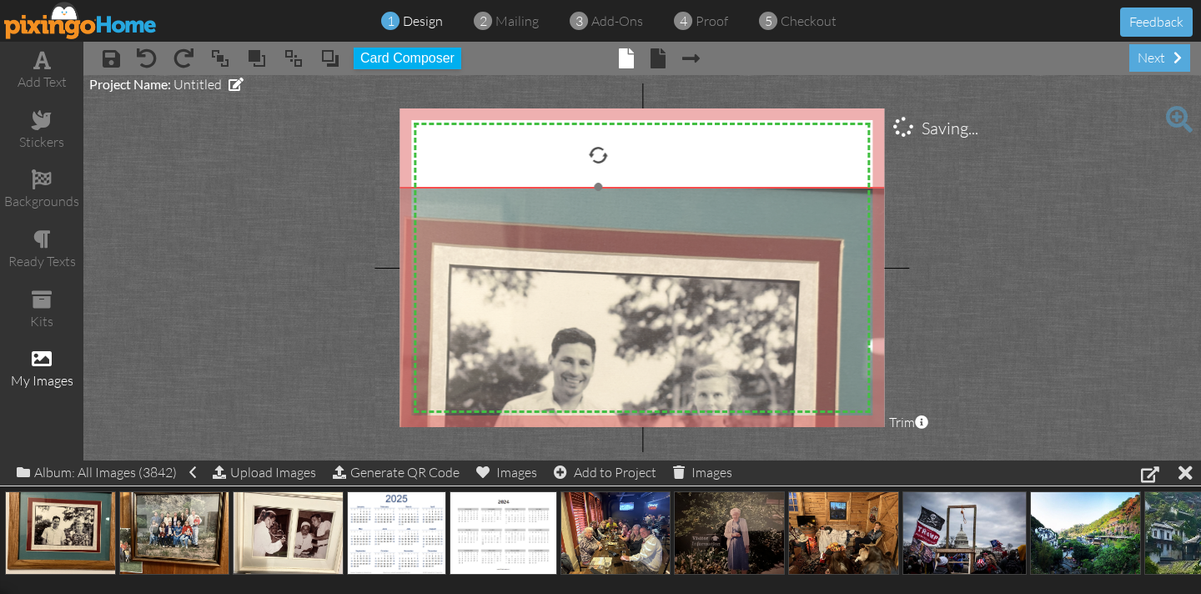
drag, startPoint x: 669, startPoint y: 311, endPoint x: 632, endPoint y: 235, distance: 84.3
click at [670, 359] on img at bounding box center [599, 430] width 650 height 487
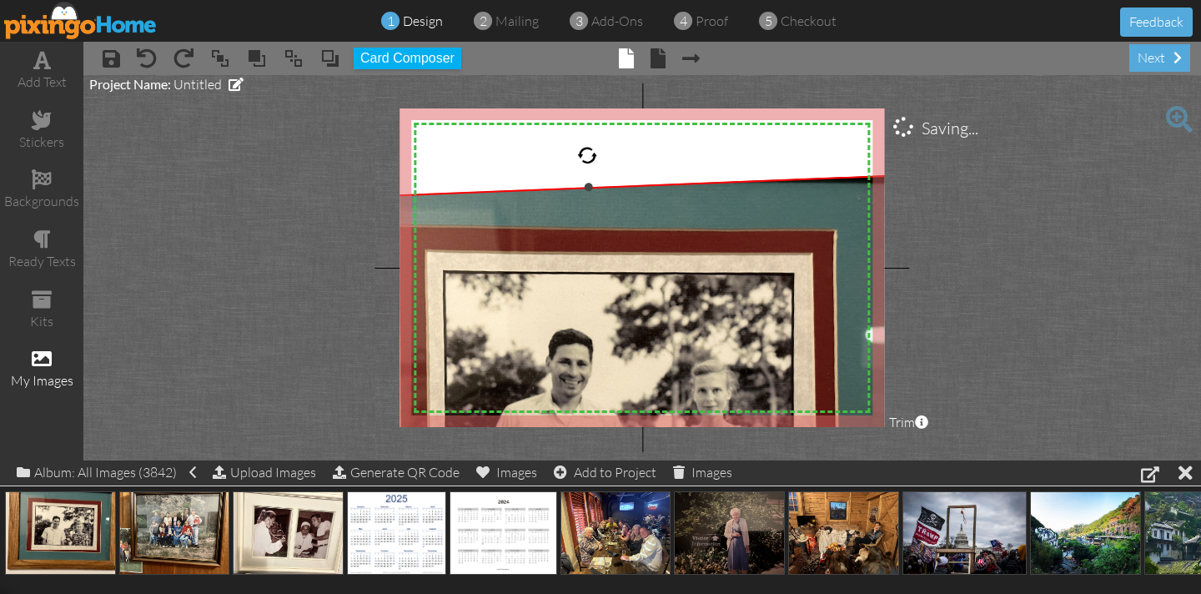
drag, startPoint x: 599, startPoint y: 150, endPoint x: 585, endPoint y: 152, distance: 13.4
click at [586, 152] on div at bounding box center [587, 155] width 21 height 21
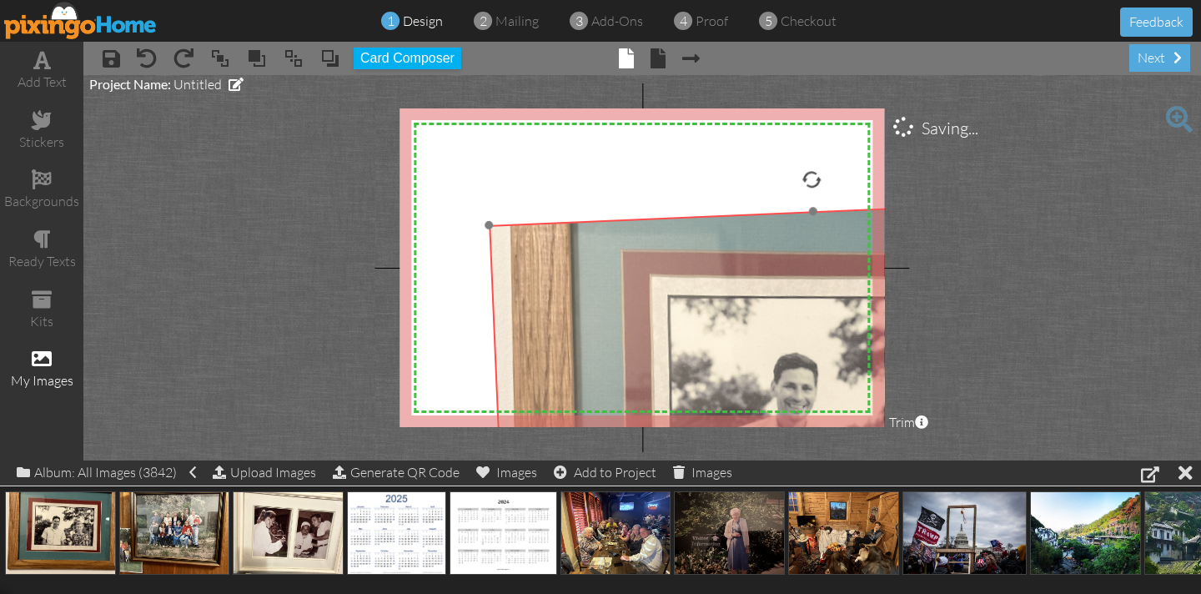
drag, startPoint x: 646, startPoint y: 289, endPoint x: 823, endPoint y: 286, distance: 176.8
click at [869, 308] on img at bounding box center [824, 455] width 670 height 515
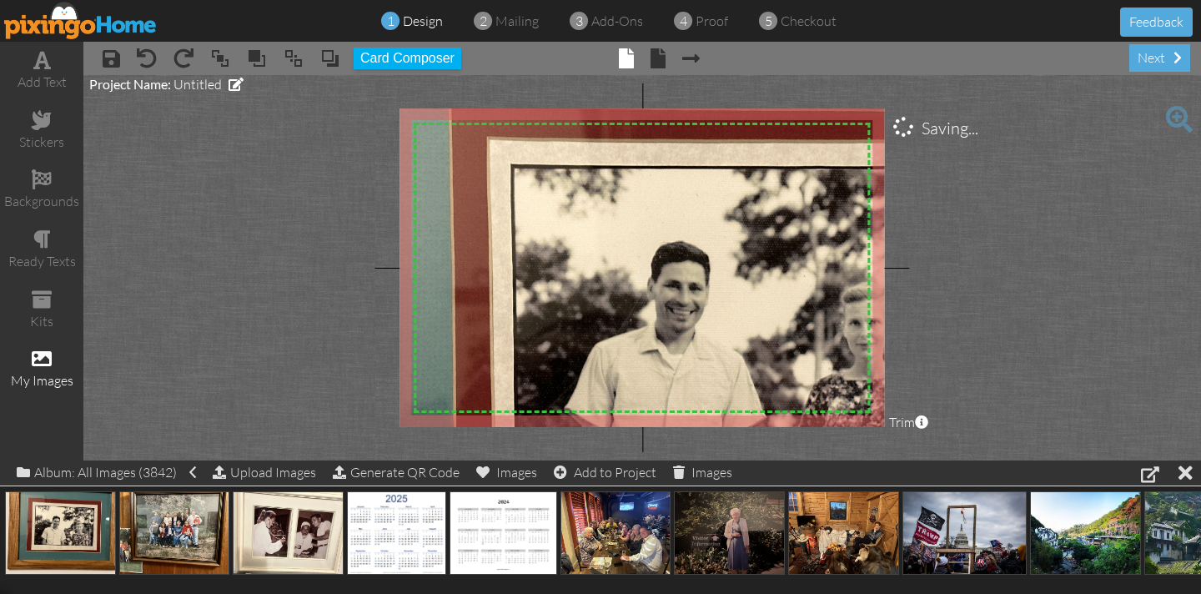
drag, startPoint x: 489, startPoint y: 218, endPoint x: 279, endPoint y: 66, distance: 260.4
click at [279, 68] on div "× save × undo × redo × bring to front × bring forward × send to back × send beh…" at bounding box center [641, 251] width 1117 height 419
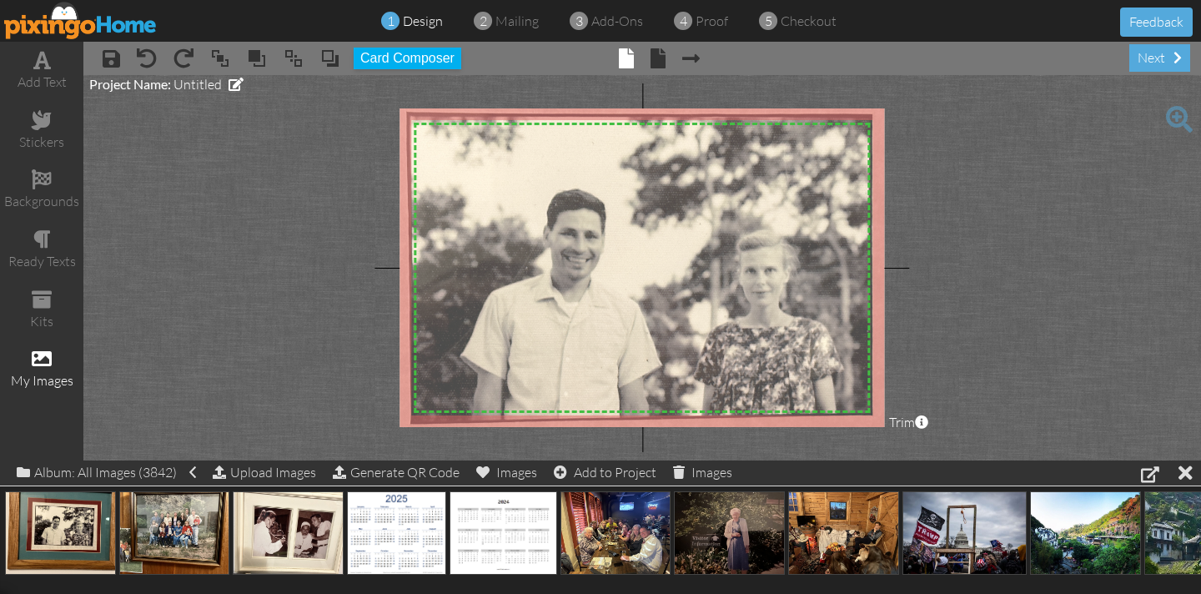
drag, startPoint x: 615, startPoint y: 286, endPoint x: 510, endPoint y: 234, distance: 116.4
click at [510, 234] on img at bounding box center [613, 324] width 888 height 682
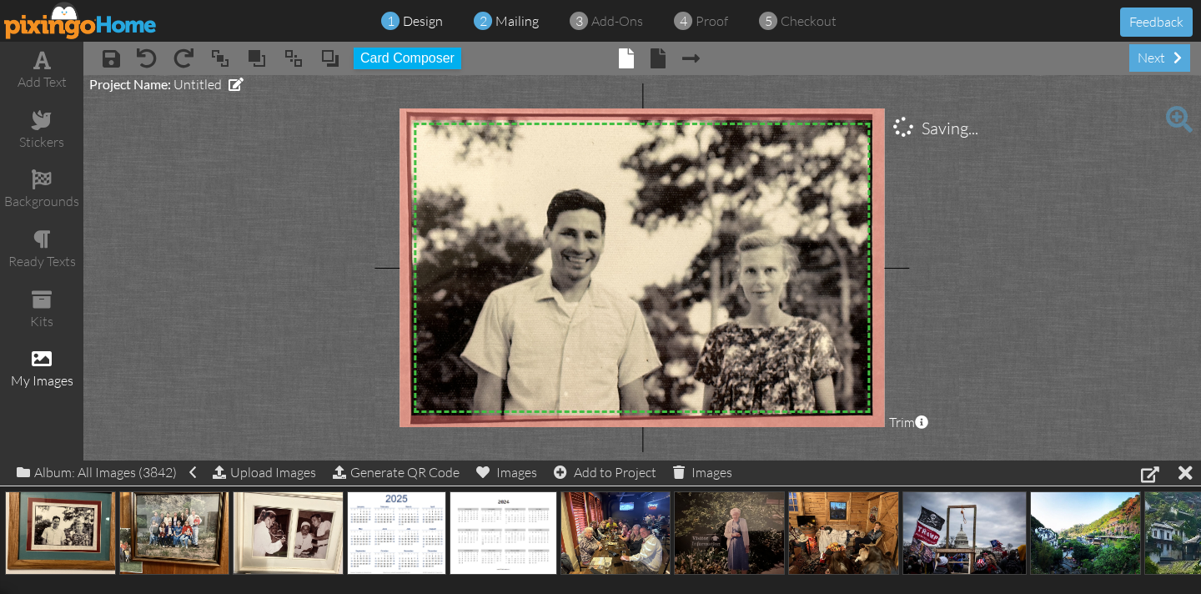
click at [516, 25] on span "mailing" at bounding box center [516, 21] width 43 height 17
click at [512, 22] on span "mailing" at bounding box center [516, 21] width 43 height 17
click at [516, 22] on span "mailing" at bounding box center [516, 21] width 43 height 17
click at [490, 18] on span at bounding box center [483, 21] width 18 height 33
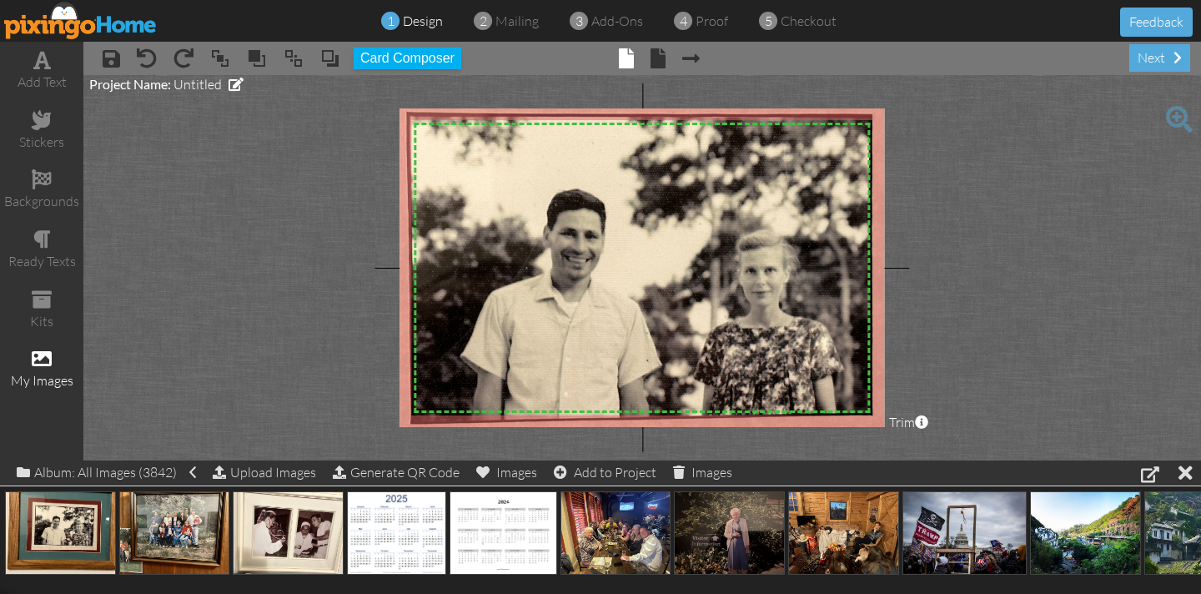
click at [433, 22] on span "design" at bounding box center [423, 21] width 40 height 17
click at [290, 314] on project-studio-wrapper "X X X X X X X X X X X X X X X X X X X X X X X X X X X X X X X X X X X X X X X X…" at bounding box center [641, 267] width 1117 height 385
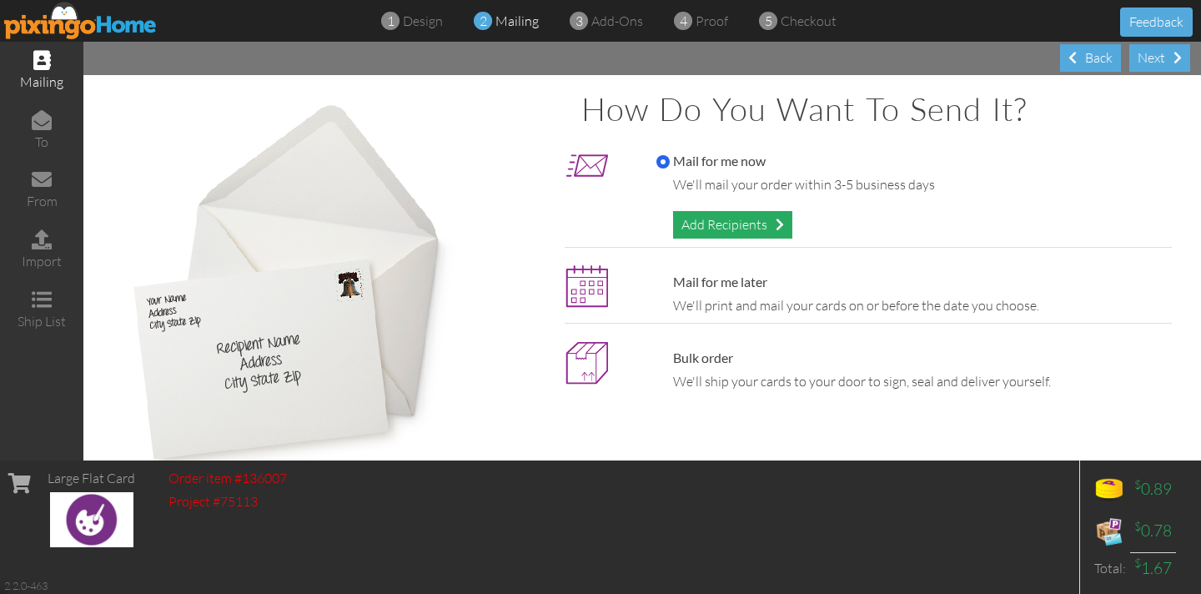
click at [712, 227] on div "Add Recipients" at bounding box center [732, 225] width 119 height 28
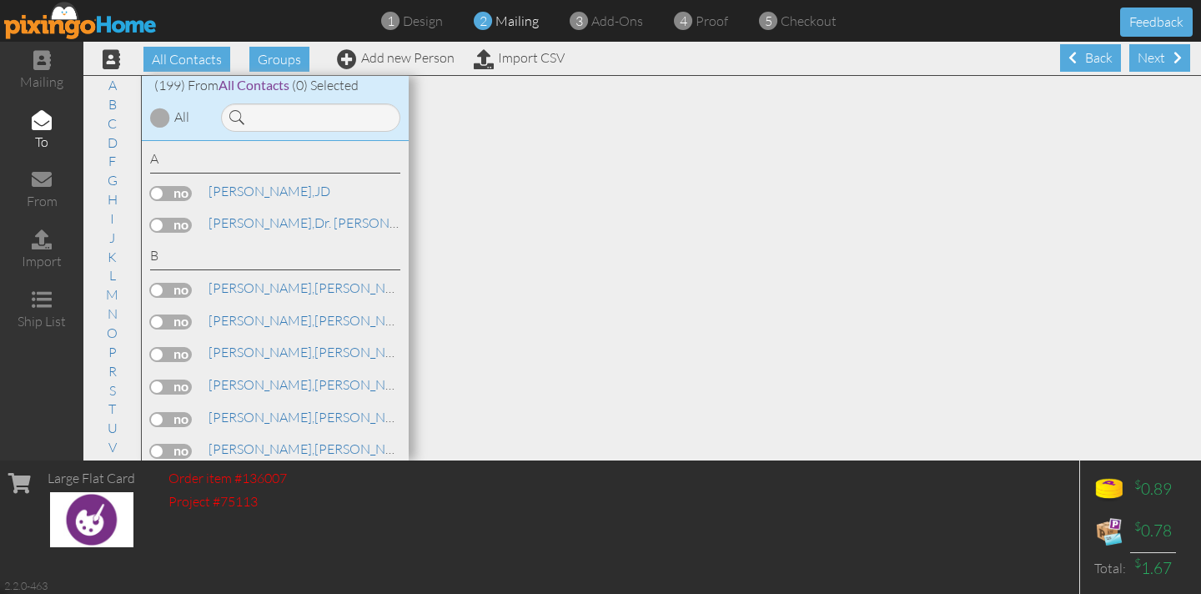
click at [276, 336] on div "A [PERSON_NAME], [PERSON_NAME], [PERSON_NAME][GEOGRAPHIC_DATA]," at bounding box center [275, 301] width 267 height 320
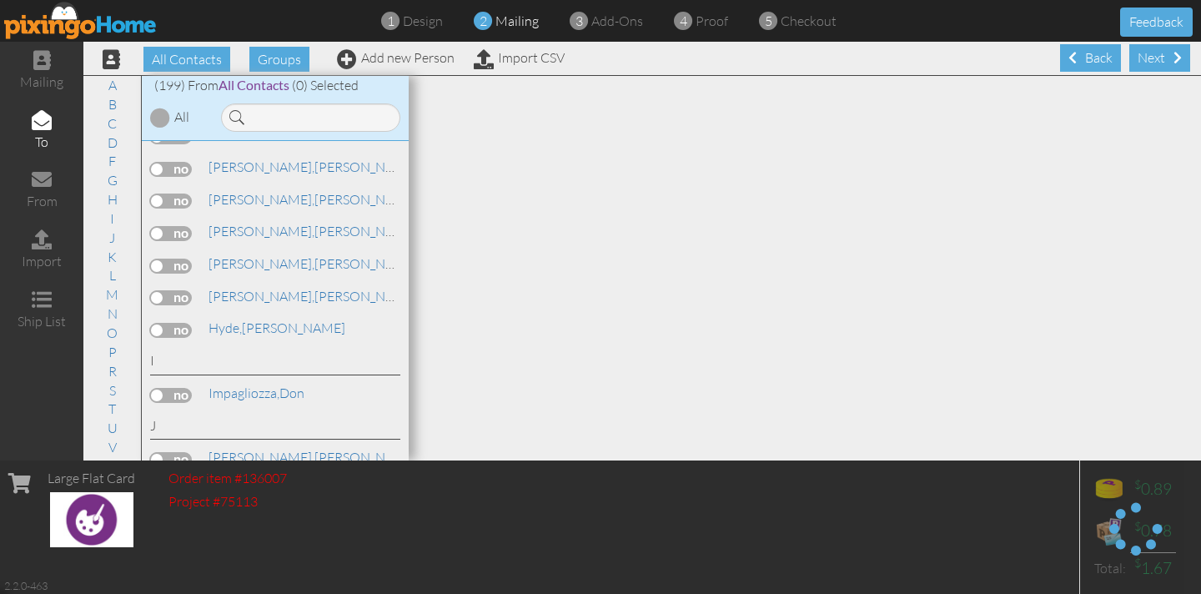
scroll to position [1965, 0]
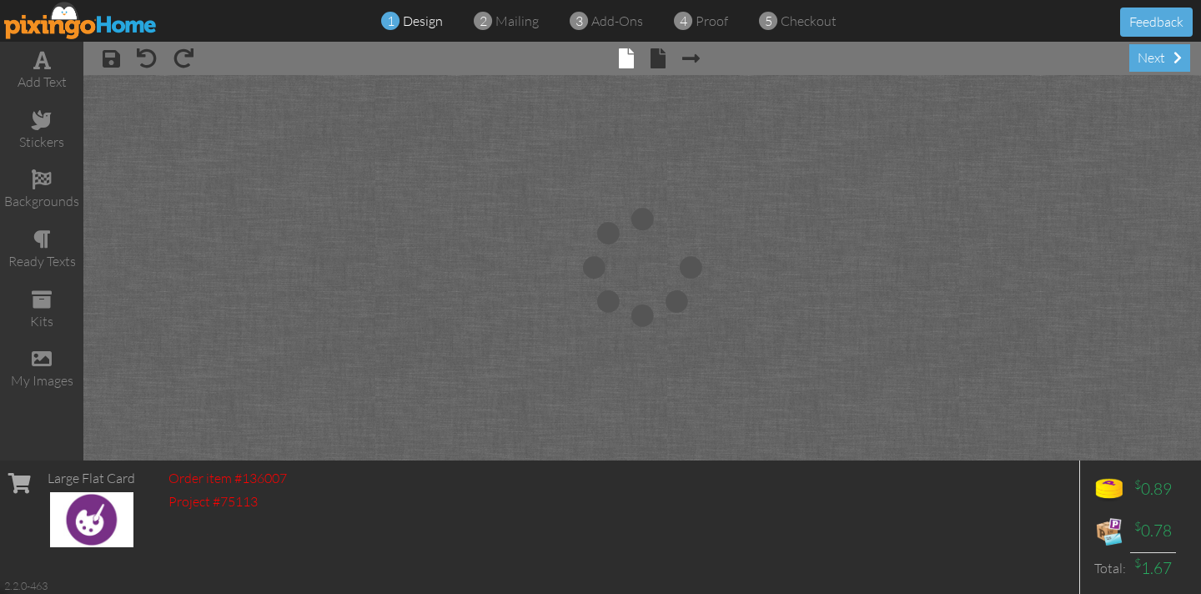
drag, startPoint x: 693, startPoint y: 227, endPoint x: 687, endPoint y: 234, distance: 9.5
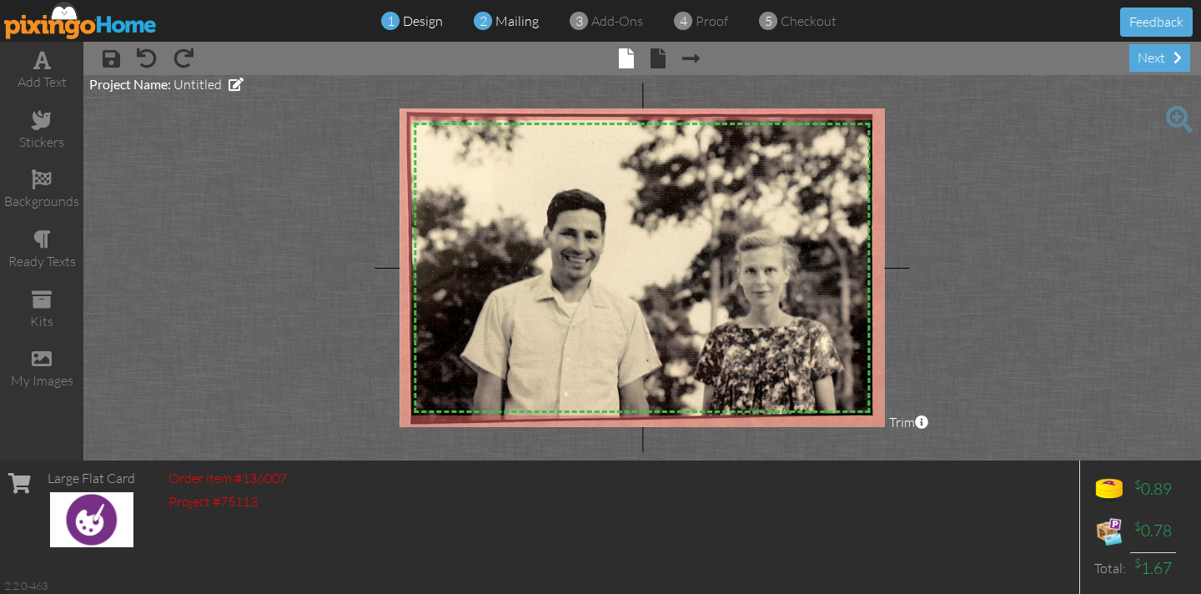
click at [489, 21] on span at bounding box center [483, 21] width 18 height 33
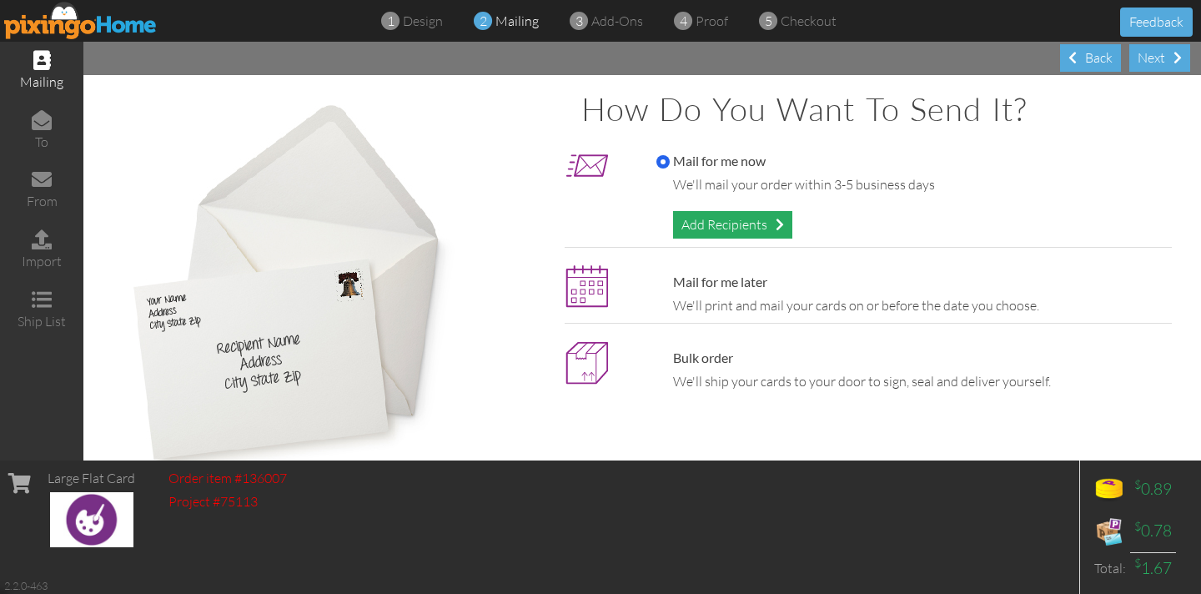
click at [713, 229] on div "Add Recipients" at bounding box center [732, 225] width 119 height 28
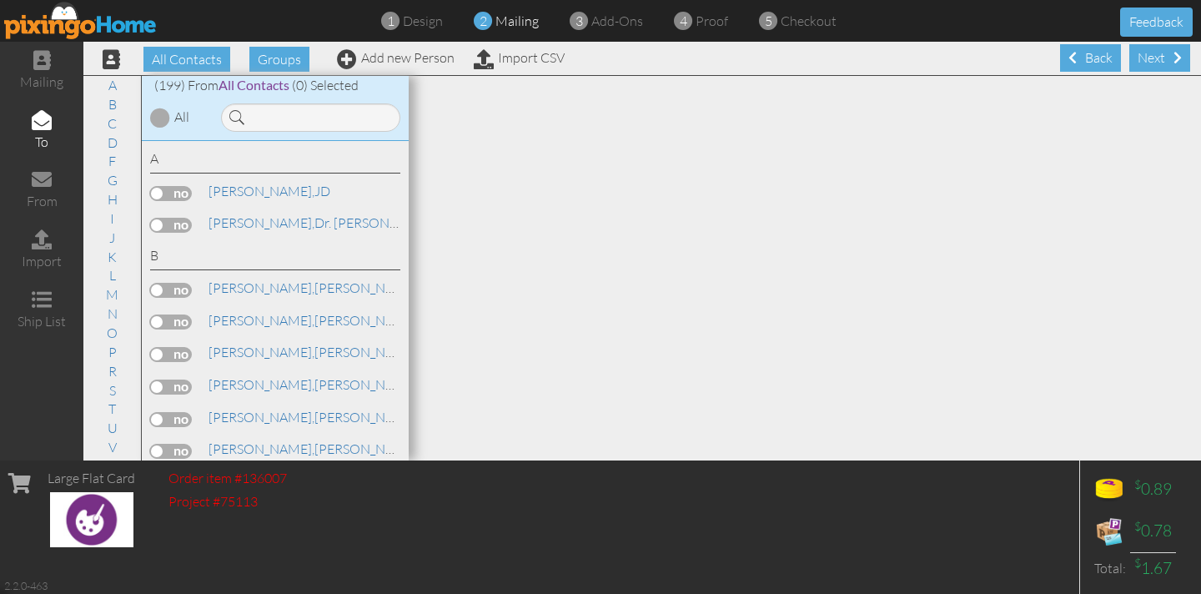
click at [294, 324] on div "[PERSON_NAME]" at bounding box center [301, 320] width 196 height 19
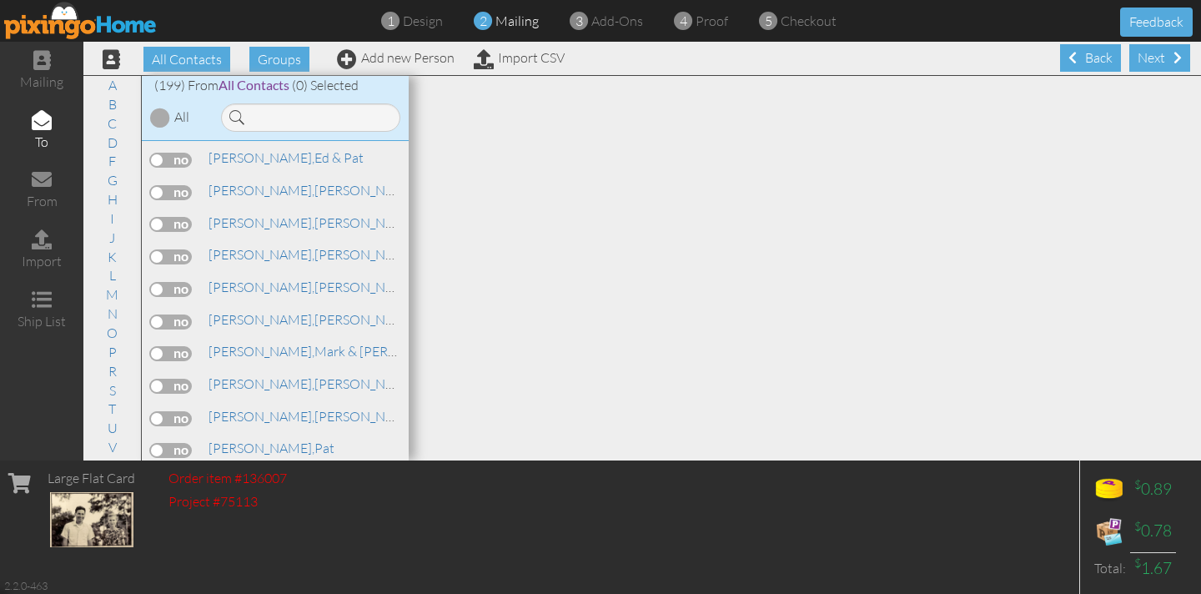
scroll to position [3360, 0]
click at [176, 183] on label at bounding box center [171, 190] width 42 height 15
click at [0, 0] on input "checkbox" at bounding box center [0, 0] width 0 height 0
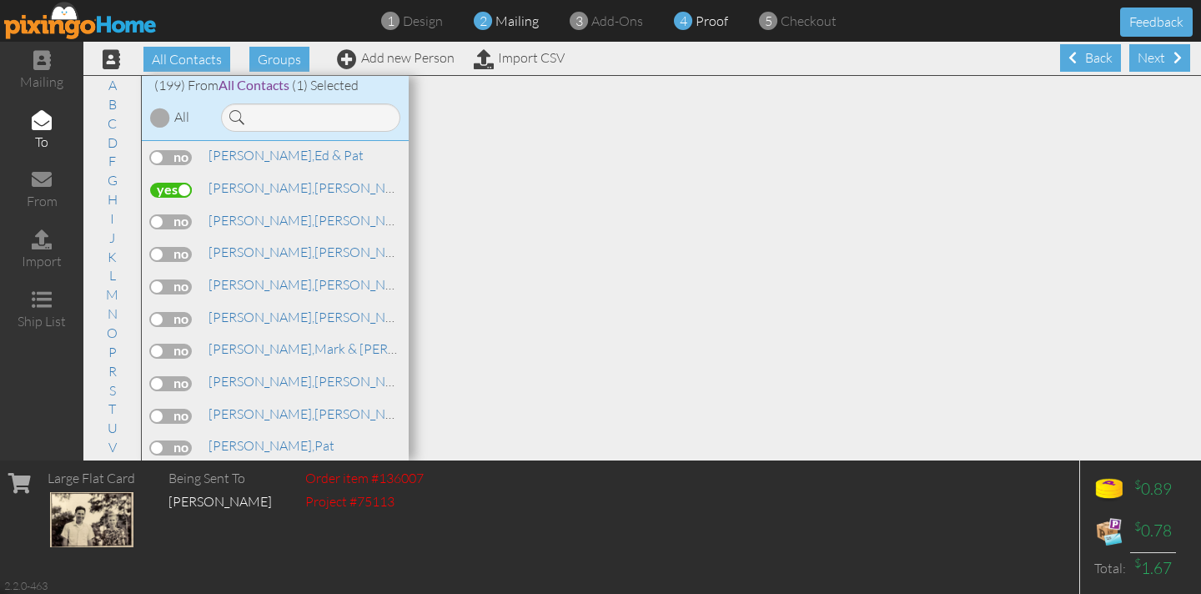
click at [687, 20] on span at bounding box center [683, 21] width 18 height 33
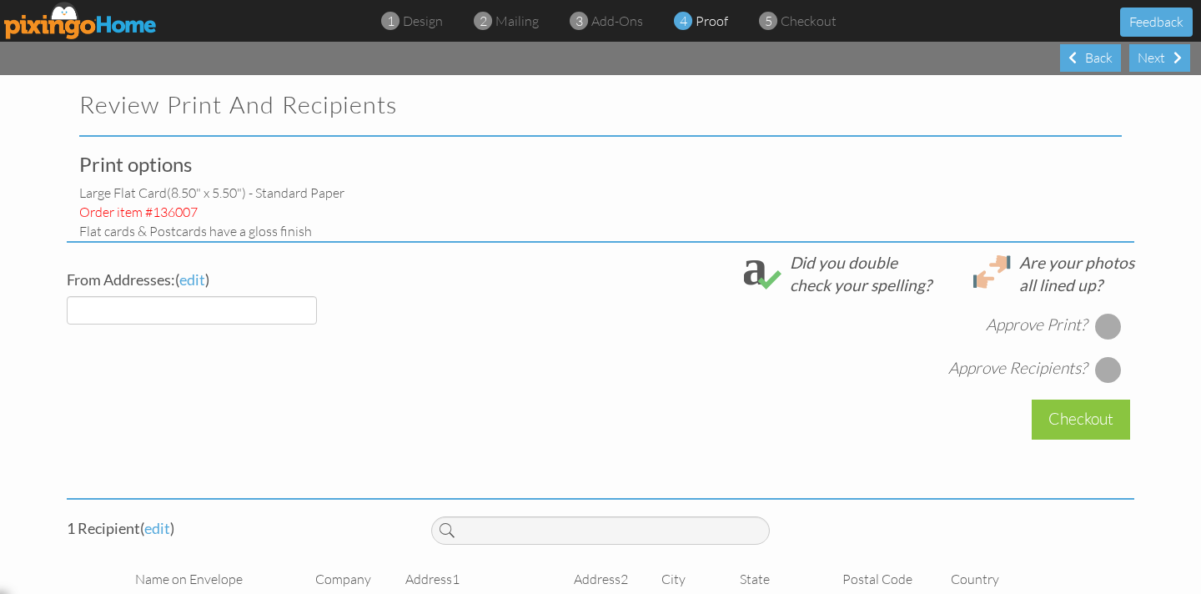
select select "object:14064"
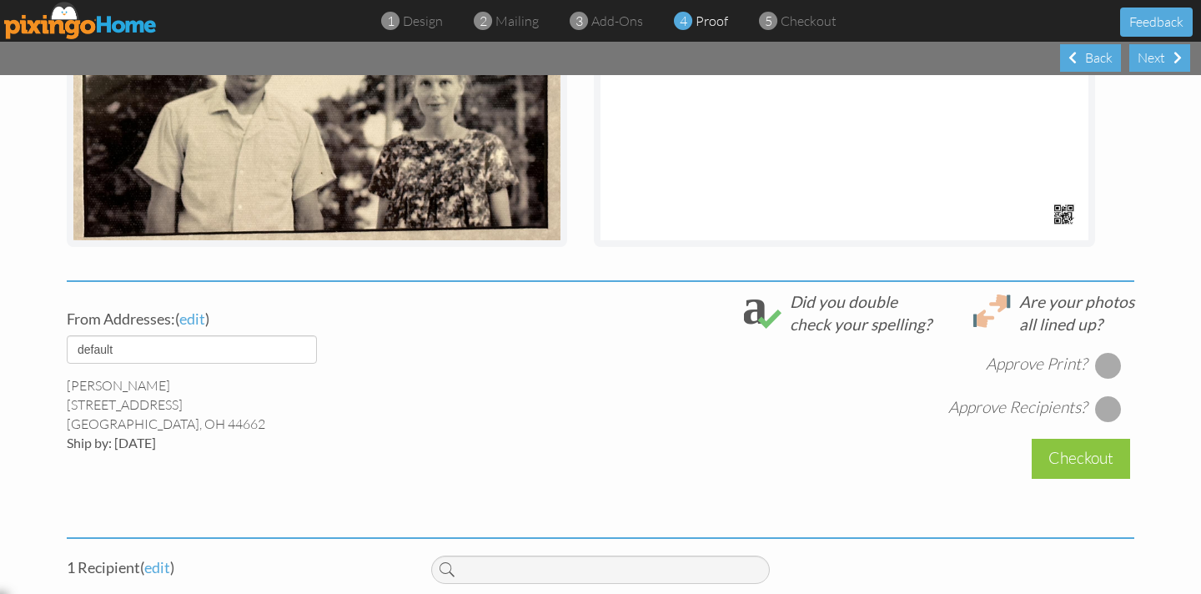
scroll to position [402, 0]
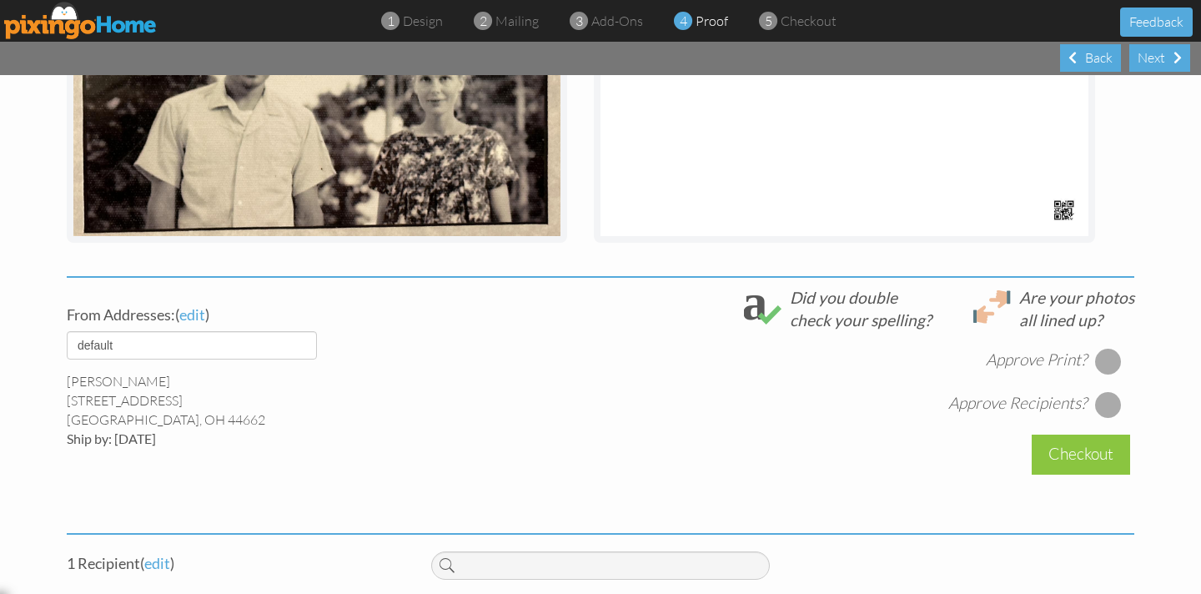
click at [1112, 361] on div at bounding box center [1108, 361] width 27 height 27
click at [1109, 401] on div at bounding box center [1108, 404] width 27 height 27
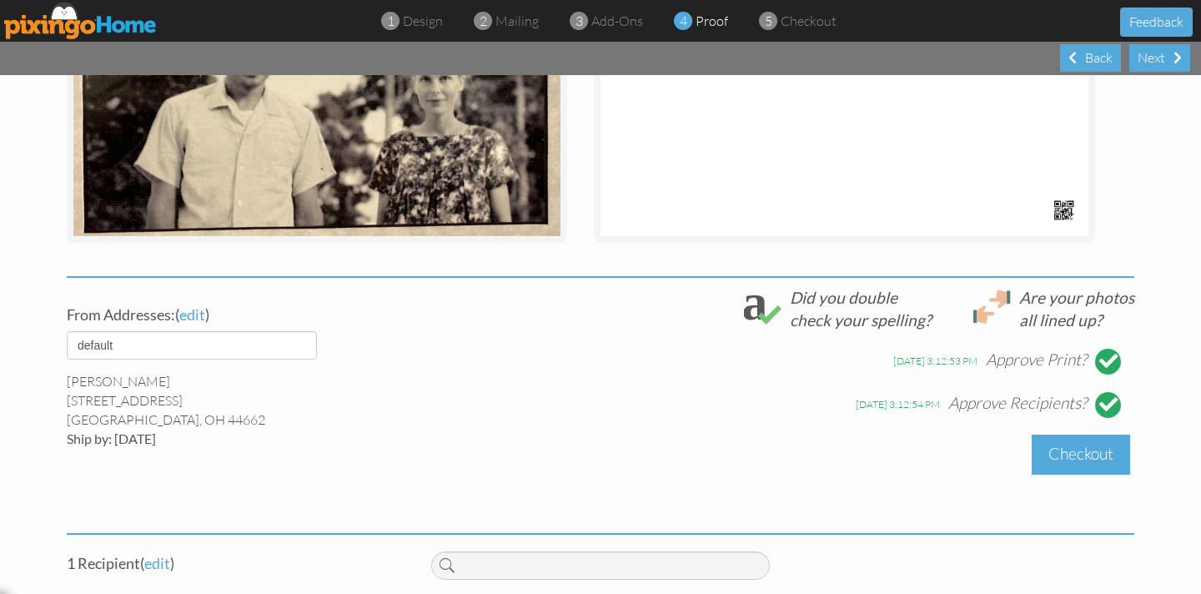
click at [1075, 458] on div "Checkout" at bounding box center [1081, 453] width 98 height 39
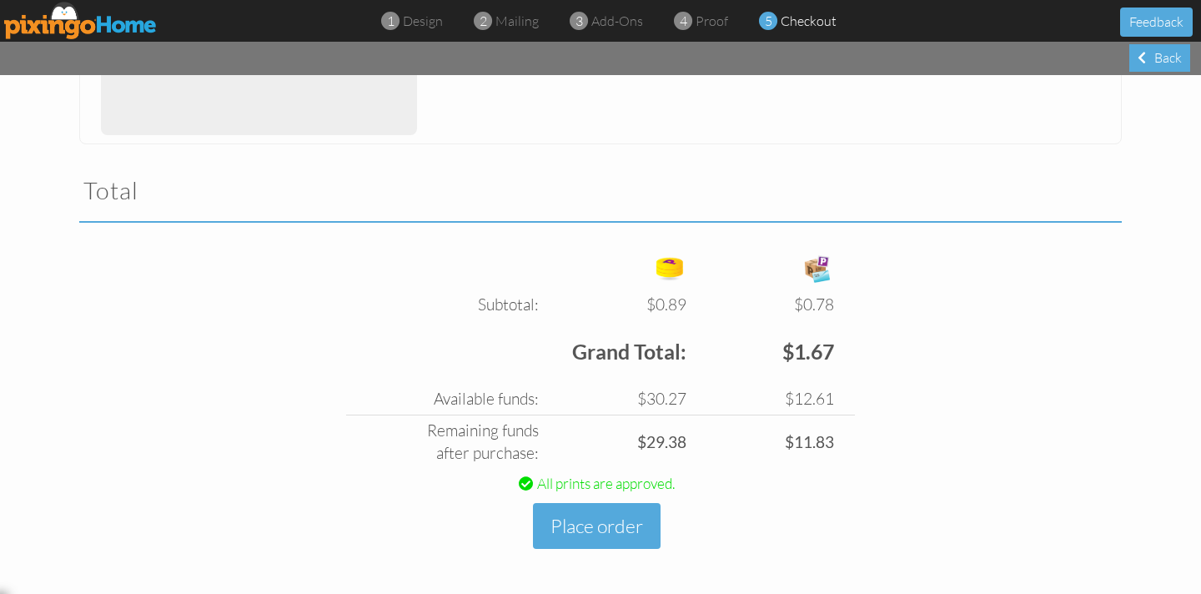
scroll to position [462, 0]
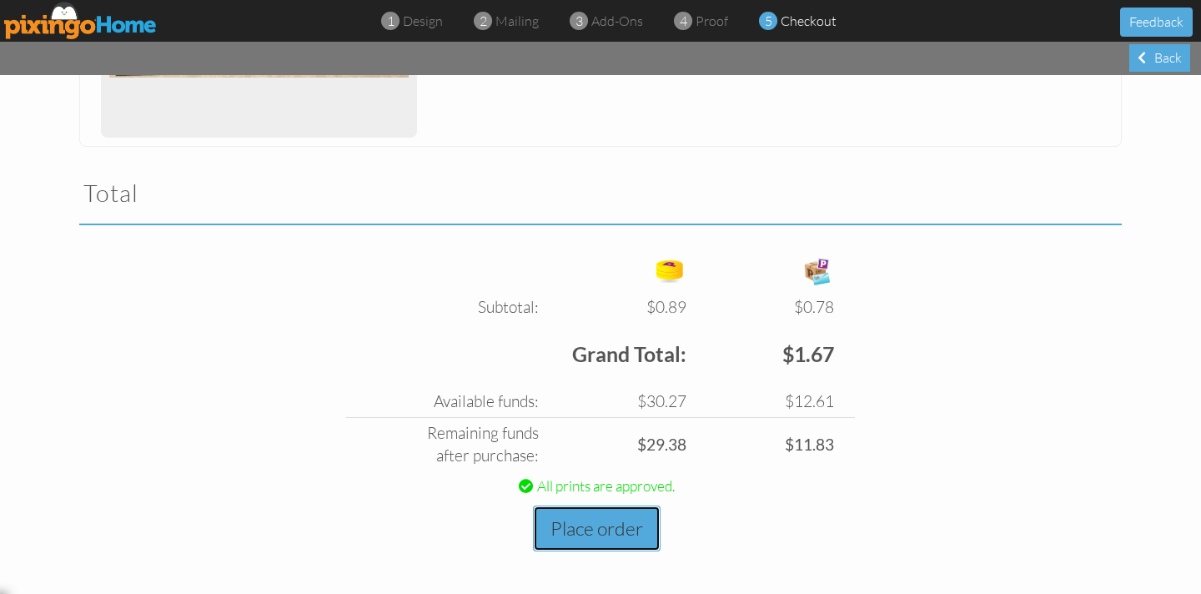
click at [585, 530] on button "Place order" at bounding box center [597, 528] width 128 height 46
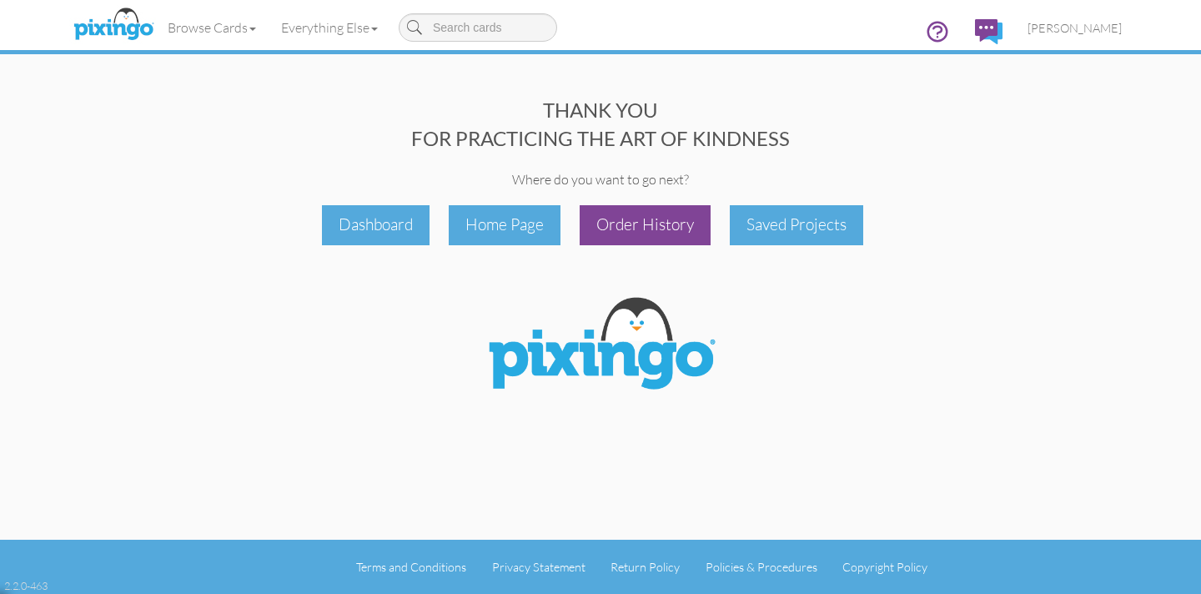
click at [645, 222] on div "Order History" at bounding box center [645, 224] width 131 height 39
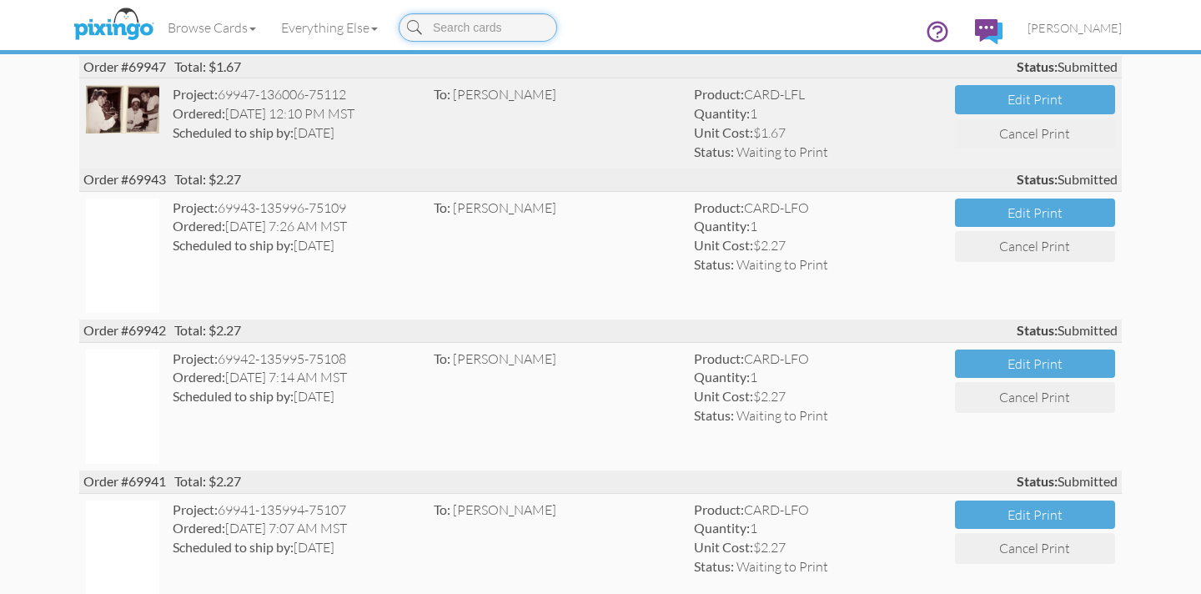
scroll to position [279, 0]
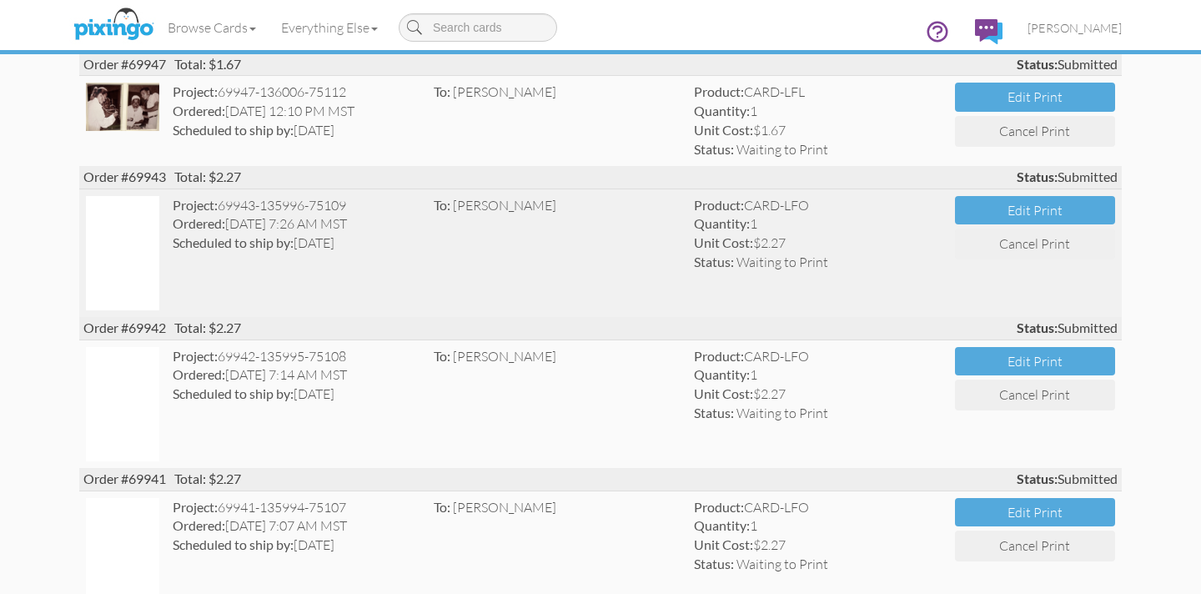
click at [157, 257] on img at bounding box center [122, 253] width 73 height 114
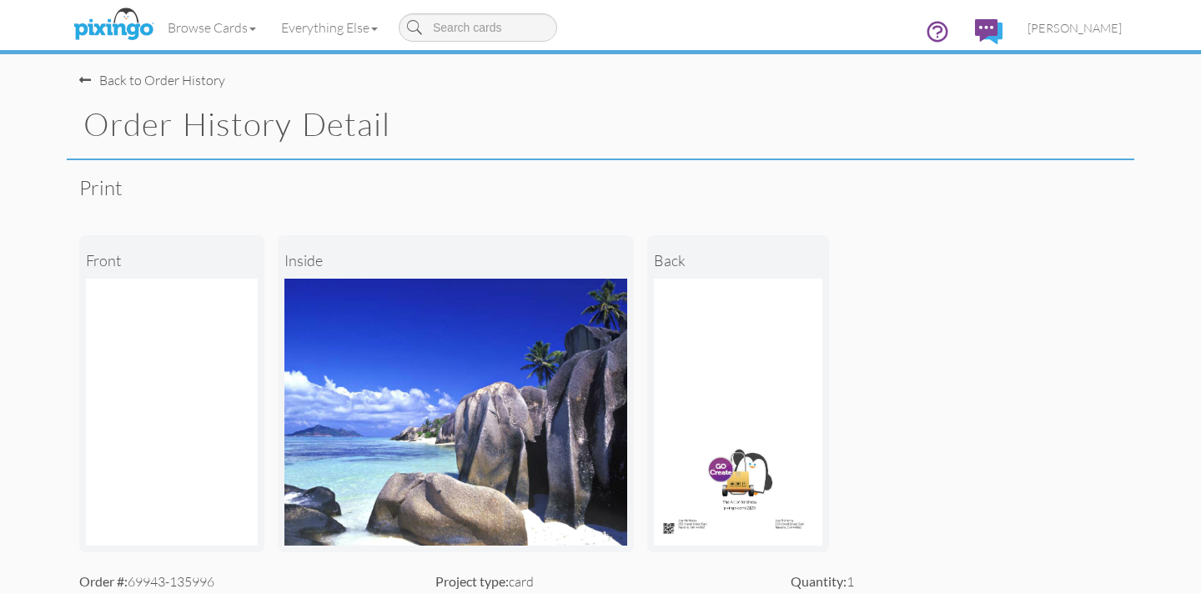
click at [86, 81] on span at bounding box center [85, 79] width 12 height 13
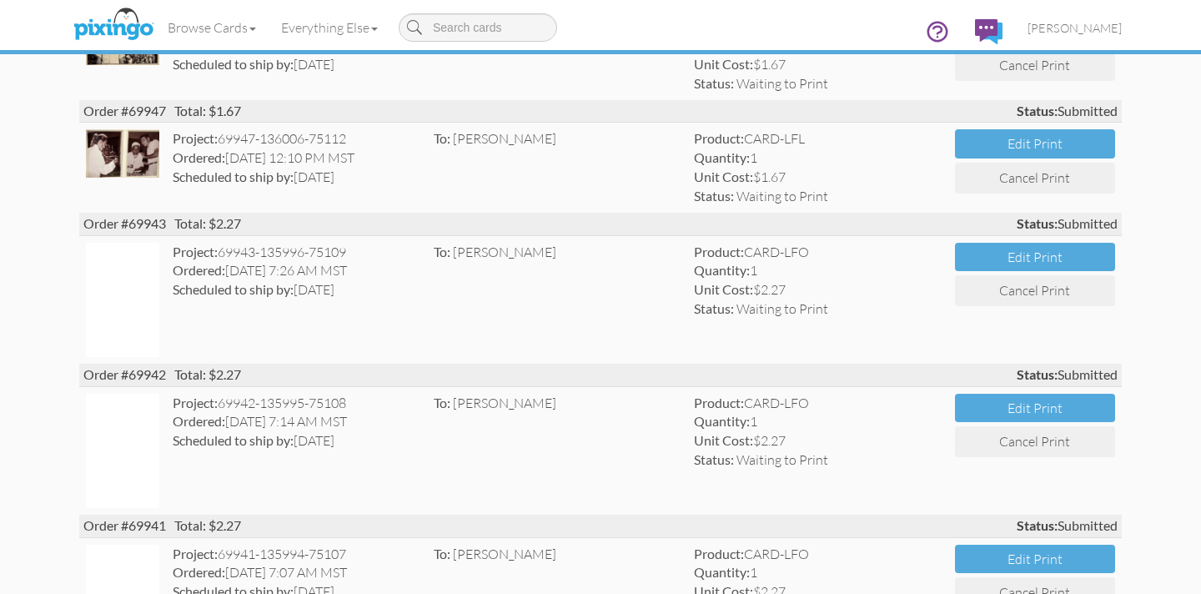
scroll to position [238, 0]
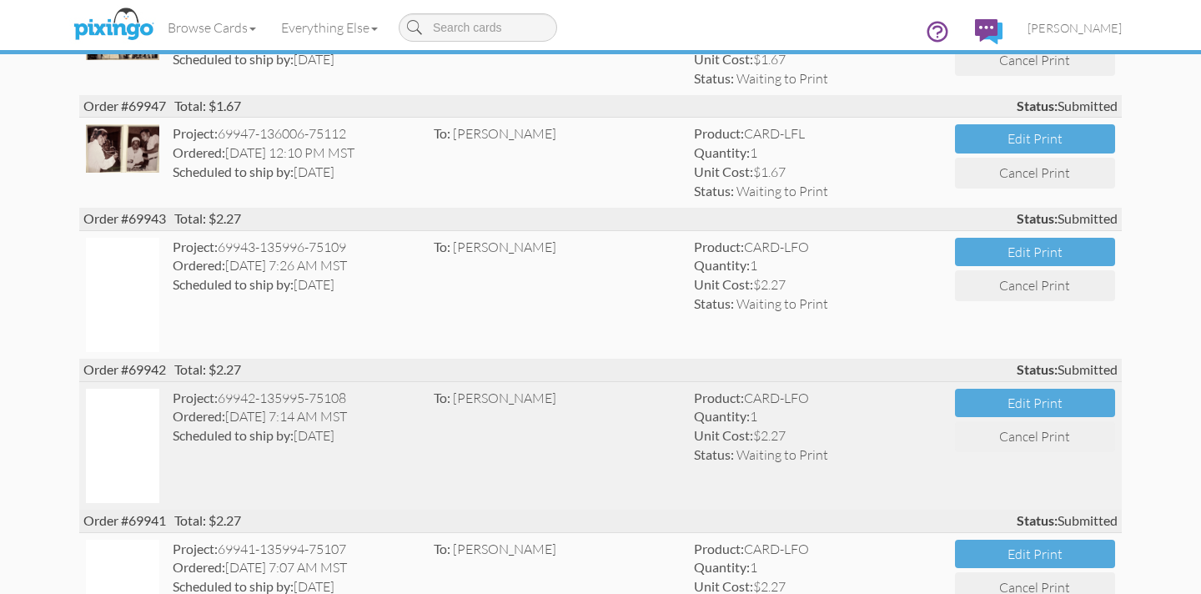
click at [230, 411] on div "Ordered: [DATE] 7:14 AM MST" at bounding box center [297, 416] width 248 height 19
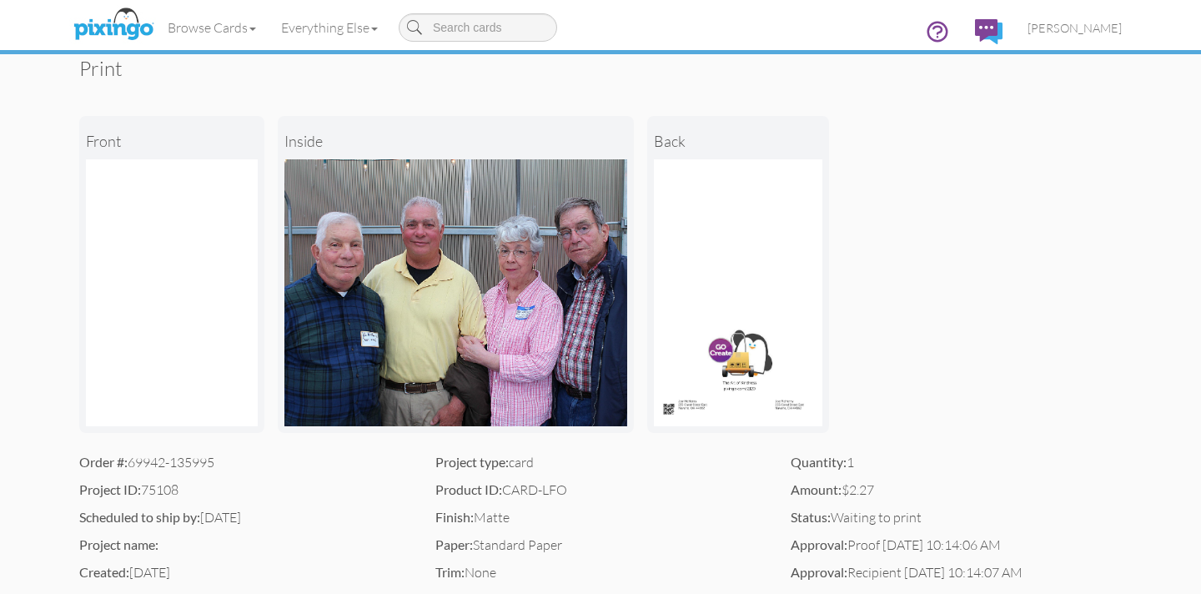
scroll to position [123, 0]
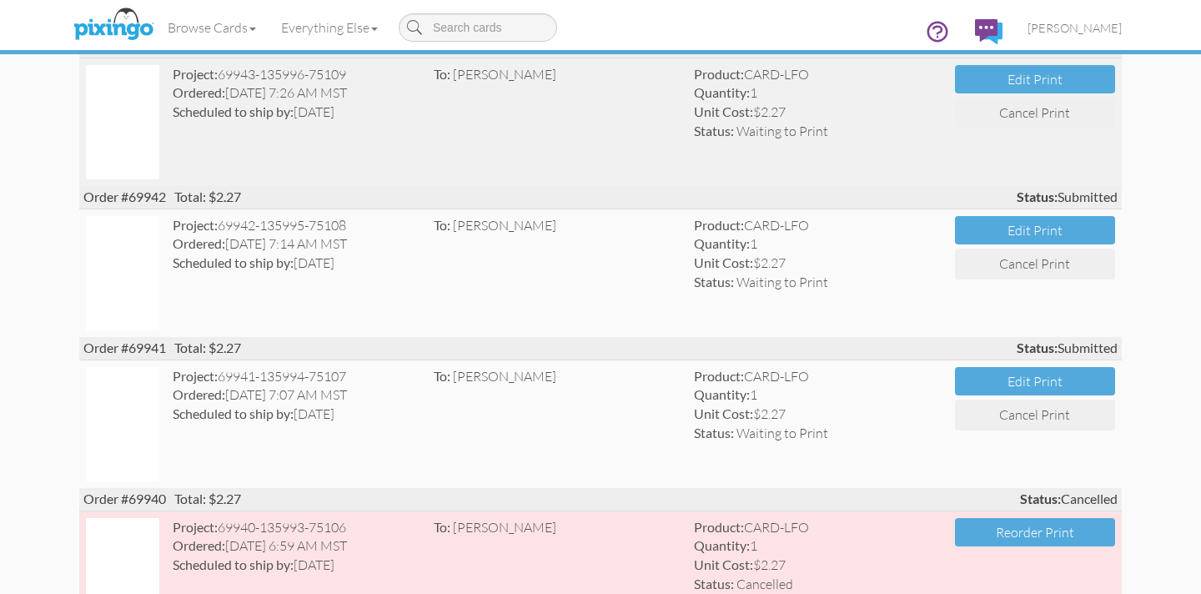
scroll to position [408, 0]
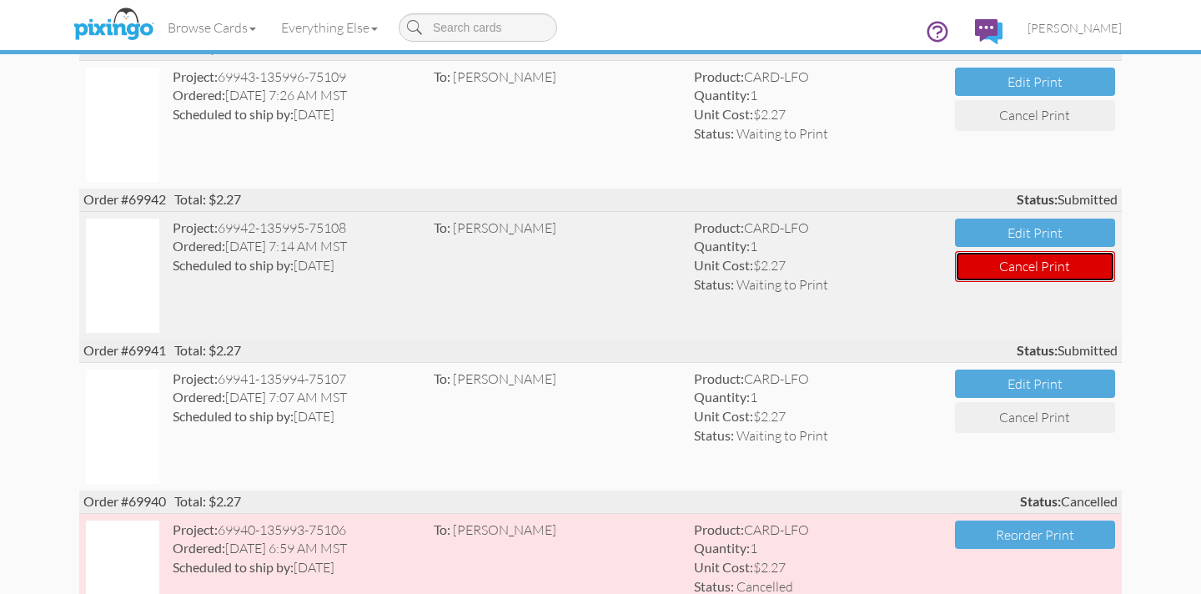
click at [1020, 266] on button "Cancel Print" at bounding box center [1035, 266] width 160 height 31
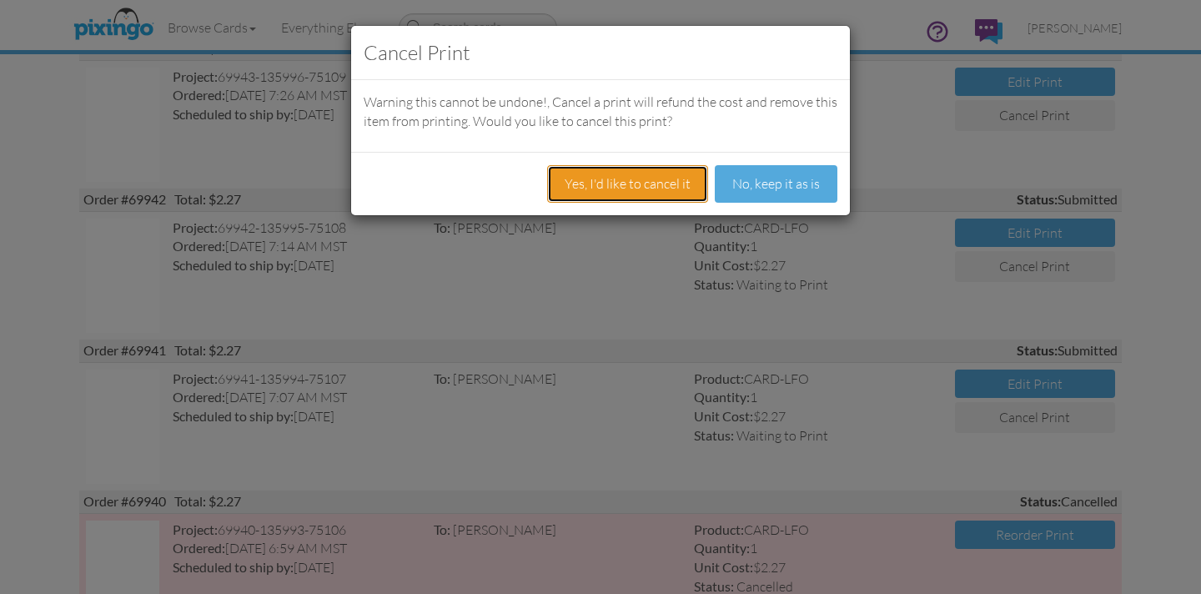
click at [655, 183] on button "Yes, I'd like to cancel it" at bounding box center [627, 184] width 161 height 38
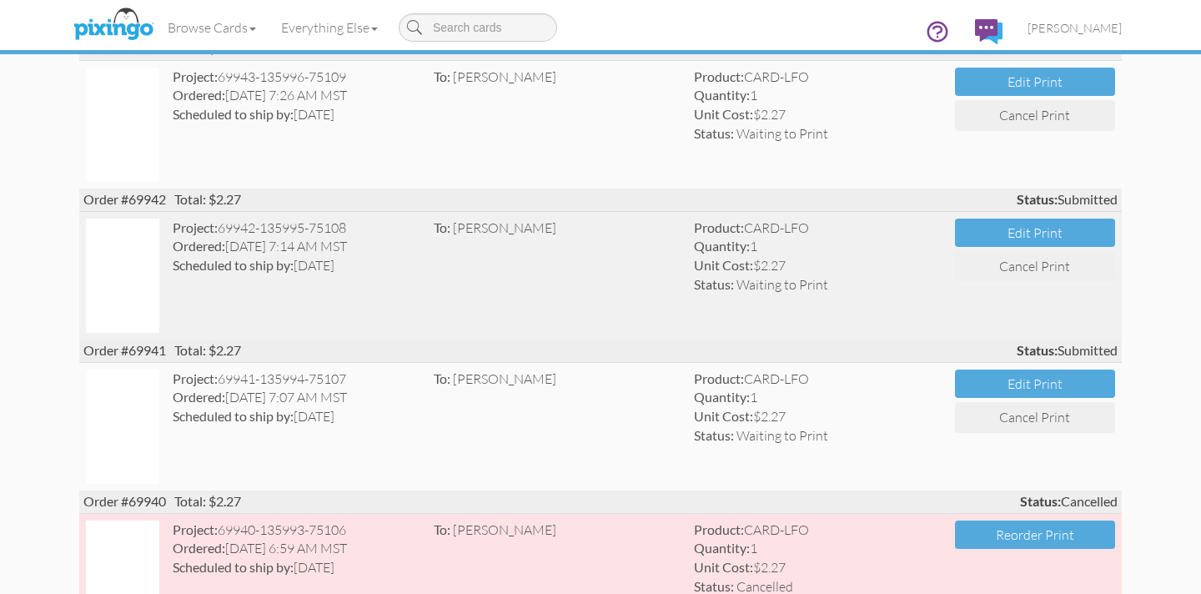
scroll to position [0, 0]
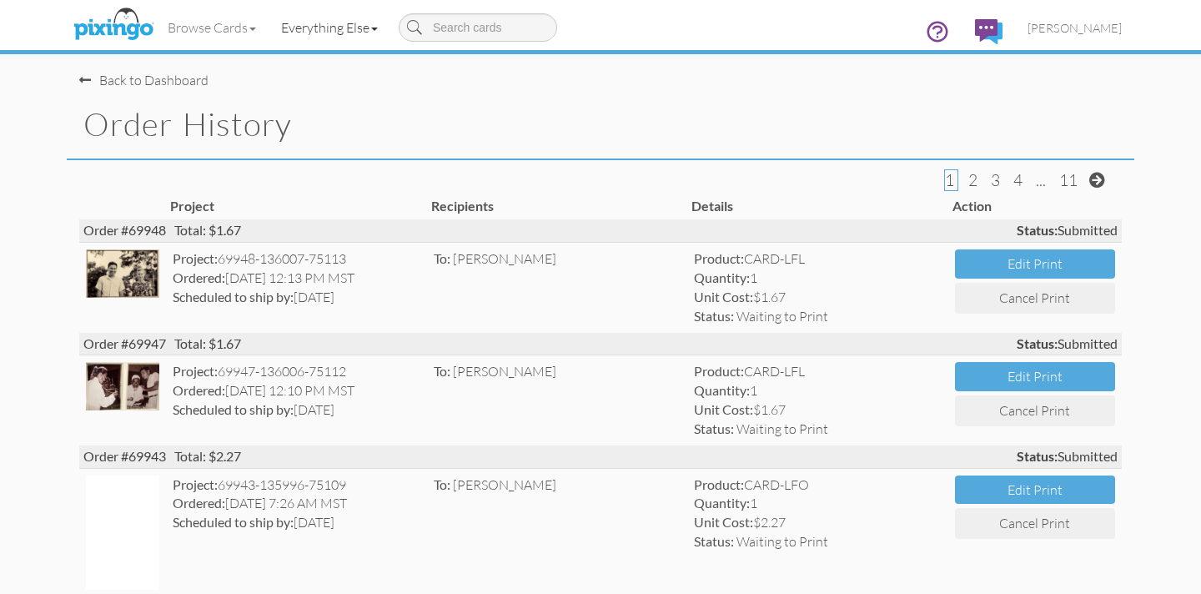
click at [298, 29] on link "Everything Else" at bounding box center [330, 28] width 122 height 42
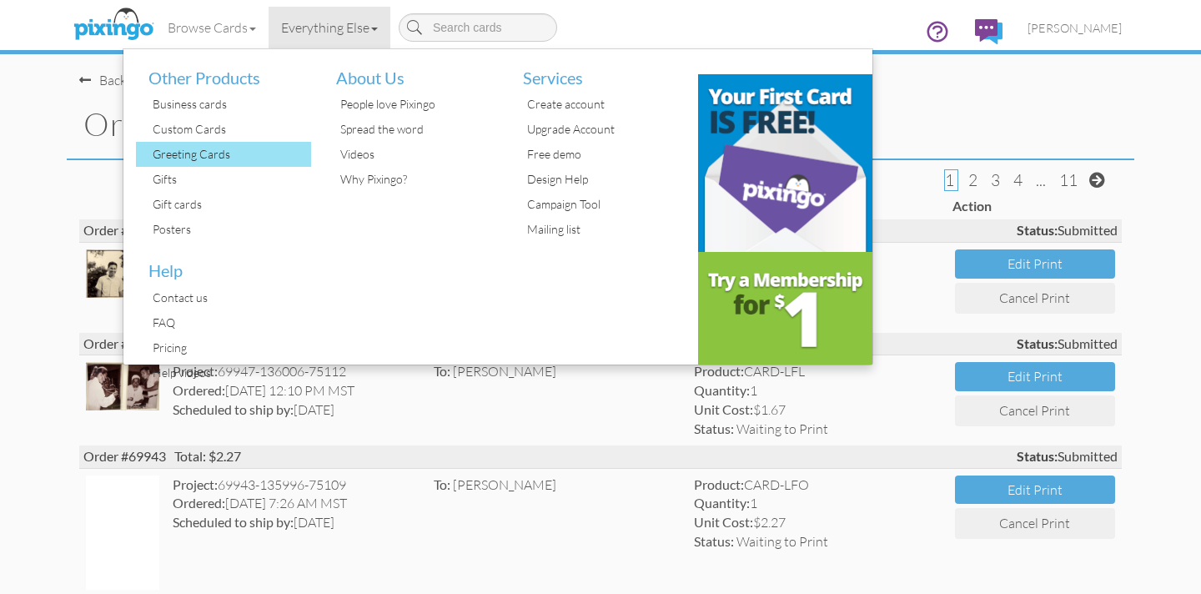
click at [198, 159] on div "Greeting Cards" at bounding box center [229, 154] width 163 height 25
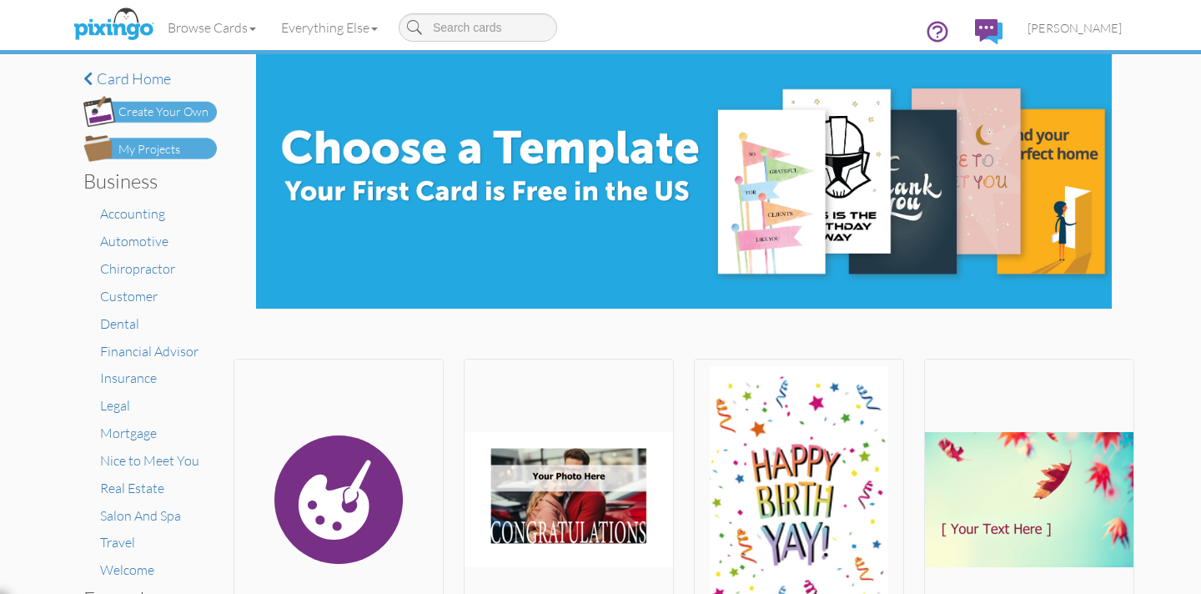
click at [173, 108] on div "Create Your Own" at bounding box center [163, 112] width 90 height 18
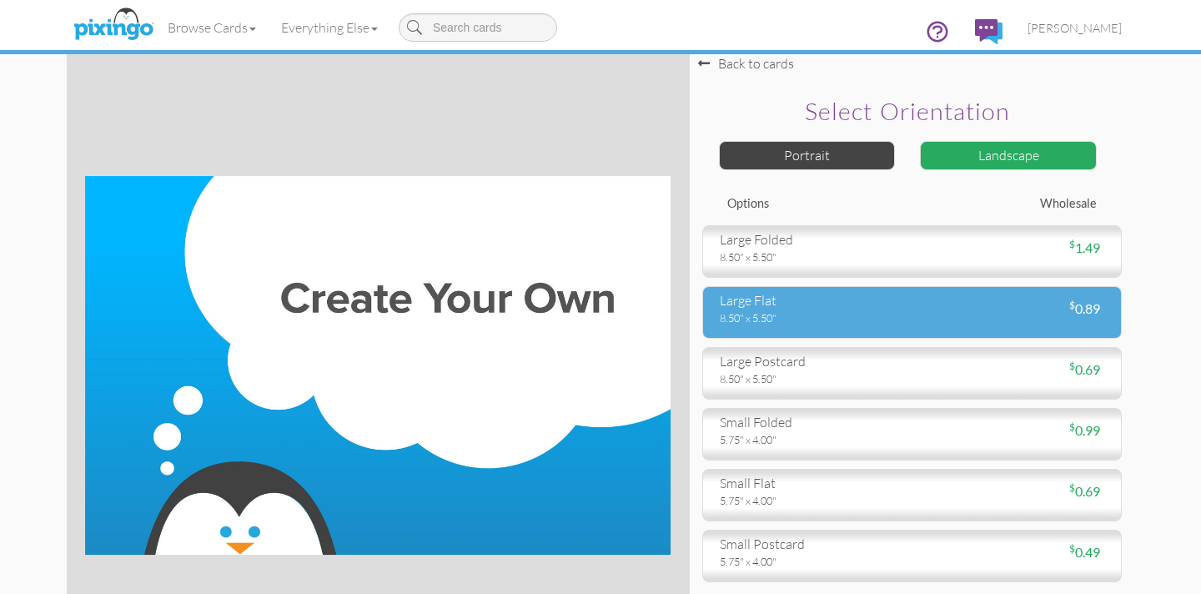
click at [803, 314] on div "8.50" x 5.50"" at bounding box center [810, 317] width 180 height 15
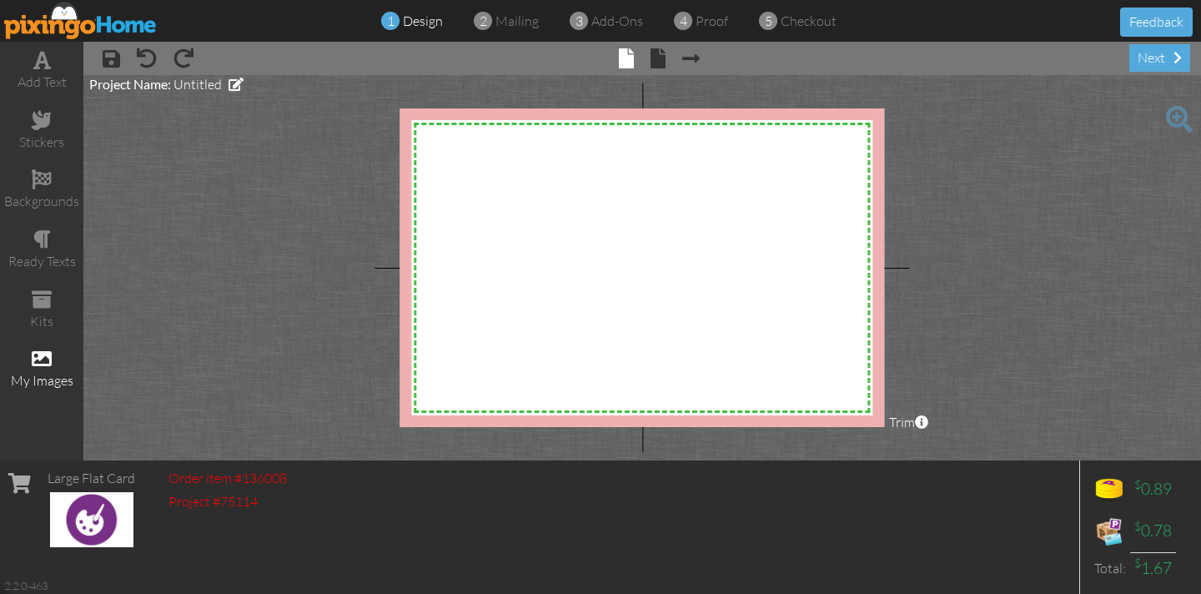
click at [47, 356] on span at bounding box center [42, 359] width 20 height 20
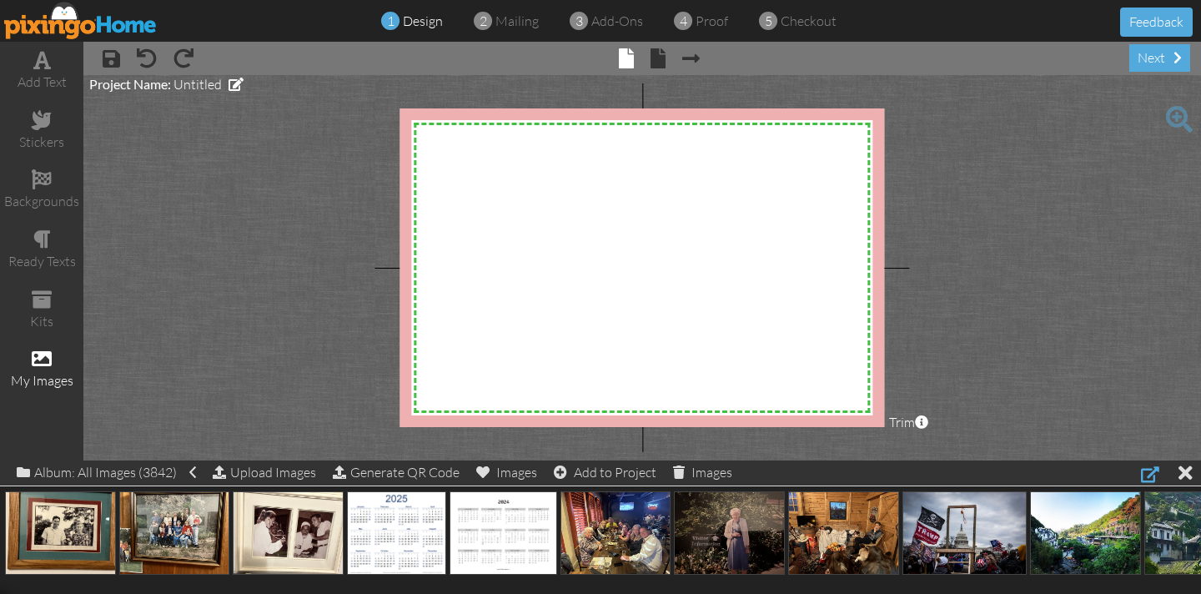
click at [1152, 476] on div at bounding box center [1150, 474] width 18 height 20
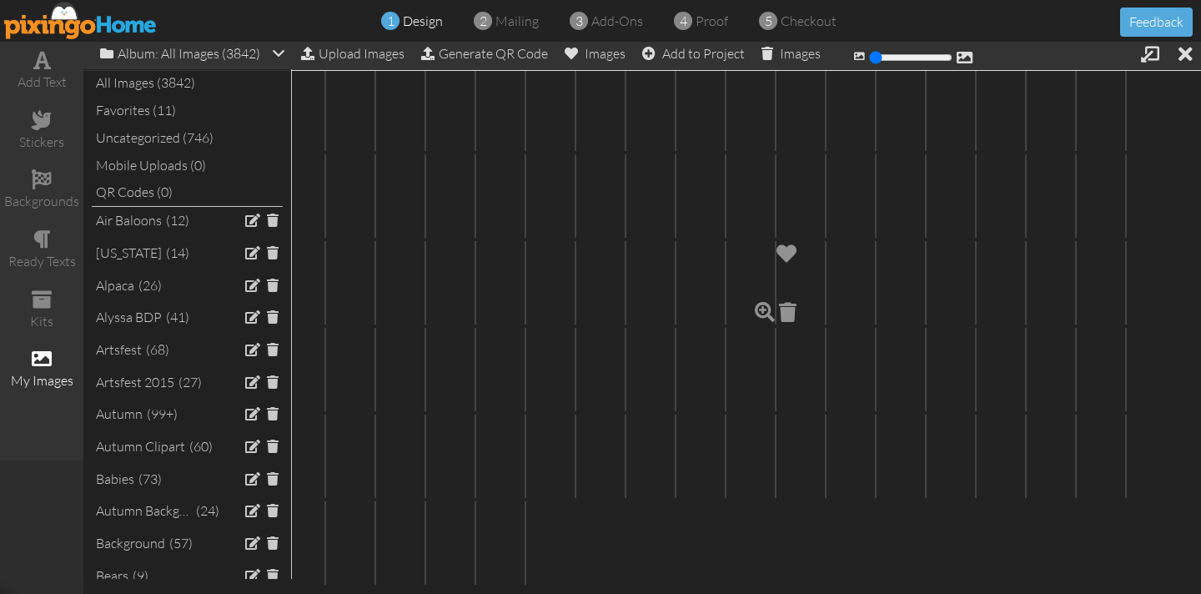
scroll to position [12080, 0]
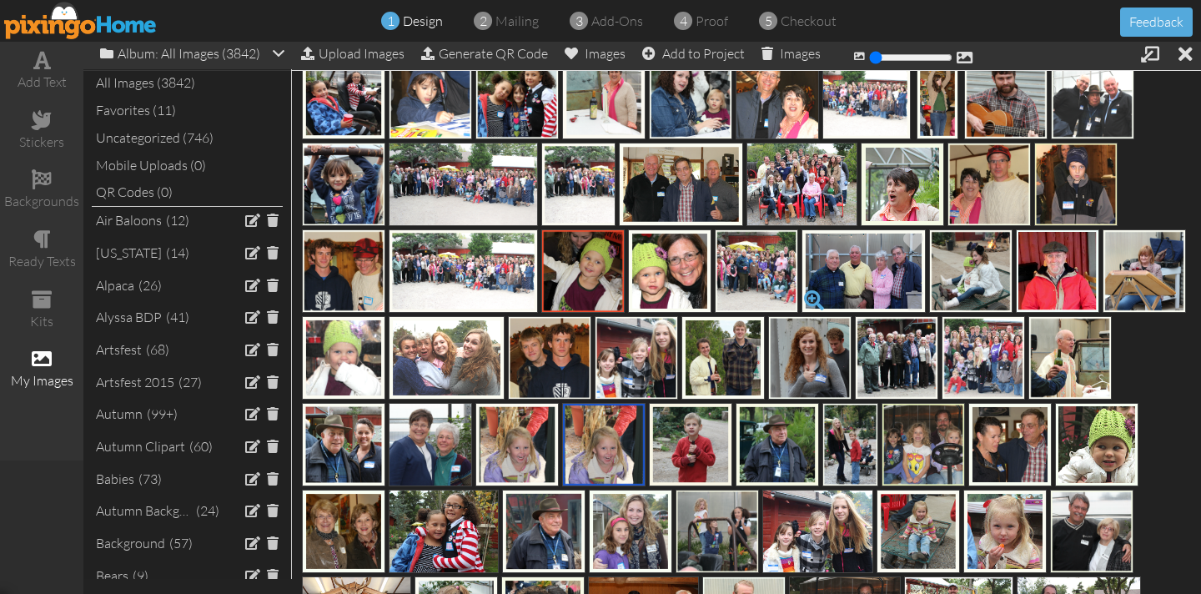
click at [816, 296] on span at bounding box center [814, 300] width 28 height 28
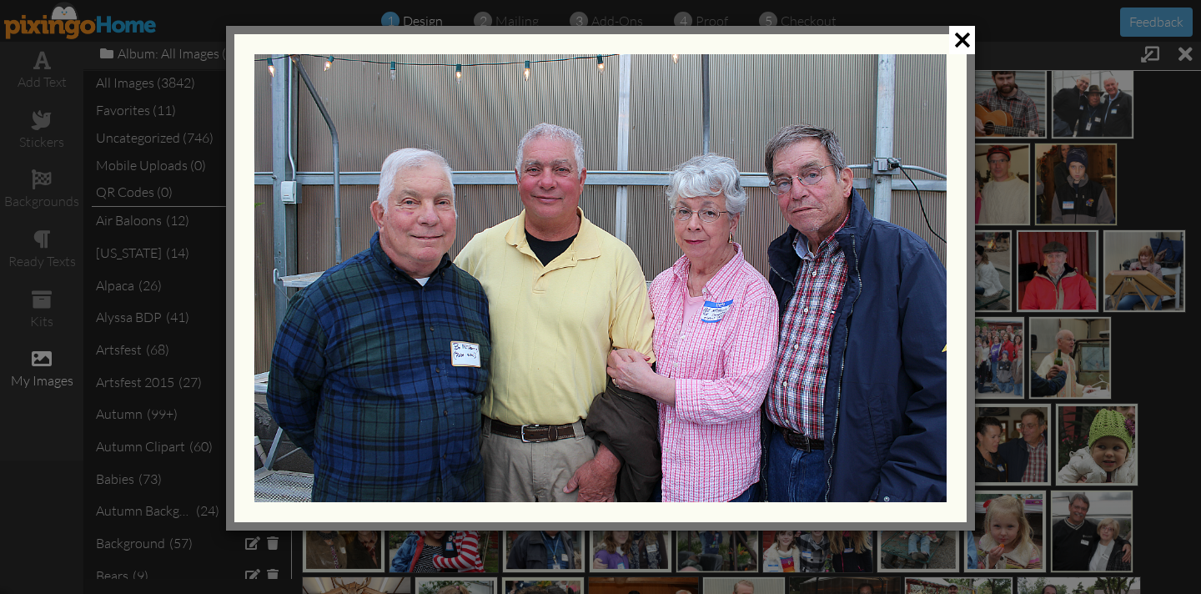
click at [967, 39] on span at bounding box center [962, 40] width 26 height 28
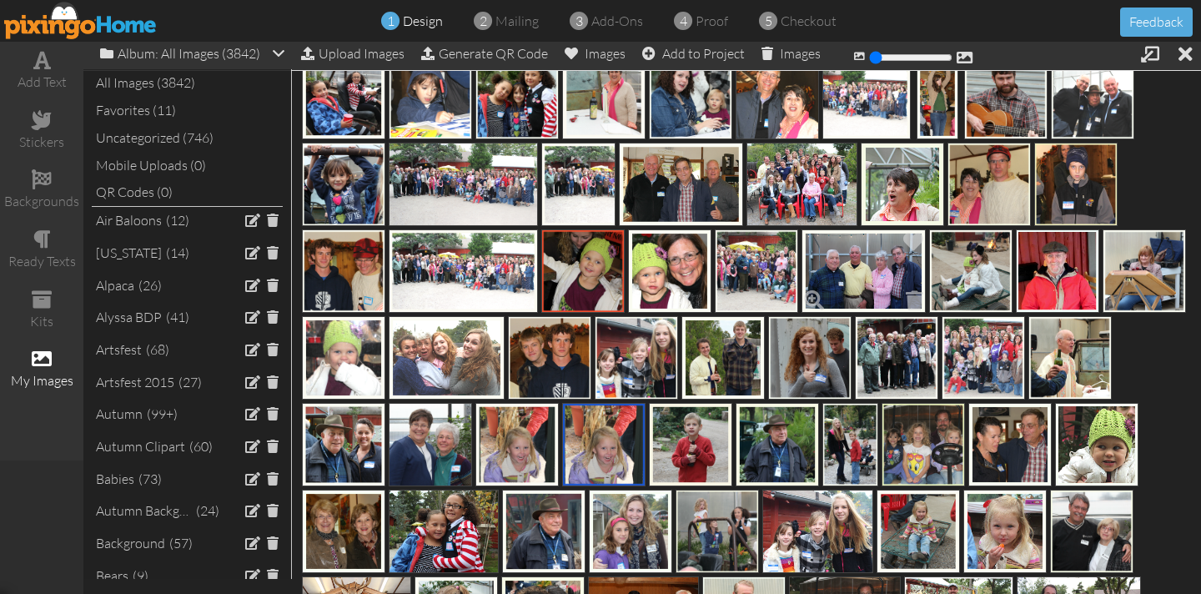
click at [848, 270] on img at bounding box center [863, 270] width 124 height 83
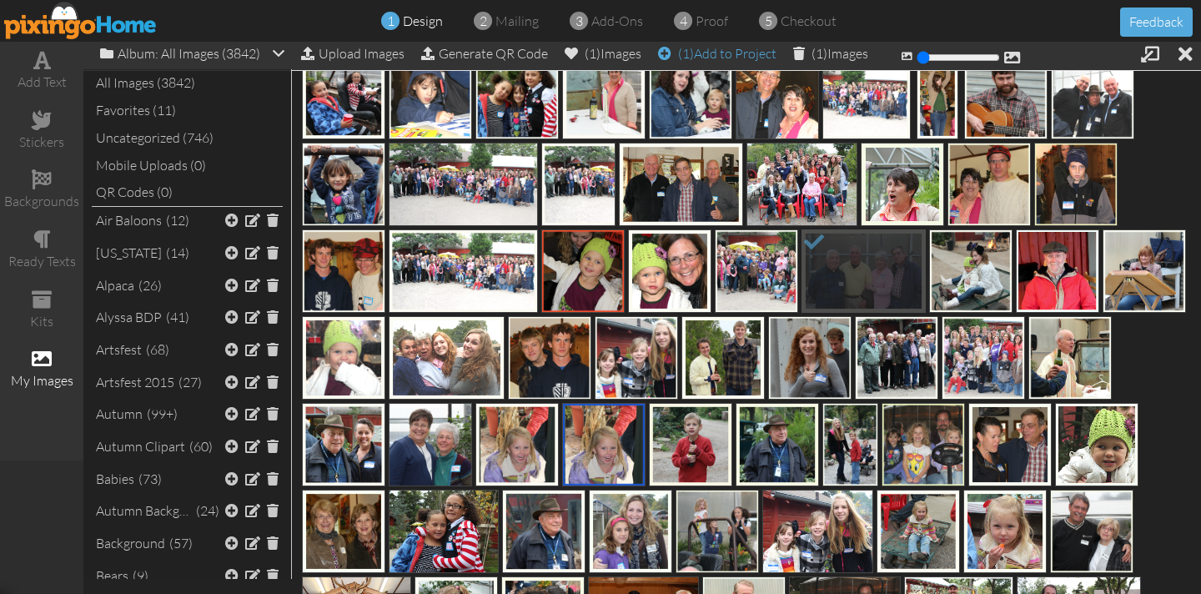
click at [734, 54] on div "(1) Add to Project" at bounding box center [717, 53] width 118 height 23
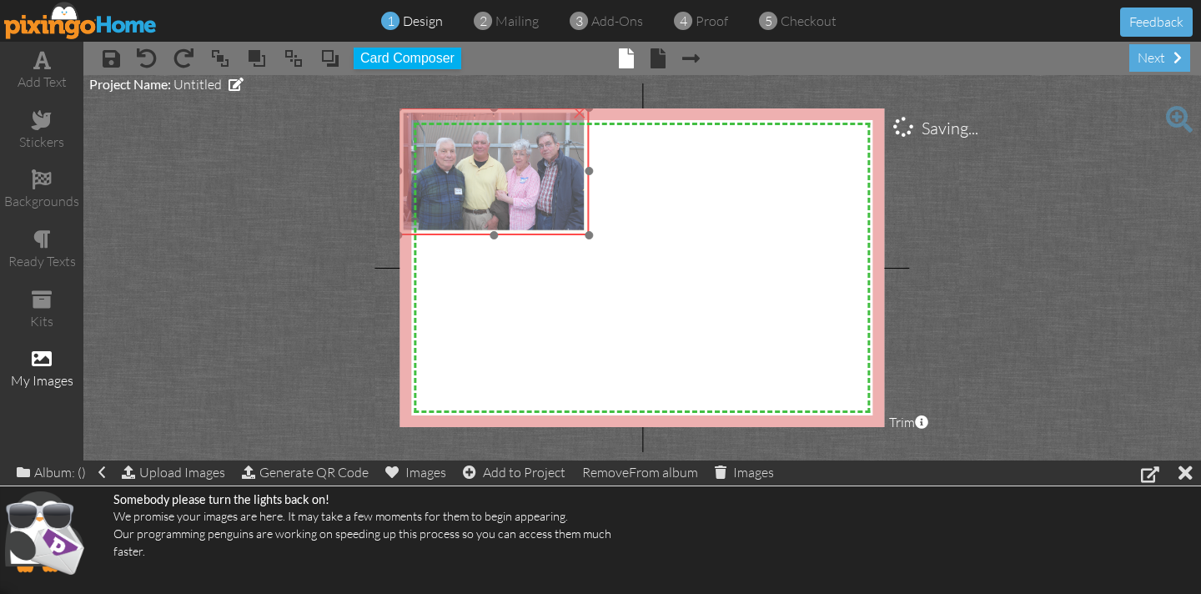
drag, startPoint x: 533, startPoint y: 222, endPoint x: 520, endPoint y: 215, distance: 14.9
click at [507, 205] on img at bounding box center [493, 172] width 191 height 128
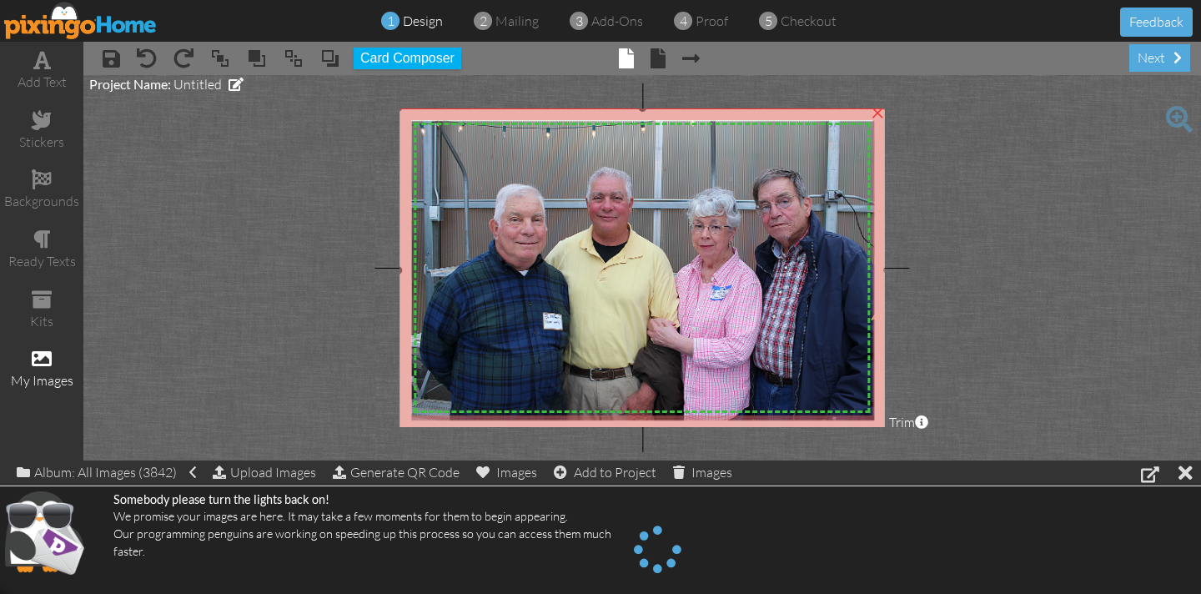
drag, startPoint x: 589, startPoint y: 233, endPoint x: 931, endPoint y: 431, distance: 396.0
click at [931, 431] on project-studio-wrapper "X X X X X X X X X X X X X X X X X X X X X X X X X X X X X X X X X X X X X X X X…" at bounding box center [641, 267] width 1117 height 385
click at [952, 358] on project-studio-wrapper "X X X X X X X X X X X X X X X X X X X X X X X X X X X X X X X X X X X X X X X X…" at bounding box center [641, 267] width 1117 height 385
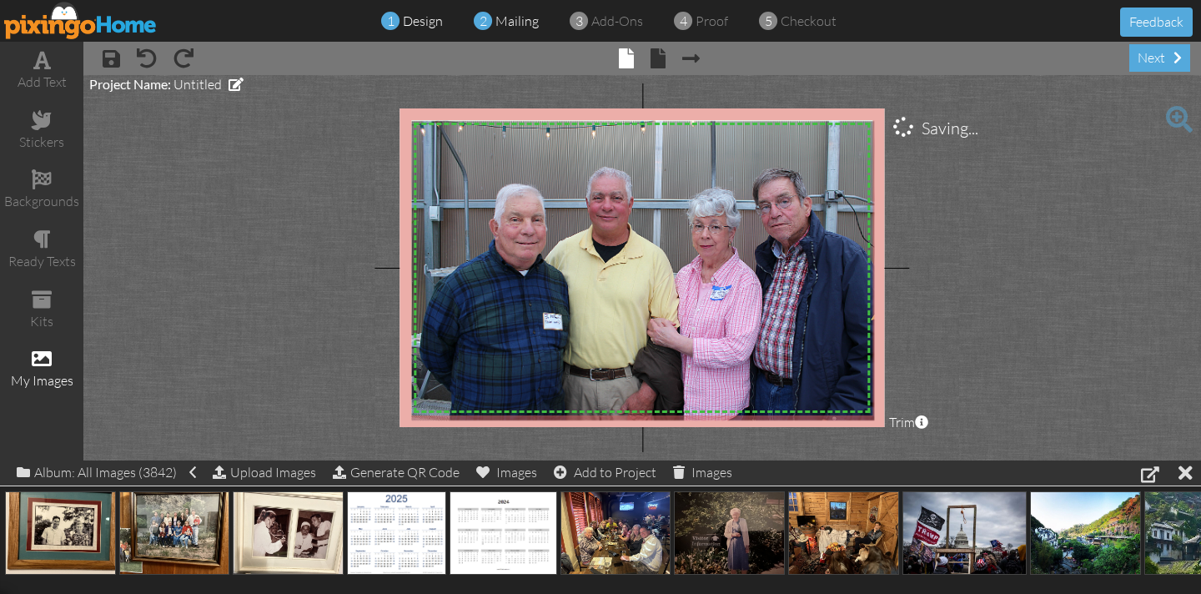
click at [525, 23] on span "mailing" at bounding box center [516, 21] width 43 height 17
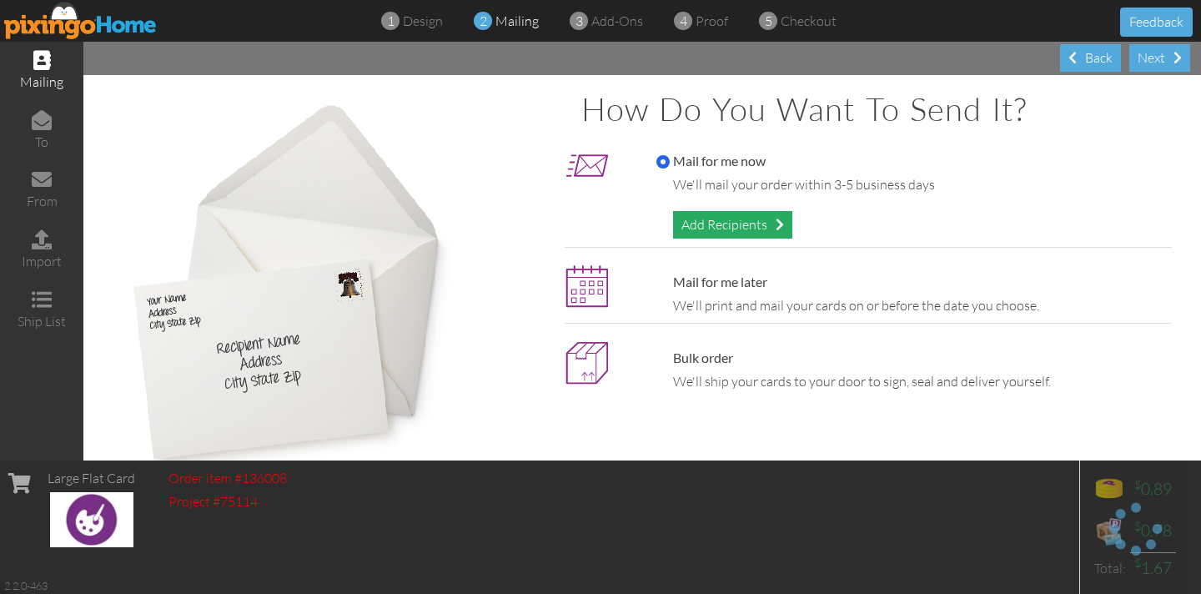
click at [732, 231] on div "Add Recipients" at bounding box center [732, 225] width 119 height 28
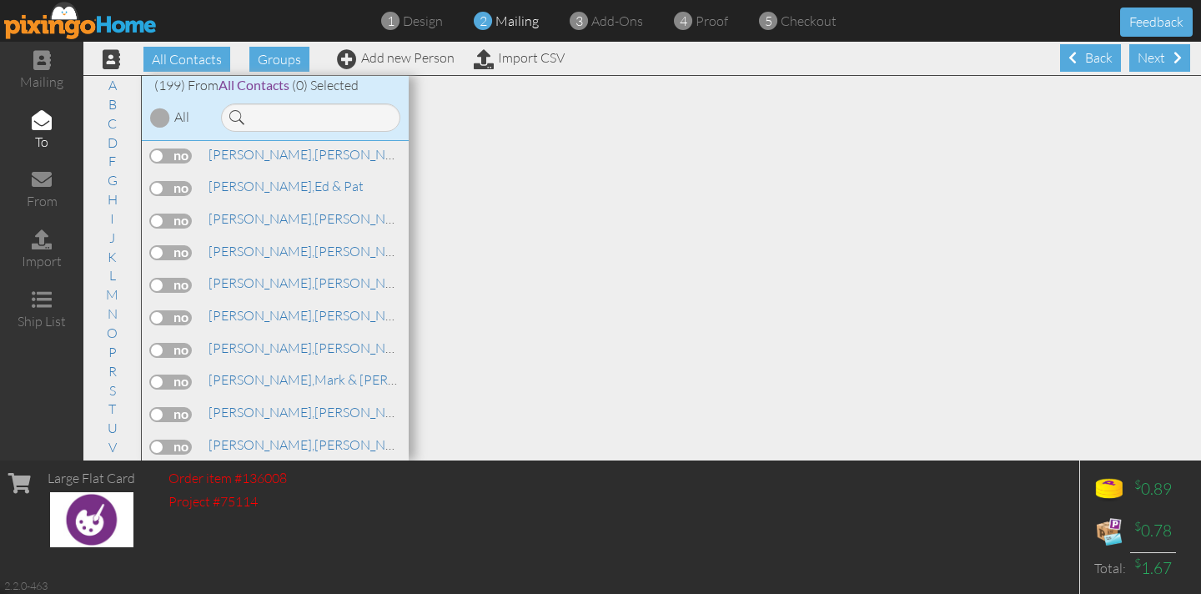
scroll to position [3332, 0]
click at [161, 210] on label at bounding box center [171, 217] width 42 height 15
click at [0, 0] on input "checkbox" at bounding box center [0, 0] width 0 height 0
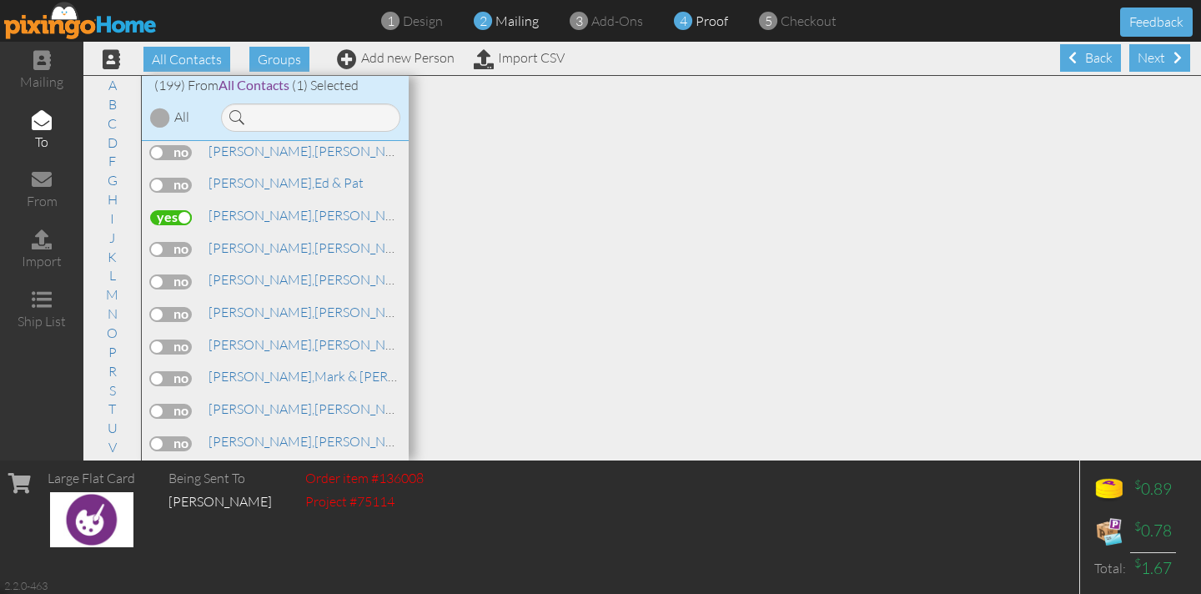
click at [680, 18] on span "4" at bounding box center [684, 21] width 8 height 19
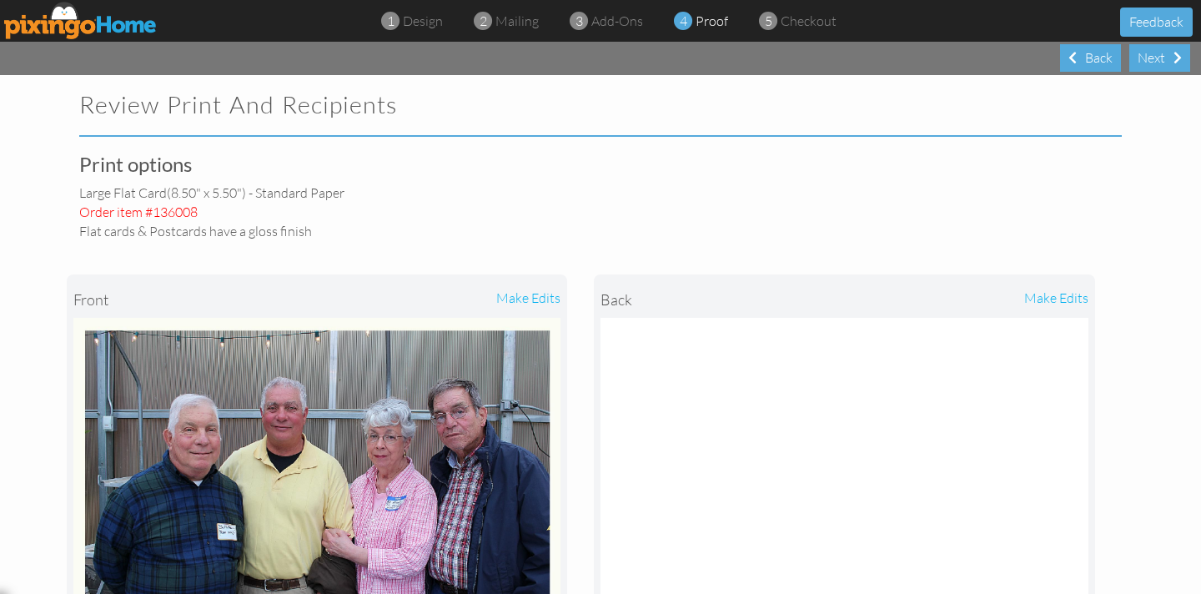
select select "object:19969"
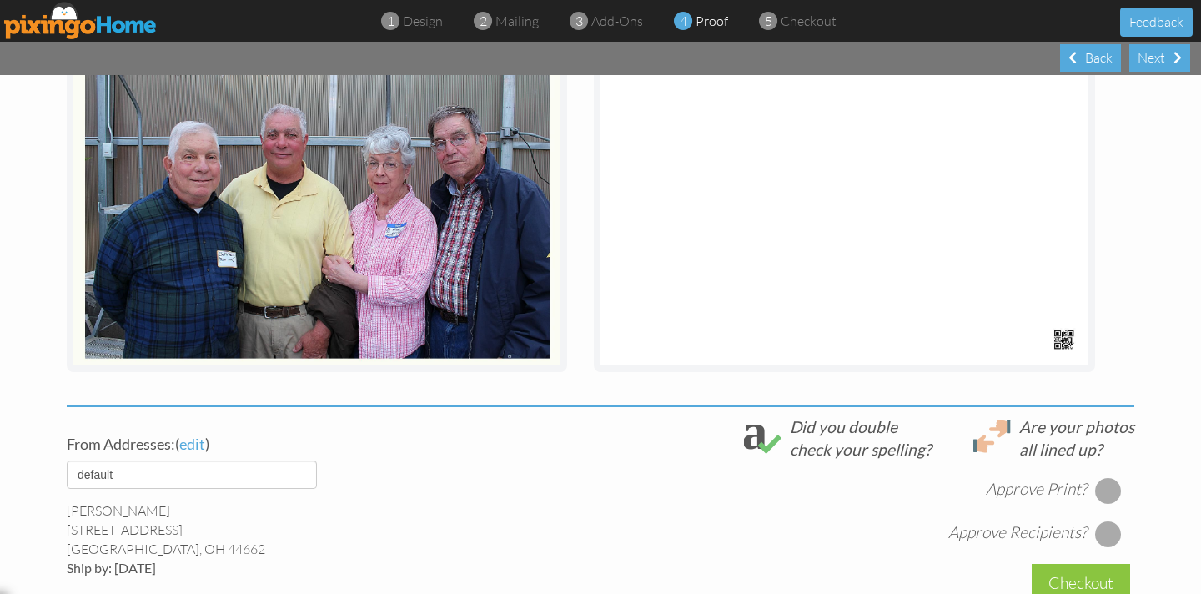
scroll to position [275, 0]
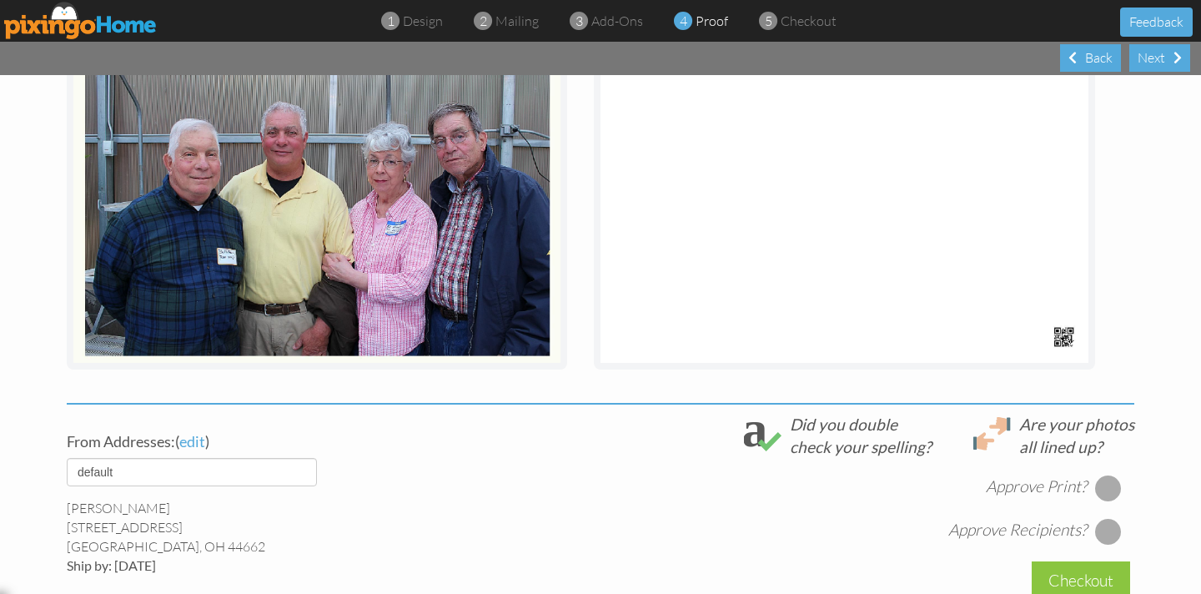
click at [1112, 494] on div at bounding box center [1108, 487] width 27 height 27
click at [1106, 535] on div at bounding box center [1108, 531] width 27 height 27
click at [1070, 572] on div "Checkout" at bounding box center [1081, 580] width 98 height 39
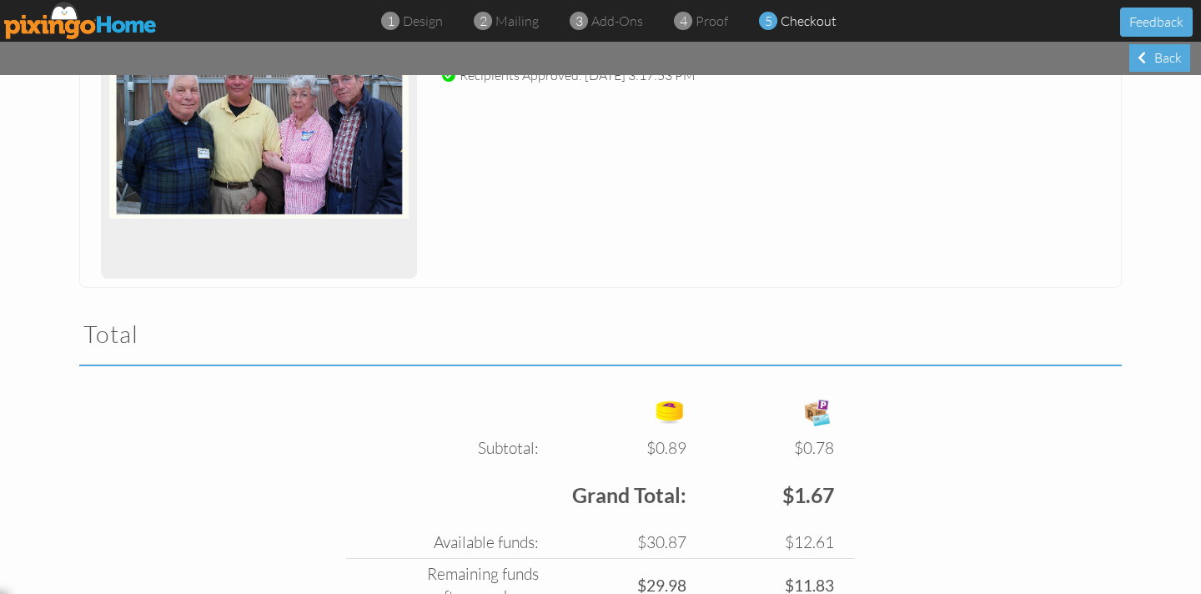
scroll to position [464, 0]
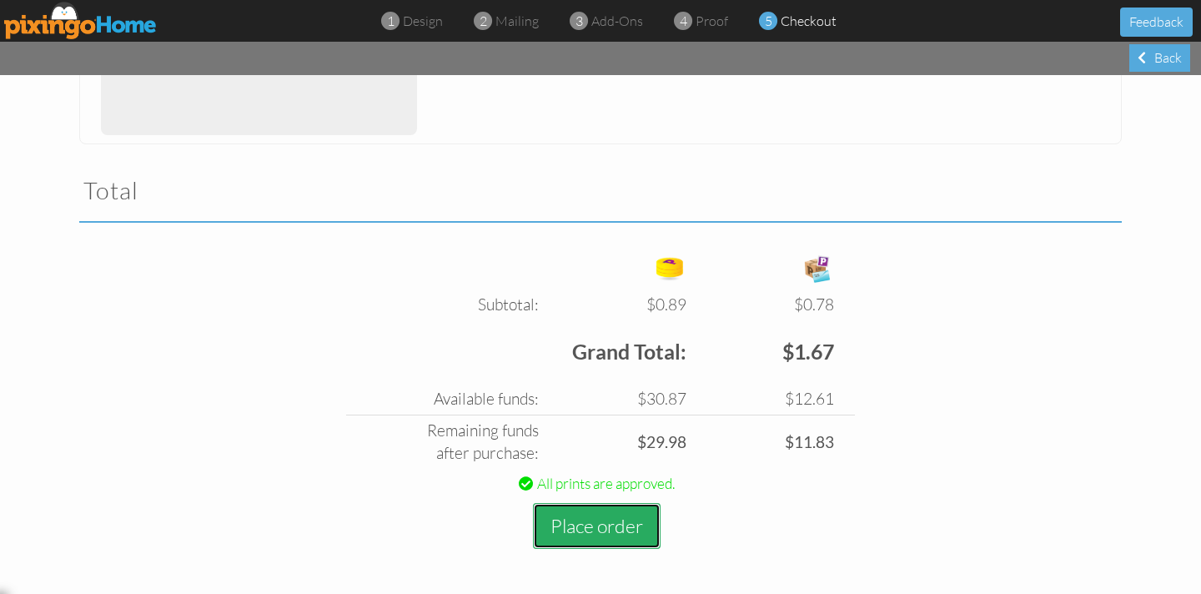
click at [605, 527] on button "Place order" at bounding box center [597, 526] width 128 height 46
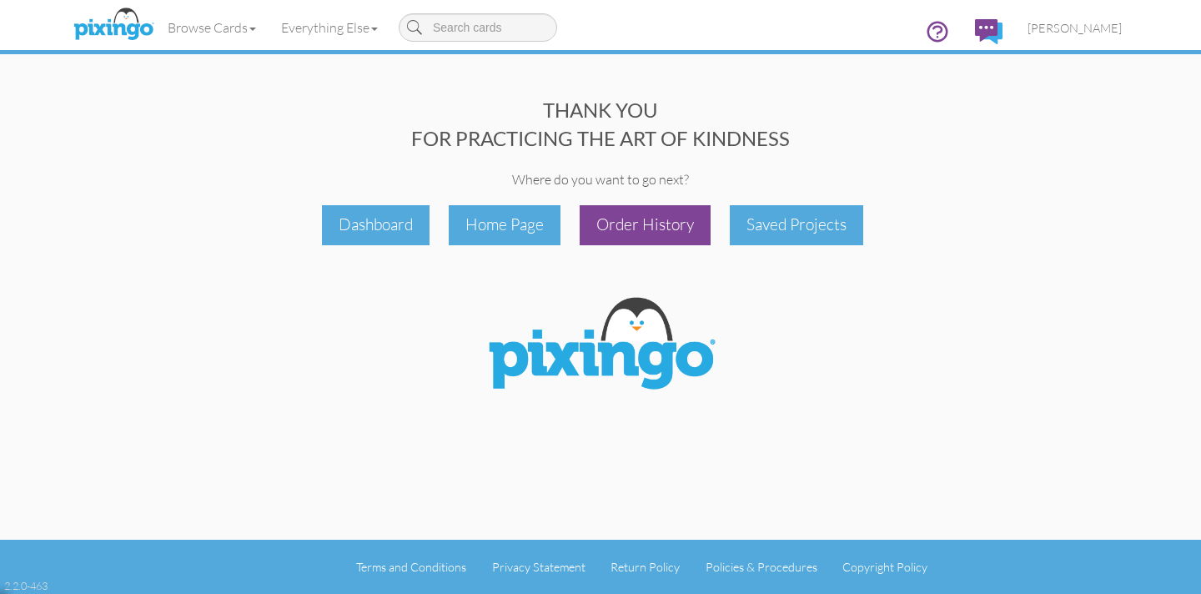
click at [670, 223] on div "Order History" at bounding box center [645, 224] width 131 height 39
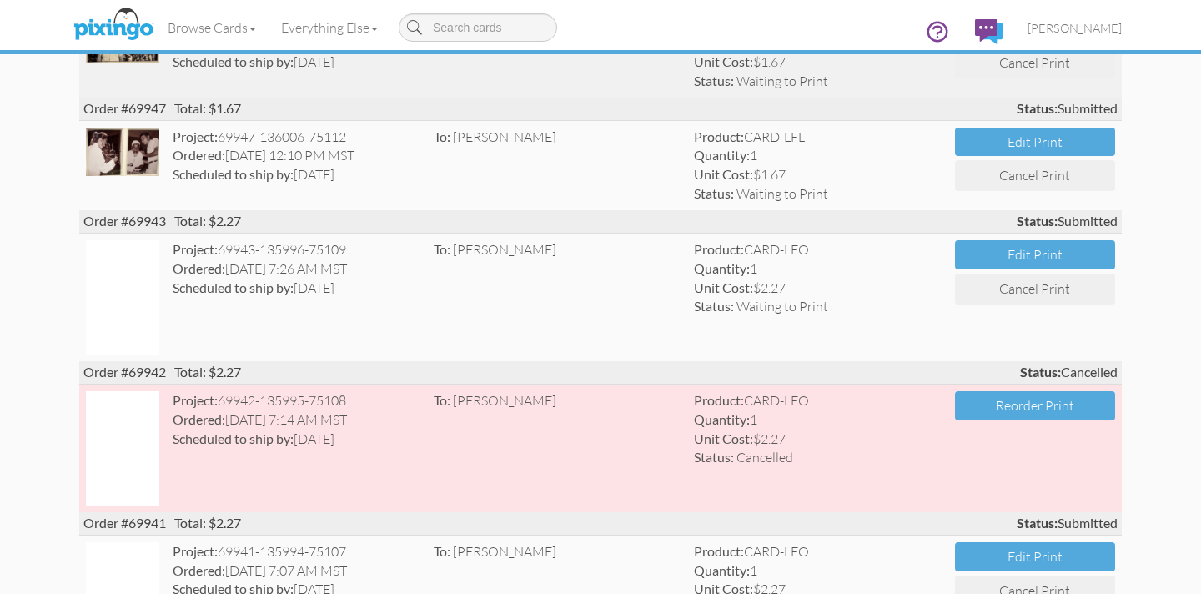
scroll to position [354, 0]
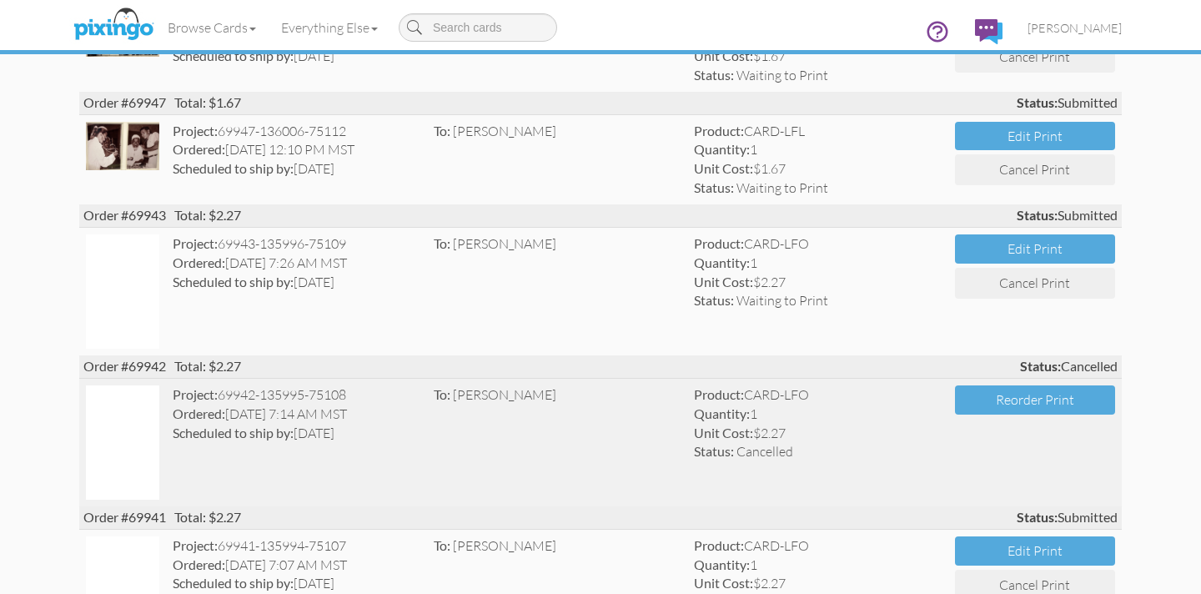
click at [225, 427] on strong "Scheduled to ship by:" at bounding box center [233, 432] width 121 height 16
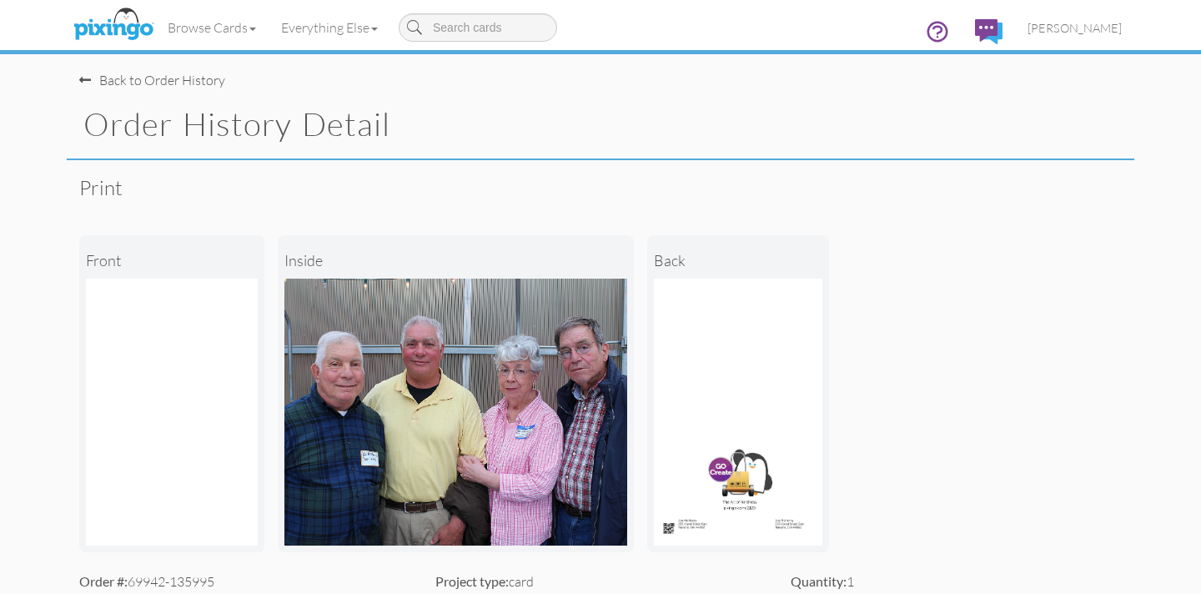
click at [105, 75] on div "Back to Order History" at bounding box center [152, 80] width 146 height 19
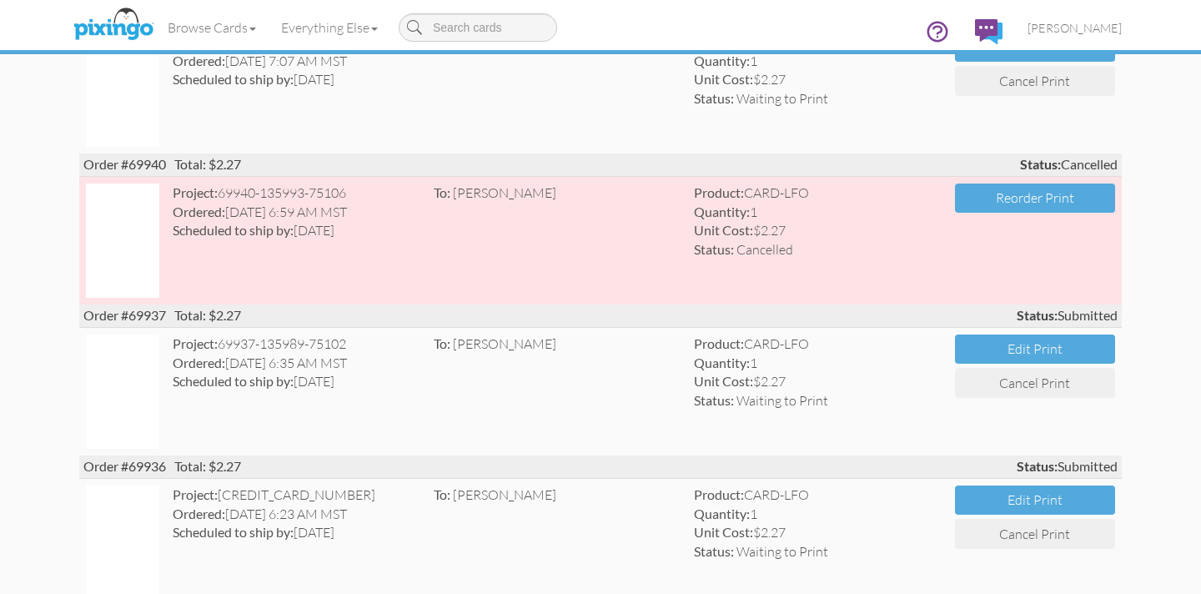
scroll to position [826, 0]
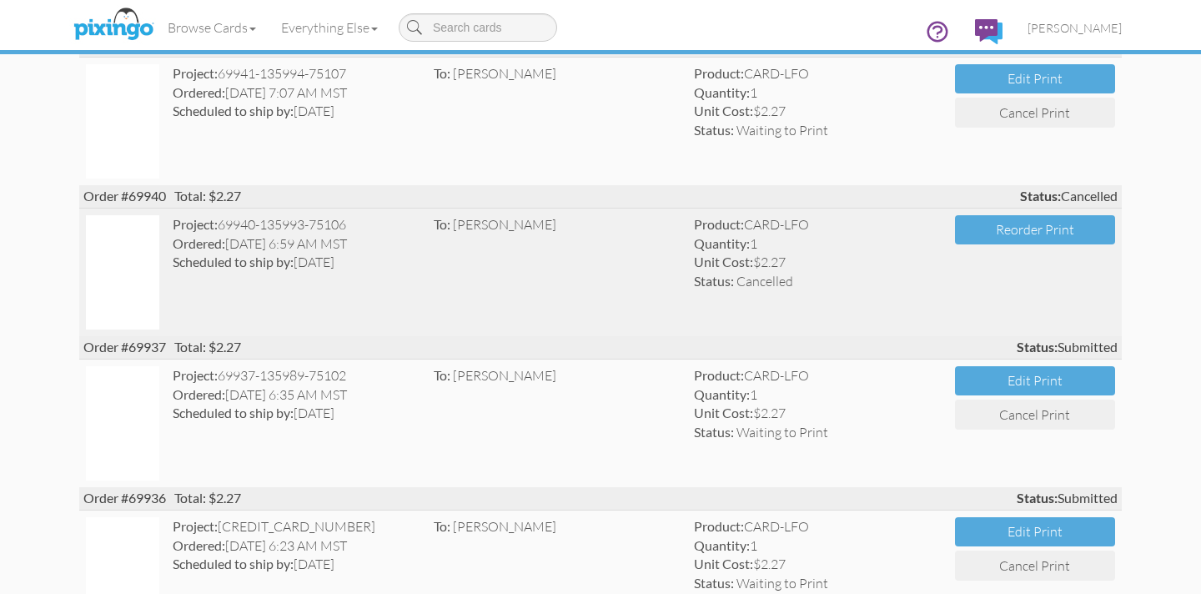
click at [210, 248] on strong "Ordered:" at bounding box center [199, 243] width 53 height 16
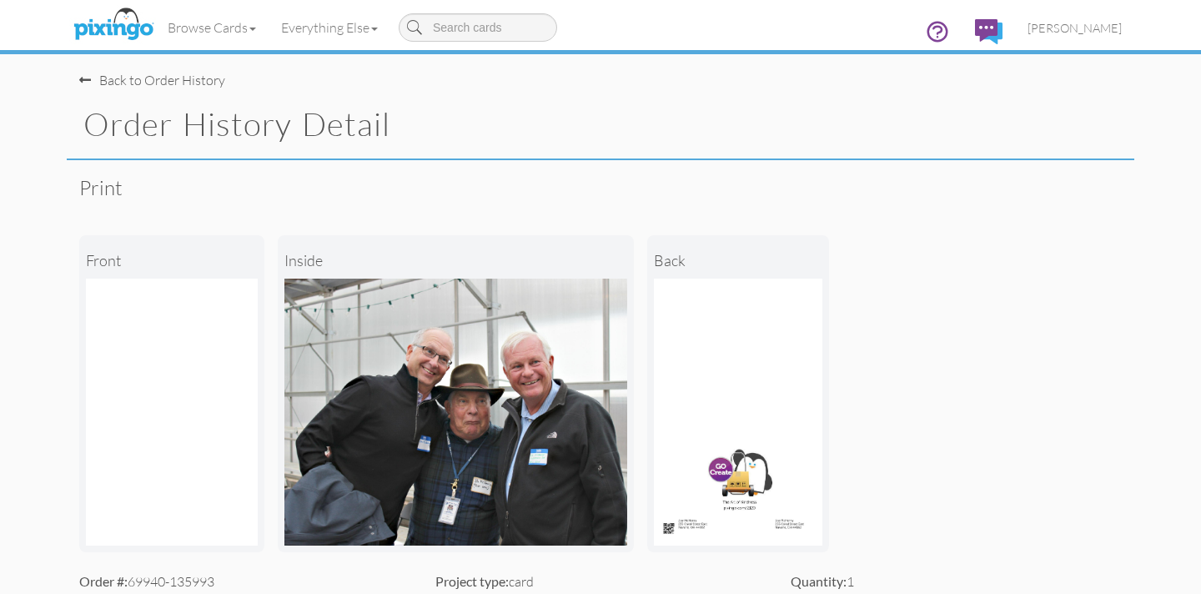
click at [128, 82] on div "Back to Order History" at bounding box center [152, 80] width 146 height 19
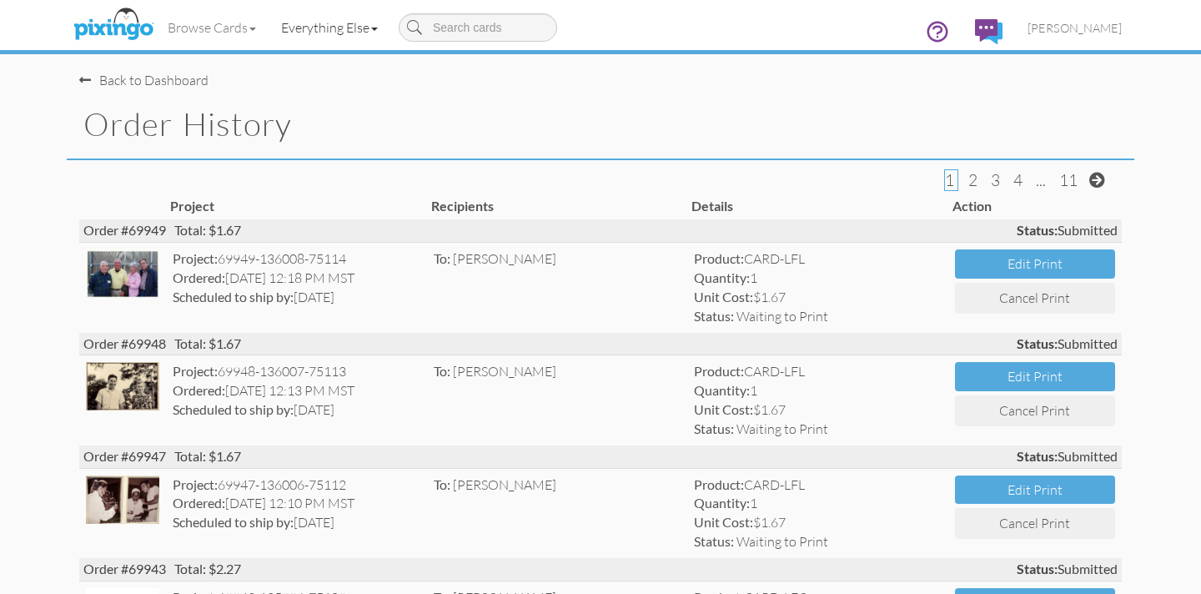
click at [314, 23] on link "Everything Else" at bounding box center [330, 28] width 122 height 42
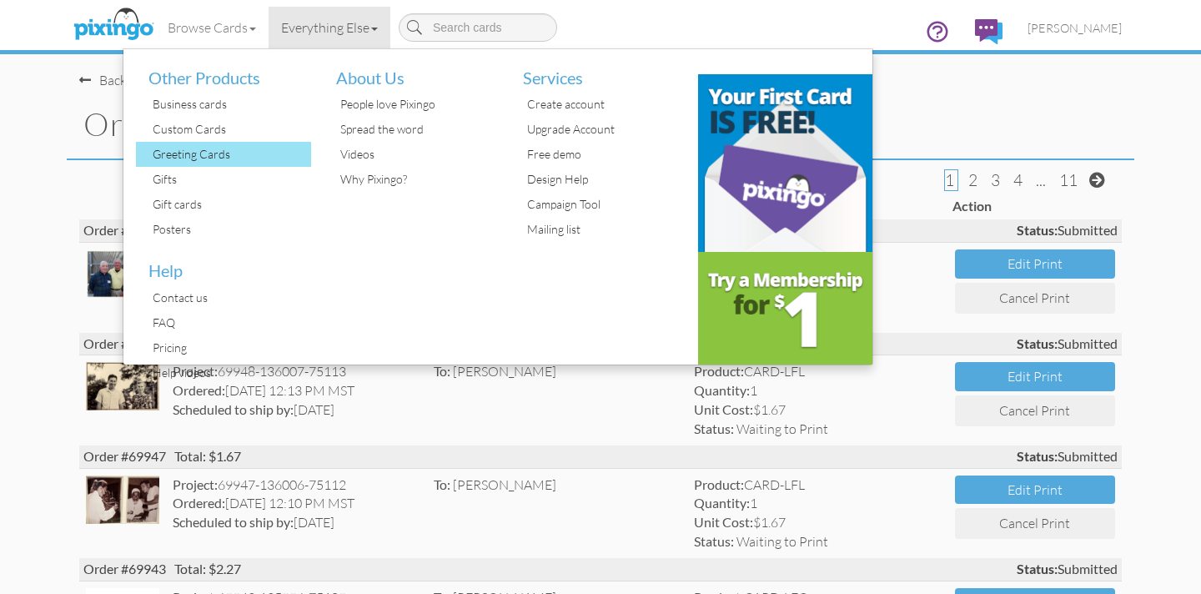
click at [201, 159] on div "Greeting Cards" at bounding box center [229, 154] width 163 height 25
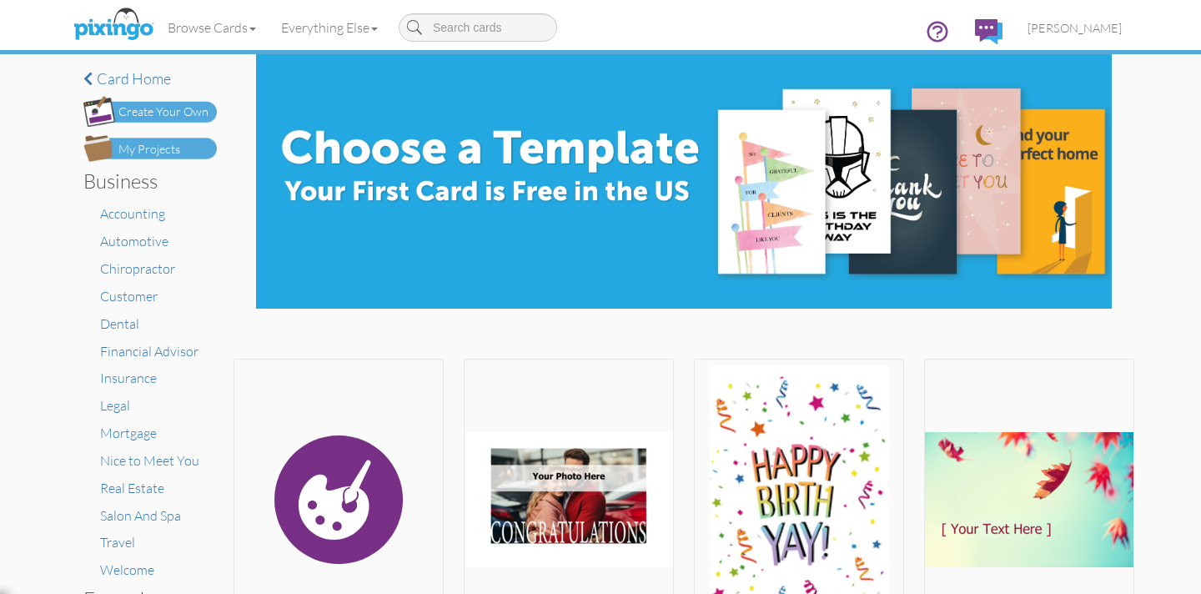
click at [170, 108] on div "Create Your Own" at bounding box center [163, 112] width 90 height 18
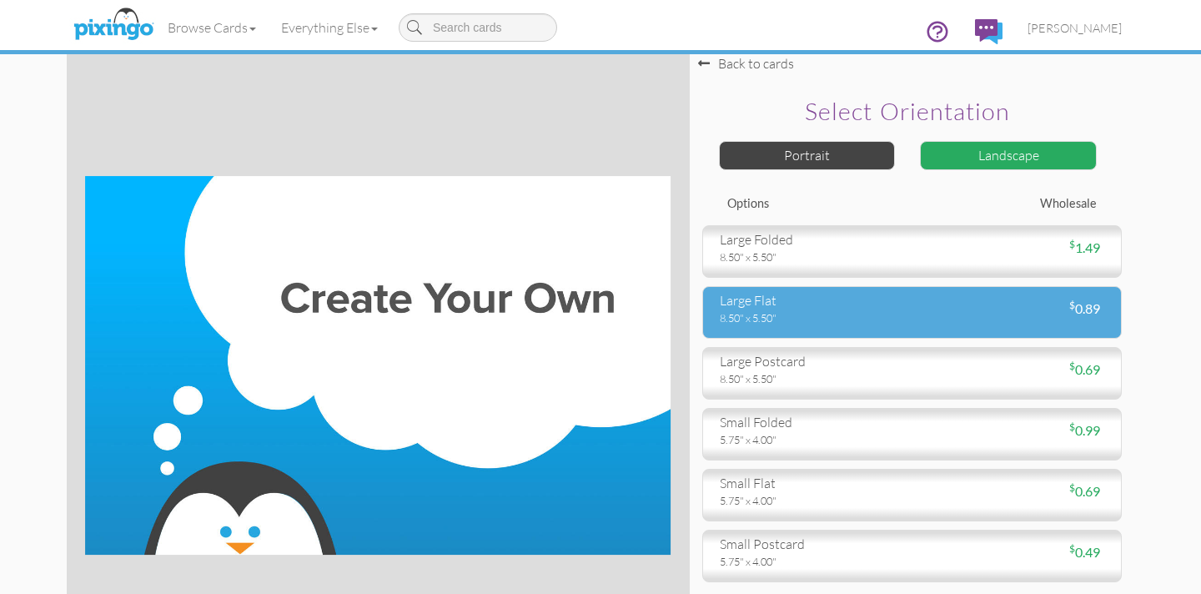
click at [771, 311] on div "8.50" x 5.50"" at bounding box center [810, 317] width 180 height 15
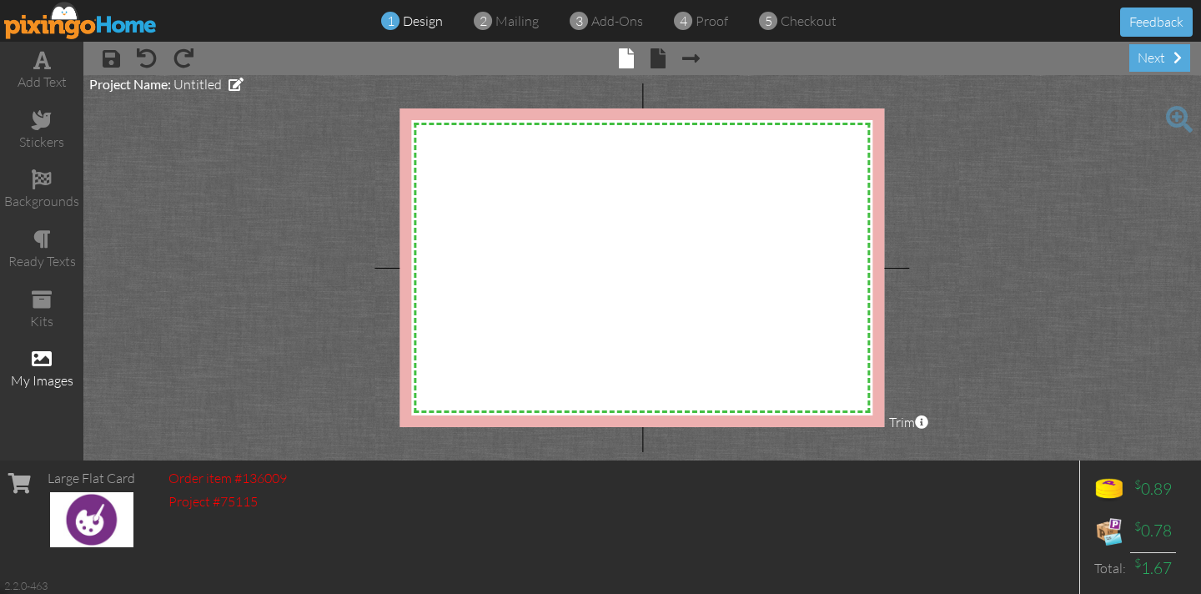
click at [43, 365] on span at bounding box center [42, 359] width 20 height 20
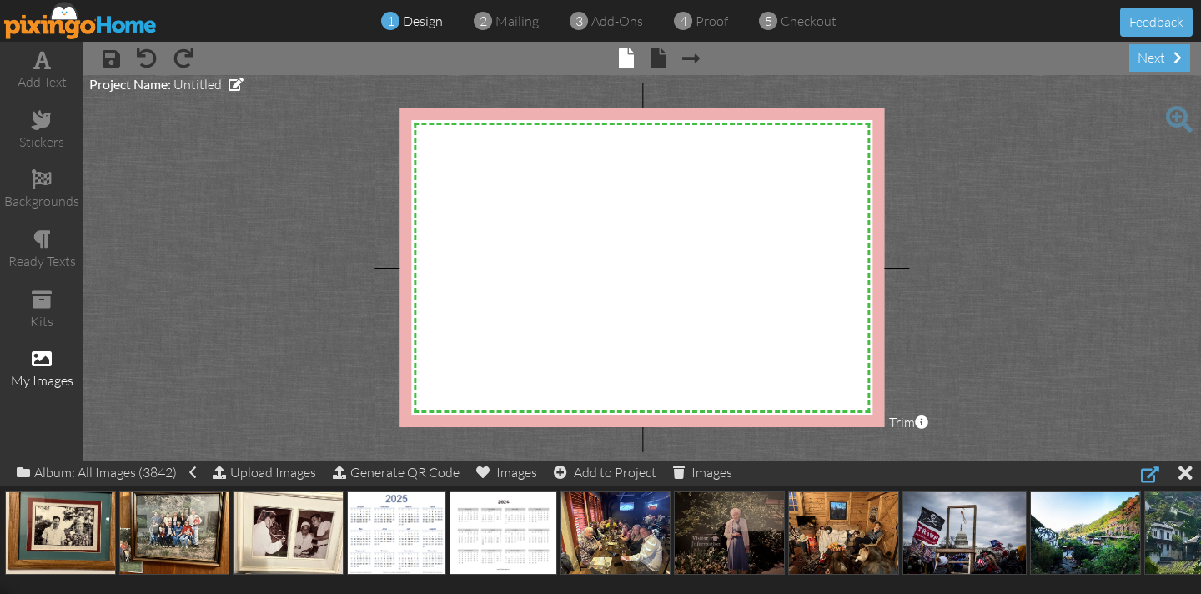
click at [1152, 474] on div at bounding box center [1150, 474] width 18 height 20
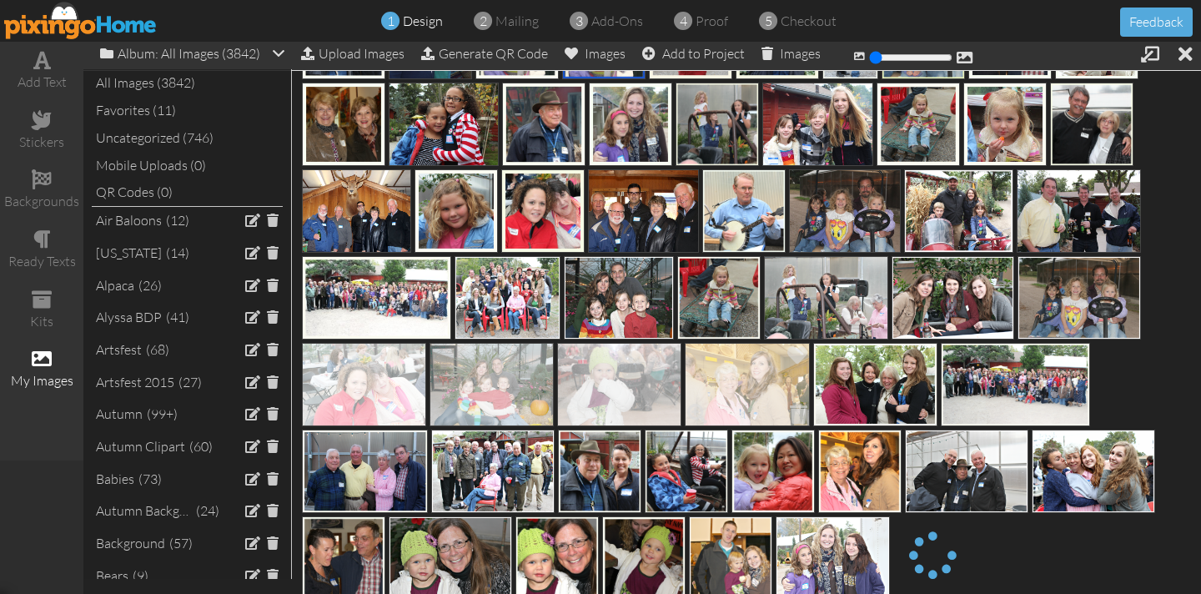
scroll to position [12502, 0]
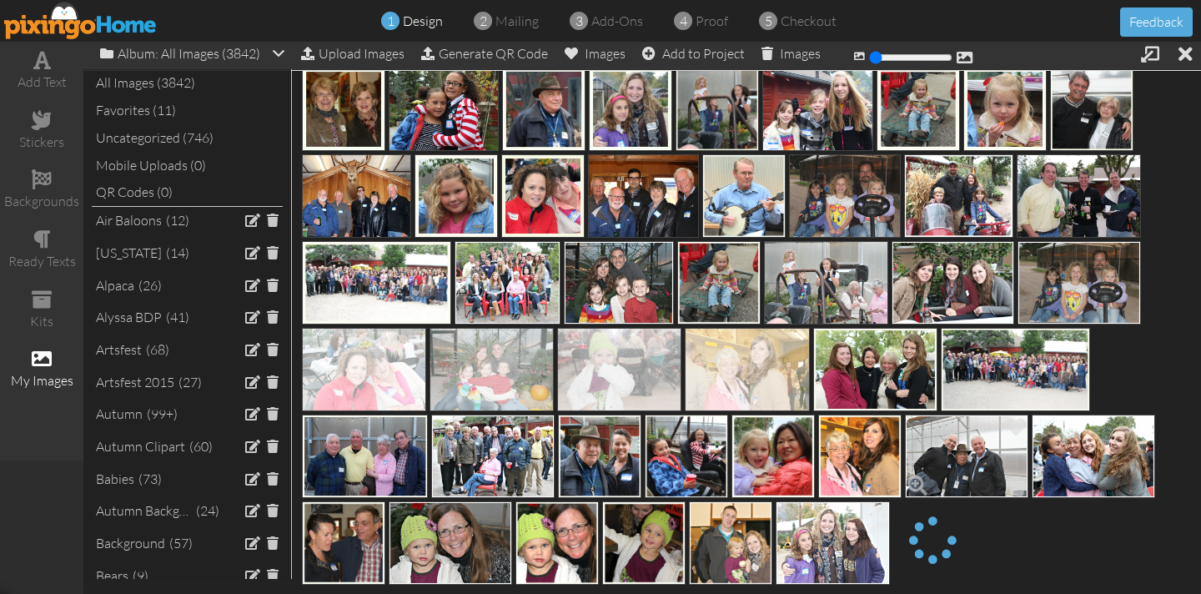
click at [963, 449] on img at bounding box center [966, 455] width 123 height 83
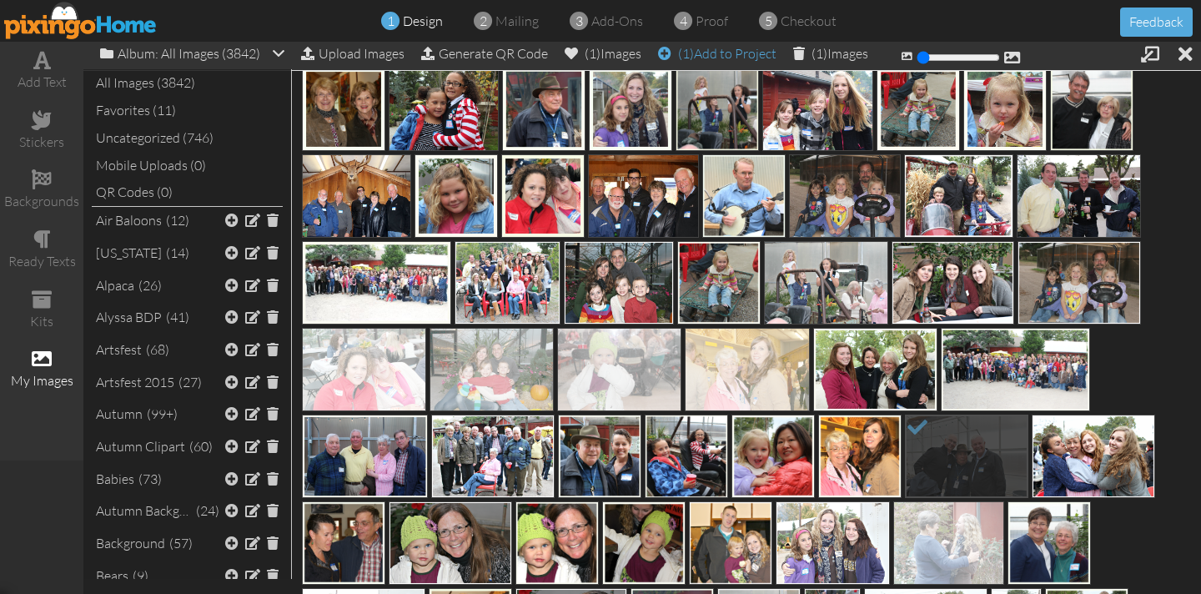
click at [741, 56] on div "(1) Add to Project" at bounding box center [717, 53] width 118 height 23
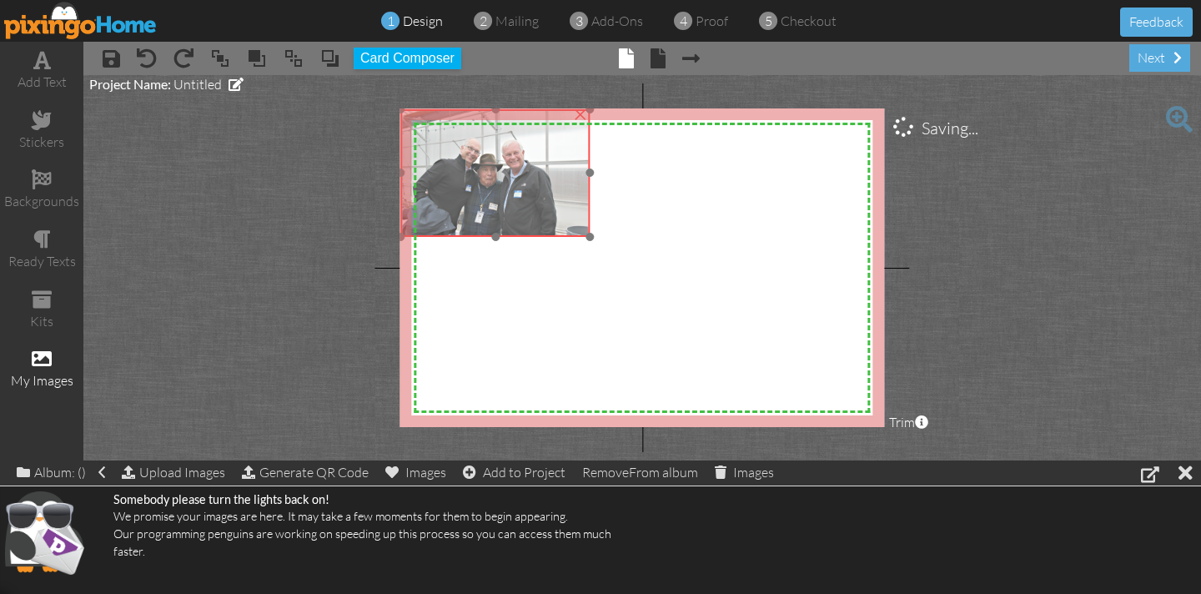
drag, startPoint x: 490, startPoint y: 170, endPoint x: 470, endPoint y: 163, distance: 21.1
click at [467, 155] on img at bounding box center [494, 173] width 189 height 128
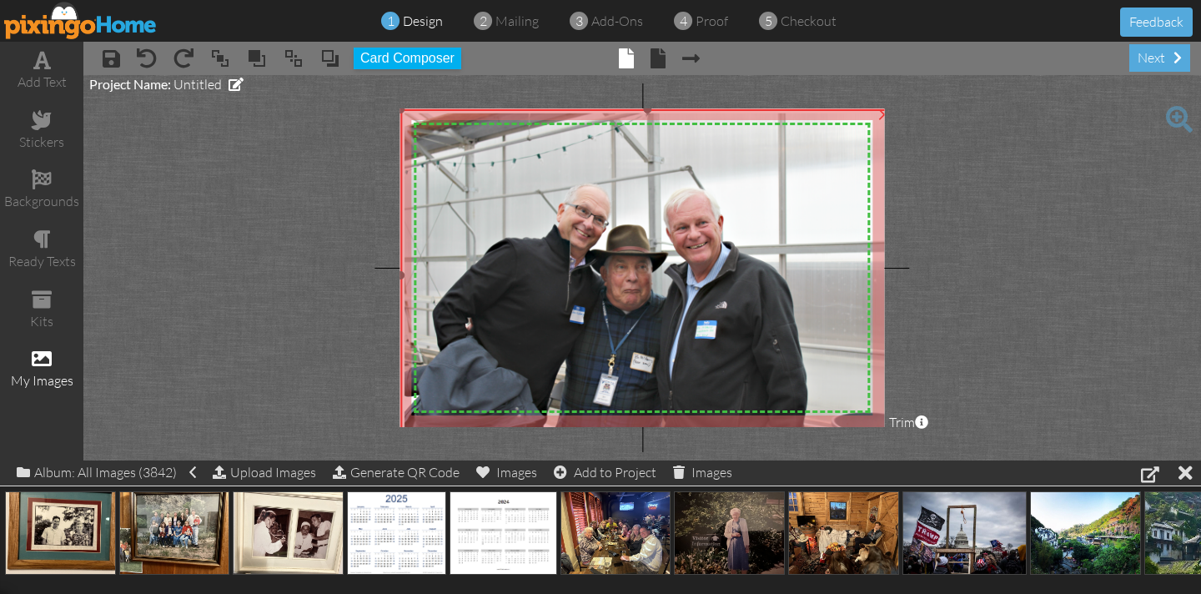
drag, startPoint x: 591, startPoint y: 233, endPoint x: 1174, endPoint y: 438, distance: 617.6
click at [1174, 438] on project-studio-wrapper "X X X X X X X X X X X X X X X X X X X X X X X X X X X X X X X X X X X X X X X X…" at bounding box center [641, 267] width 1117 height 385
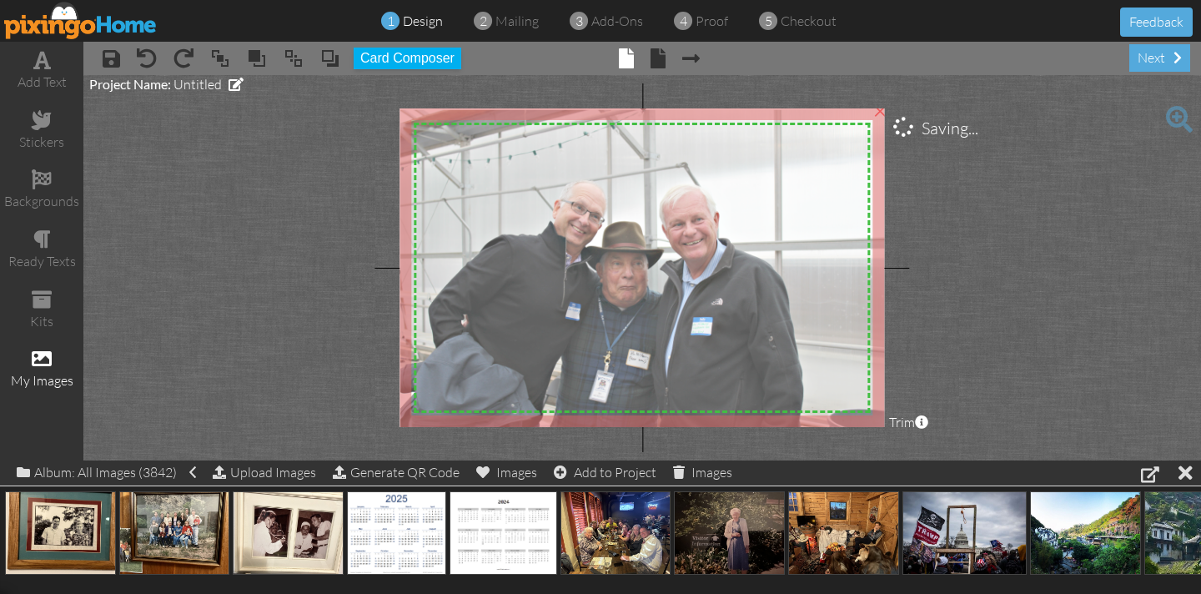
click at [470, 296] on img at bounding box center [643, 272] width 494 height 332
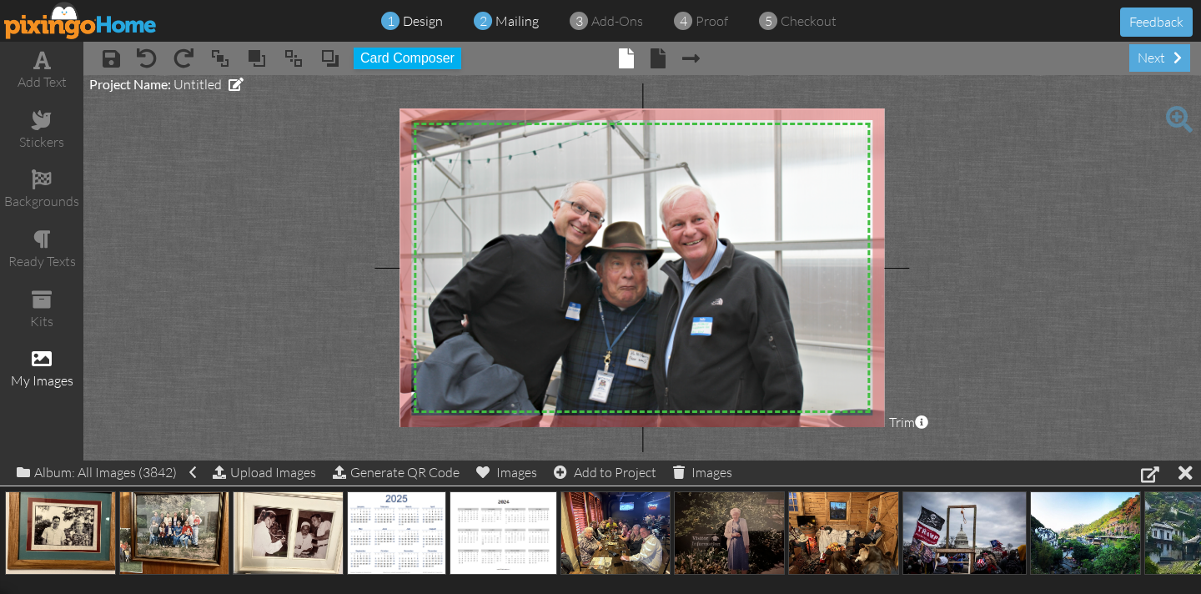
click at [515, 25] on span "mailing" at bounding box center [516, 21] width 43 height 17
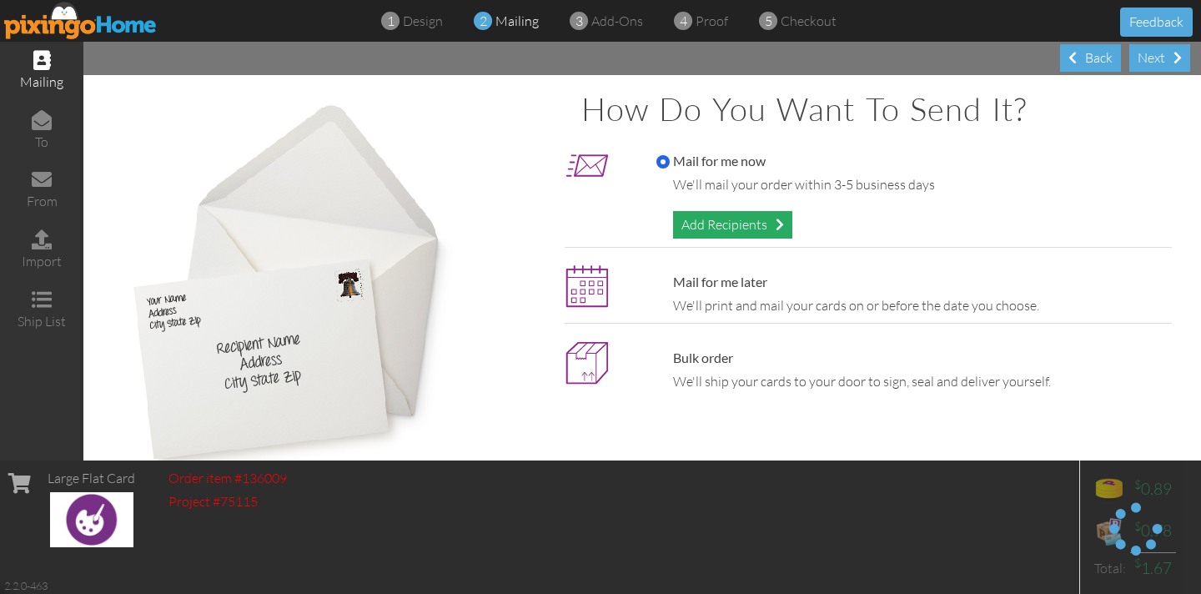
click at [695, 231] on div "Add Recipients" at bounding box center [732, 225] width 119 height 28
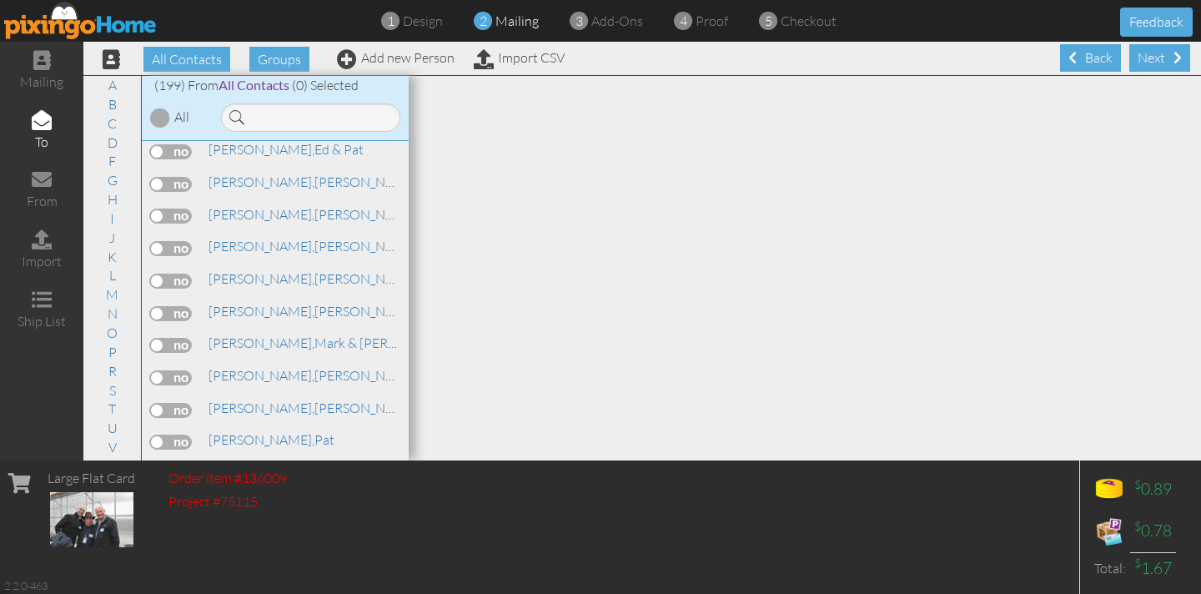
scroll to position [3363, 0]
click at [170, 179] on label at bounding box center [171, 186] width 42 height 15
click at [0, 0] on input "checkbox" at bounding box center [0, 0] width 0 height 0
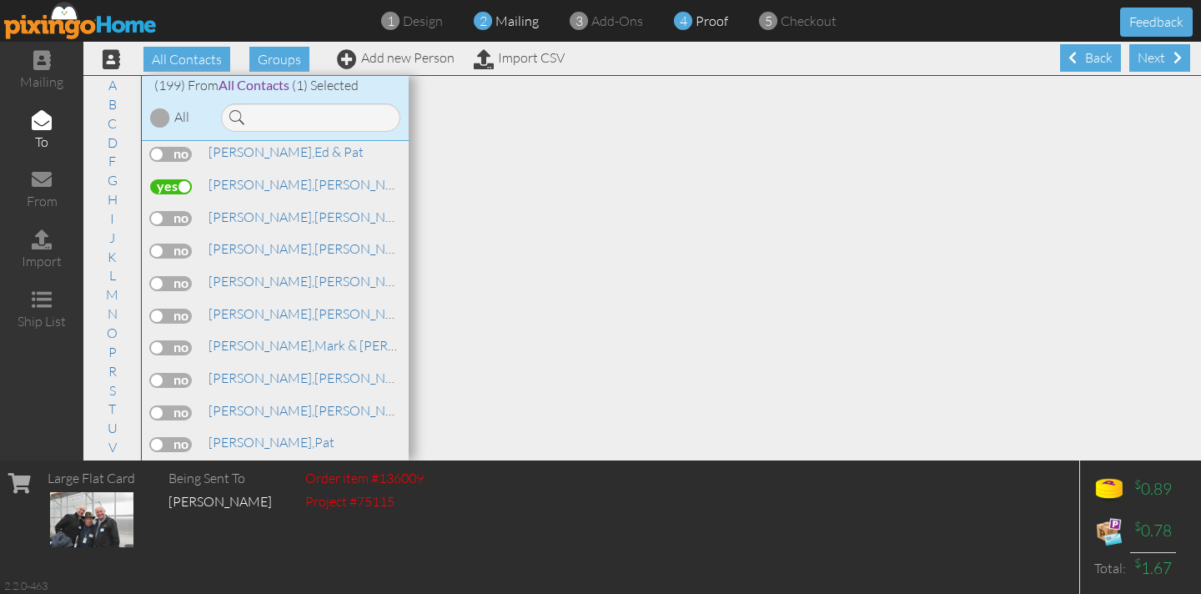
click at [685, 22] on span "4" at bounding box center [684, 21] width 8 height 19
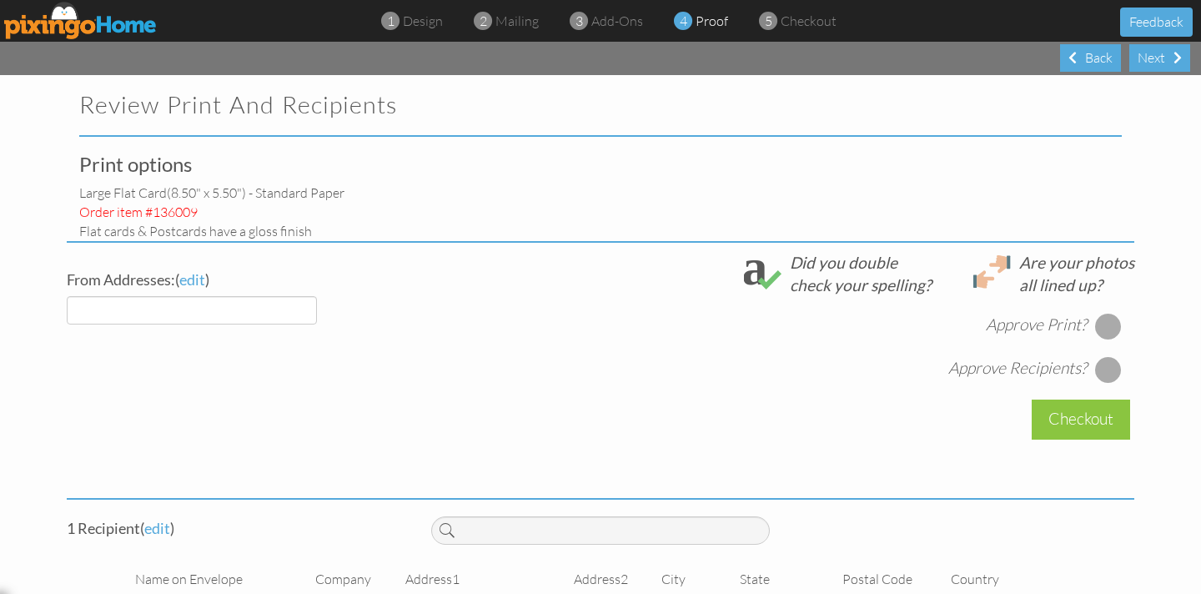
select select "object:25416"
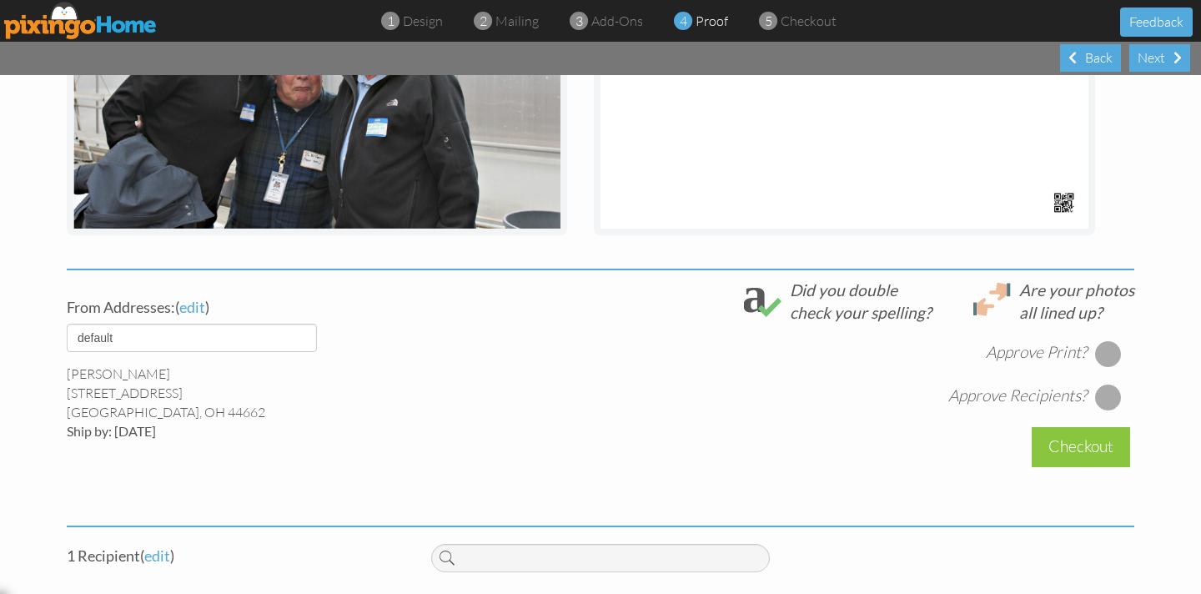
scroll to position [414, 0]
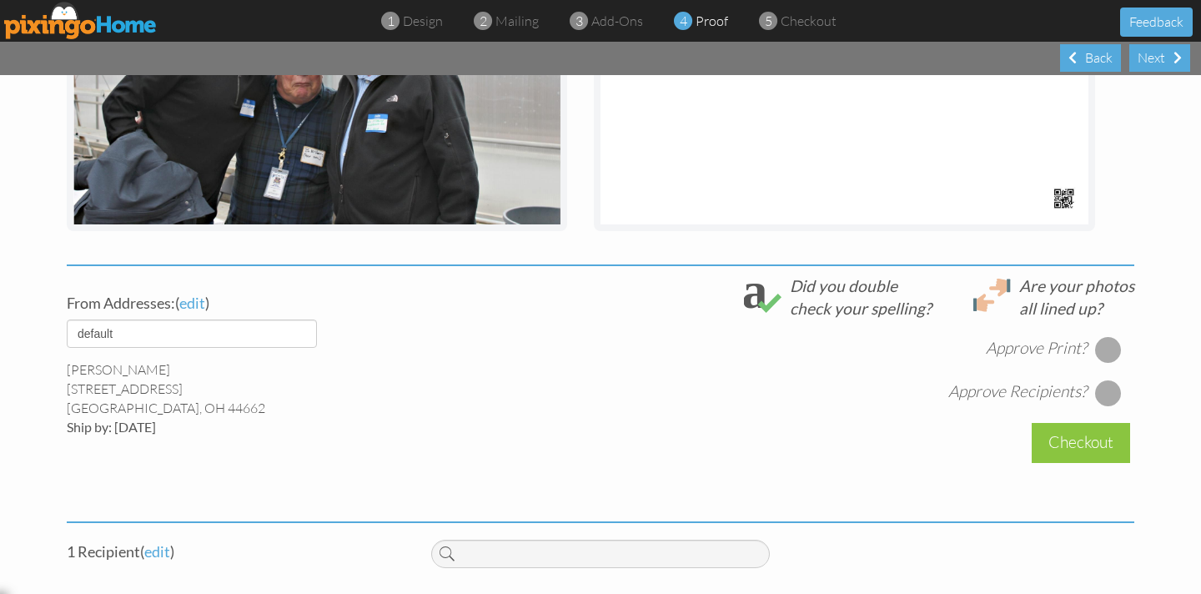
click at [1103, 344] on div at bounding box center [1108, 349] width 27 height 27
click at [1109, 394] on div at bounding box center [1108, 392] width 27 height 27
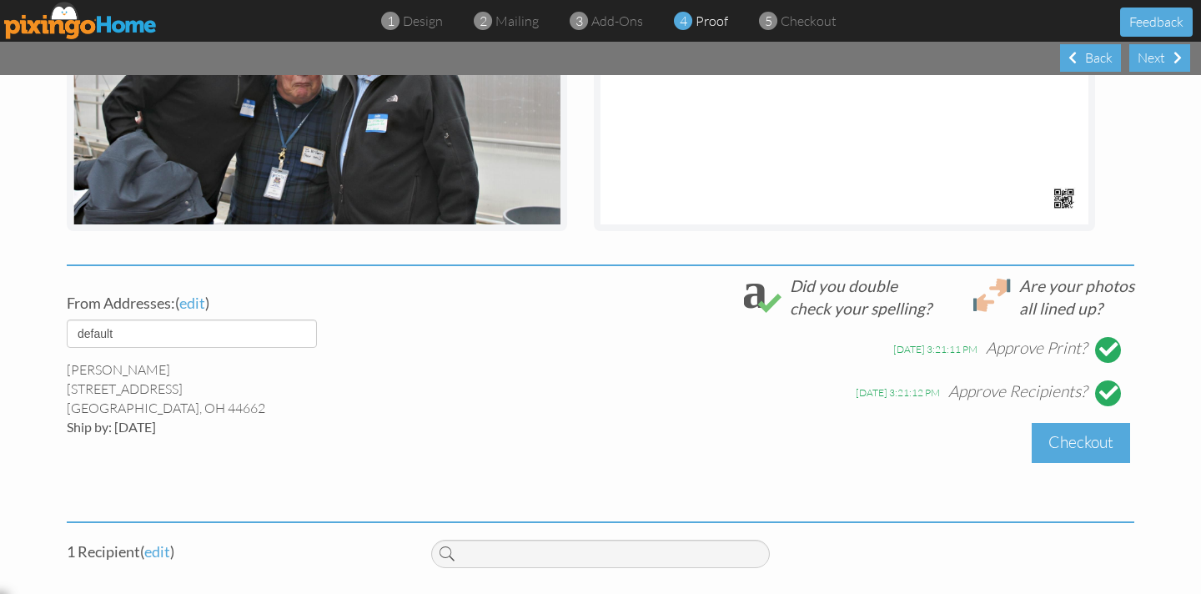
click at [1086, 444] on div "Checkout" at bounding box center [1081, 442] width 98 height 39
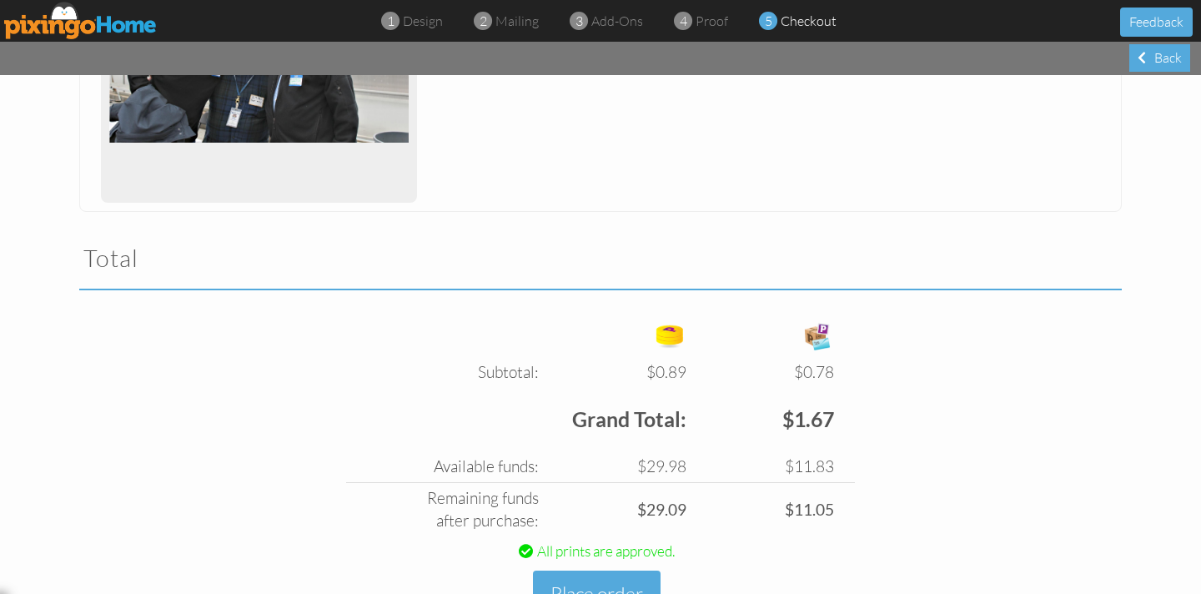
scroll to position [464, 0]
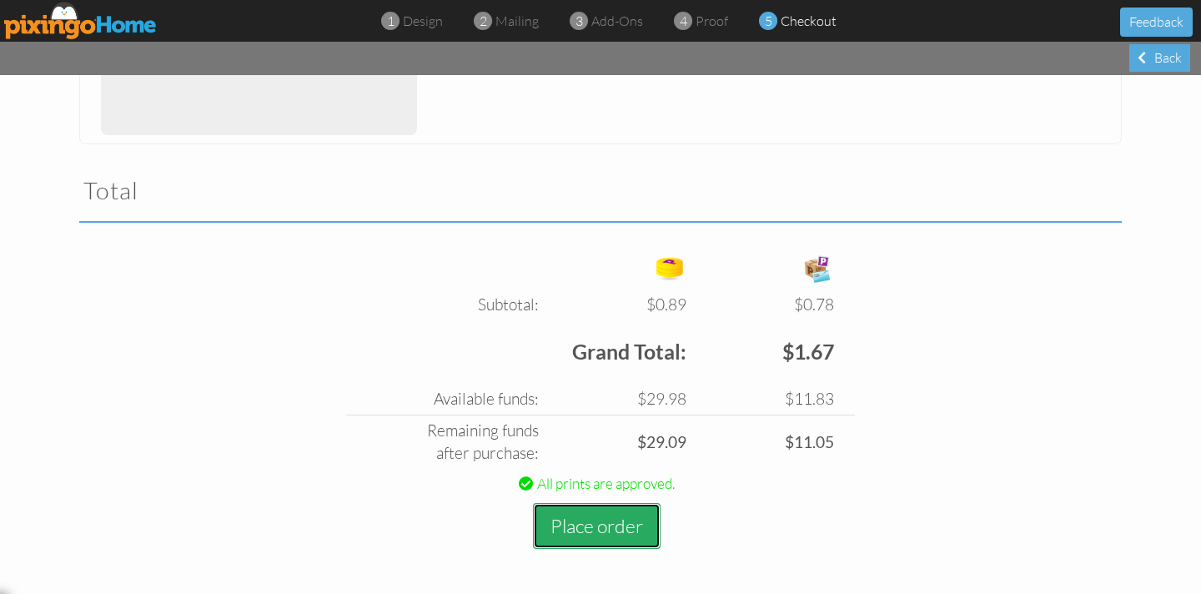
click at [600, 529] on button "Place order" at bounding box center [597, 526] width 128 height 46
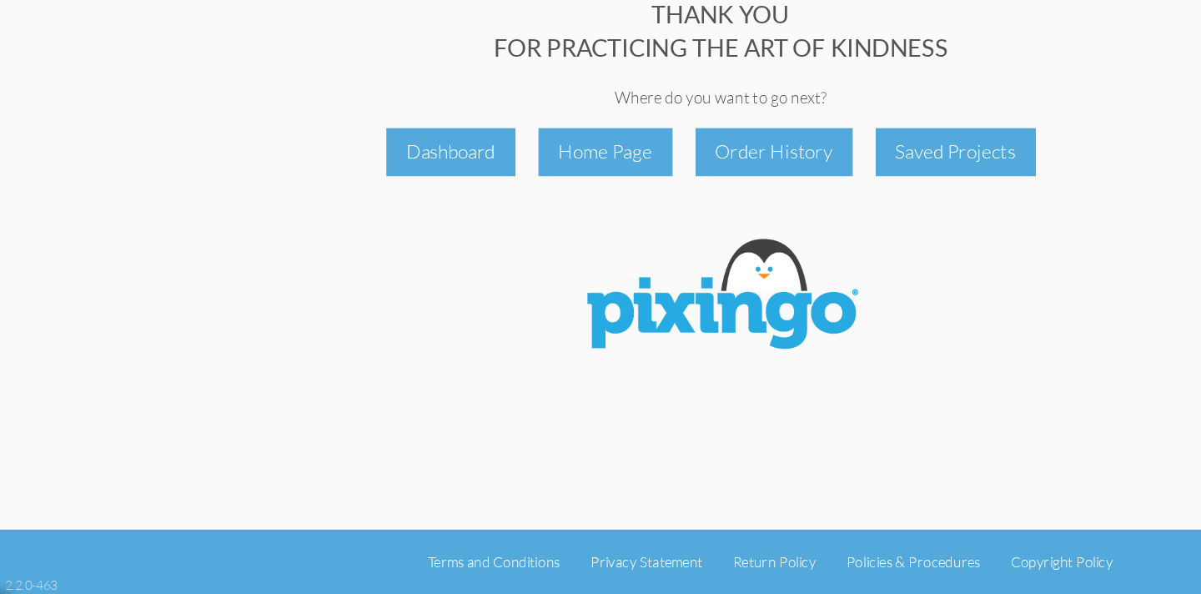
click at [98, 144] on div "THANK YOU FOR PRACTICING THE ART OF KINDNESS" at bounding box center [600, 125] width 1067 height 58
